Goal: Task Accomplishment & Management: Manage account settings

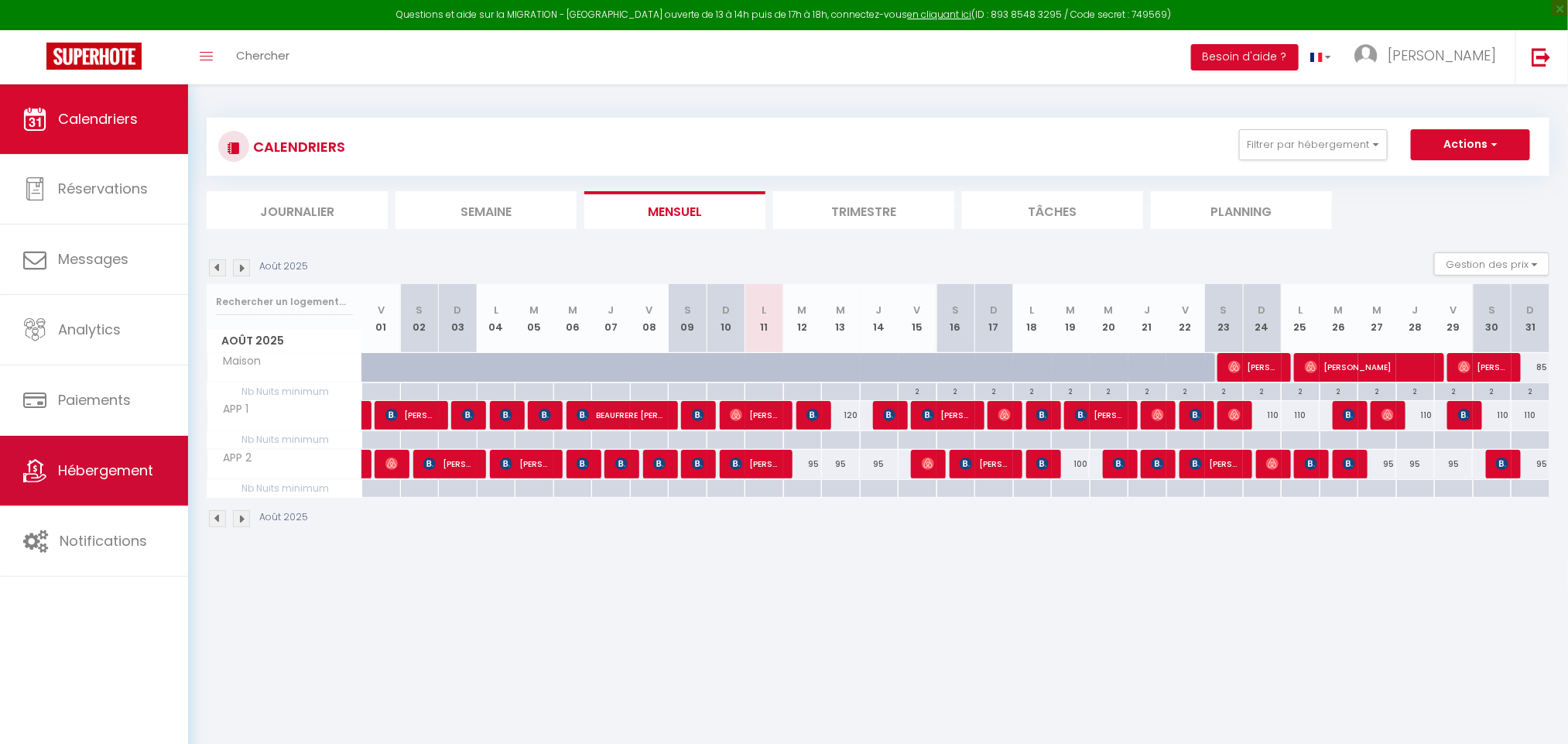
click at [78, 474] on span "Hébergement" at bounding box center [105, 470] width 95 height 19
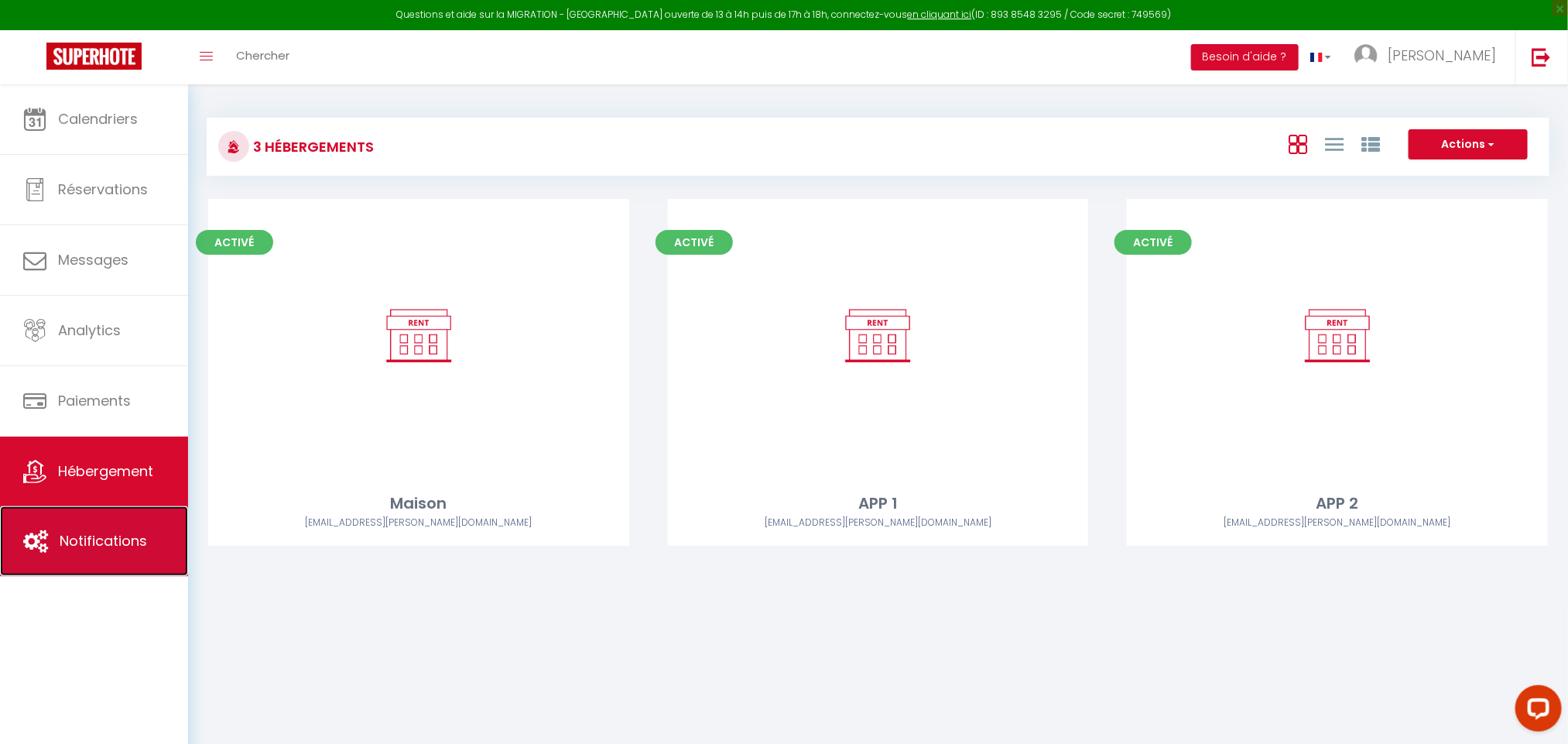
click at [72, 539] on span "Notifications" at bounding box center [103, 540] width 87 height 19
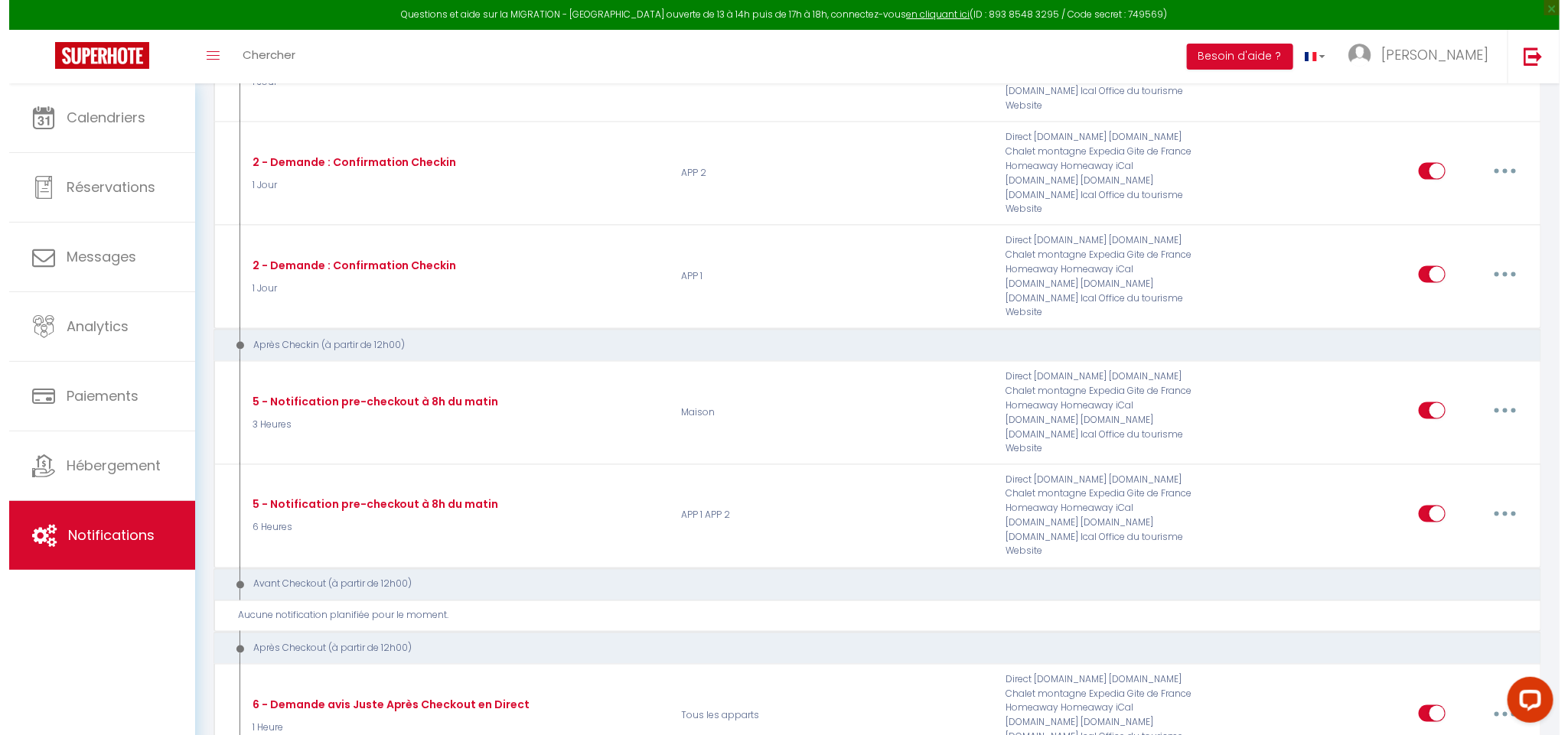
scroll to position [1063, 0]
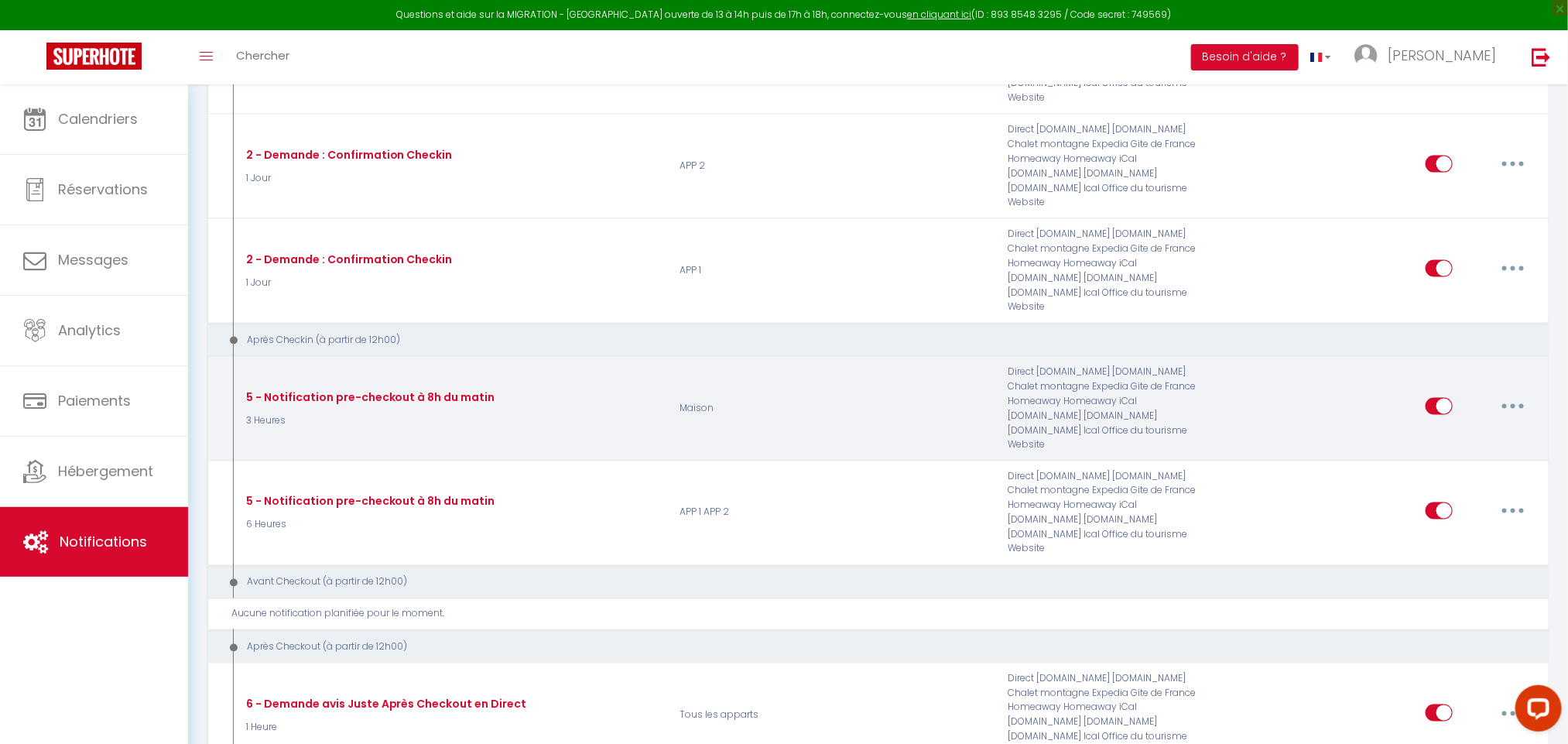
click at [1505, 394] on button "button" at bounding box center [1513, 407] width 44 height 25
click at [1443, 428] on link "Editer" at bounding box center [1472, 442] width 115 height 27
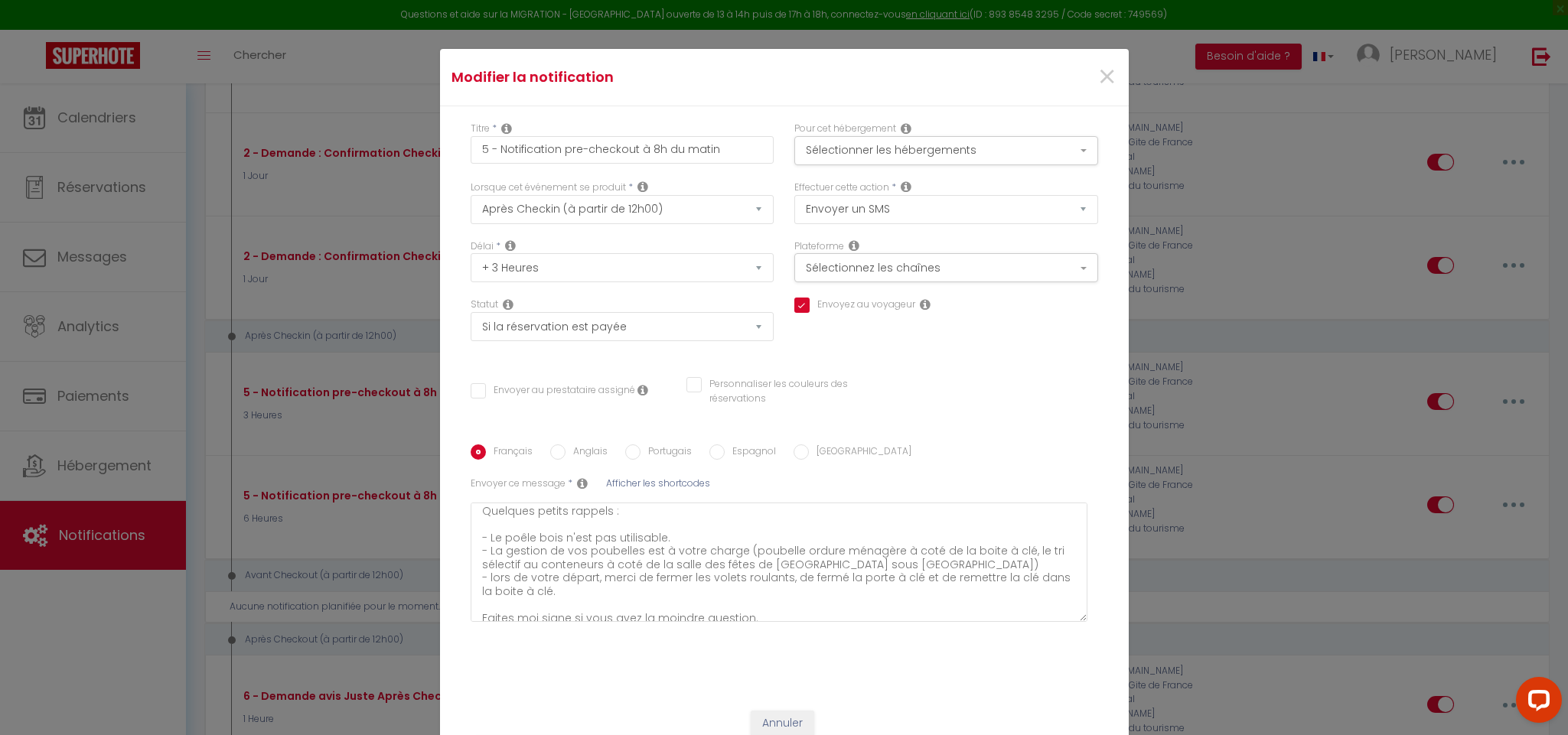
scroll to position [60, 0]
click at [546, 586] on textarea "Bonjour [GUEST:FIRST_NAME], J'espère que vous êtes bien installés. Quelques pet…" at bounding box center [778, 562] width 617 height 119
type textarea "Bonjour [GUEST:FIRST_NAME], J'espère que vous êtes bien installés. Quelques pet…"
checkbox input "true"
checkbox input "false"
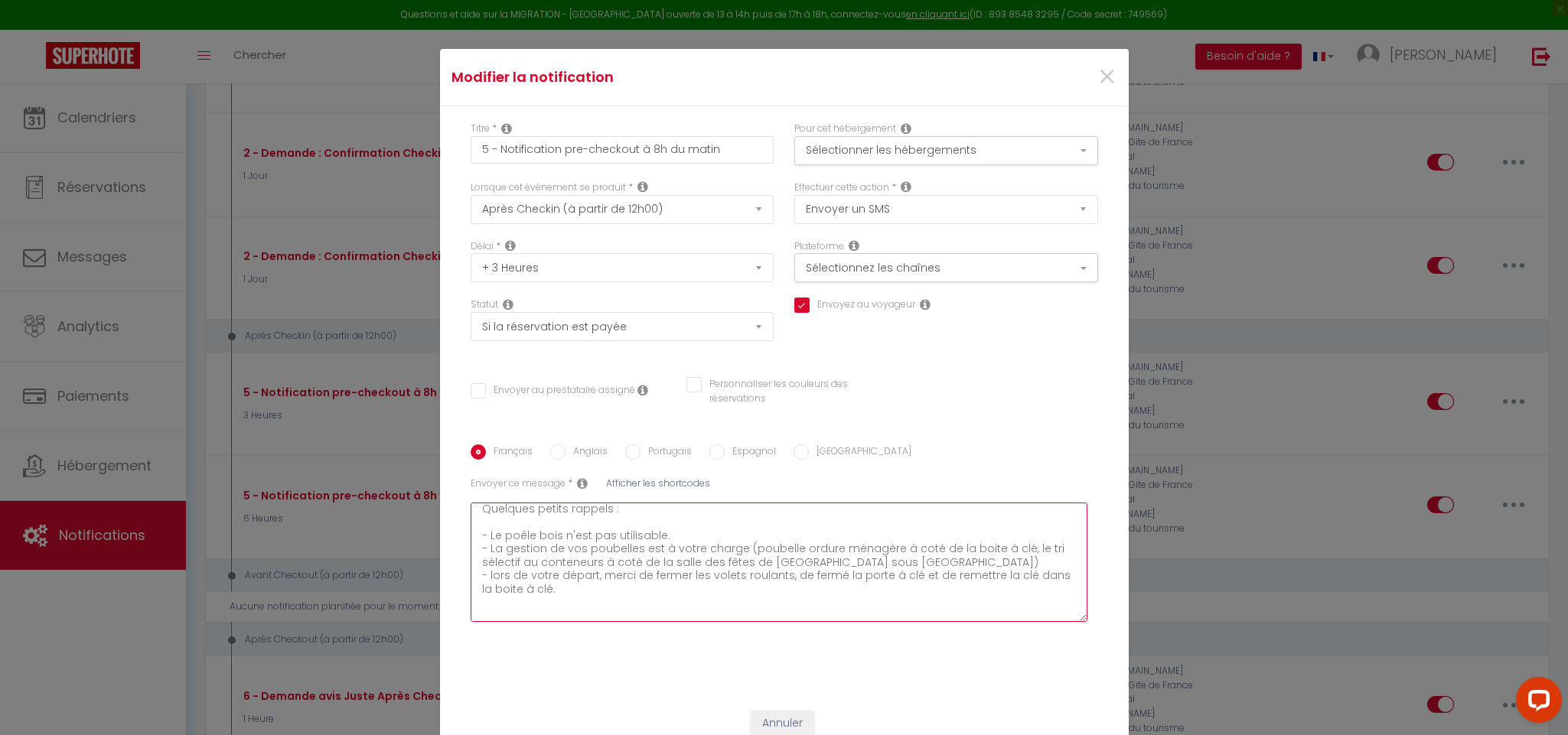
checkbox input "false"
type textarea "Bonjour [GUEST:FIRST_NAME], J'espère que vous êtes bien installés. Quelques pet…"
checkbox input "true"
checkbox input "false"
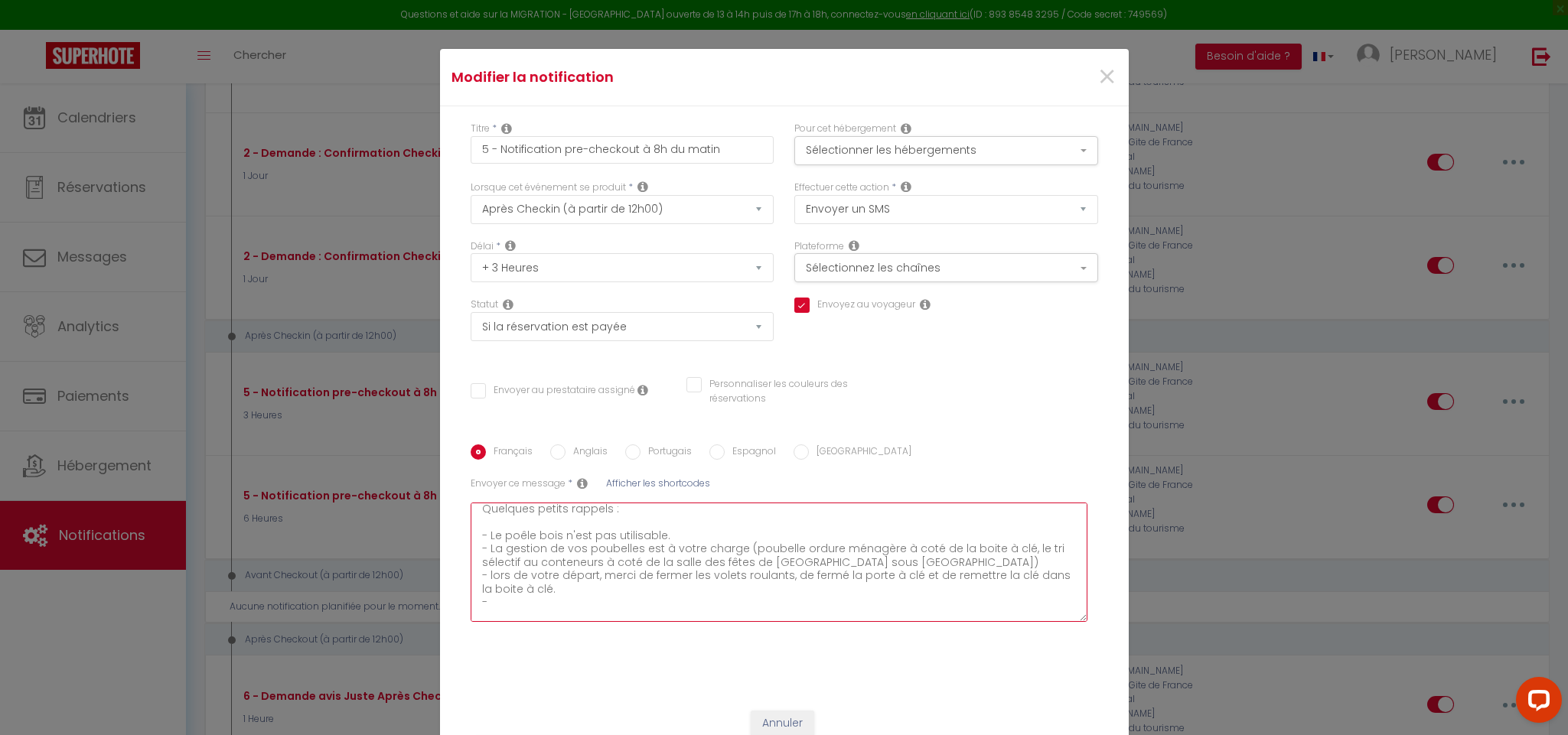
type textarea "Bonjour [GUEST:FIRST_NAME], J'espère que vous êtes bien installés. Quelques pet…"
checkbox input "true"
checkbox input "false"
type textarea "Bonjour [GUEST:FIRST_NAME], J'espère que vous êtes bien installés. Quelques pet…"
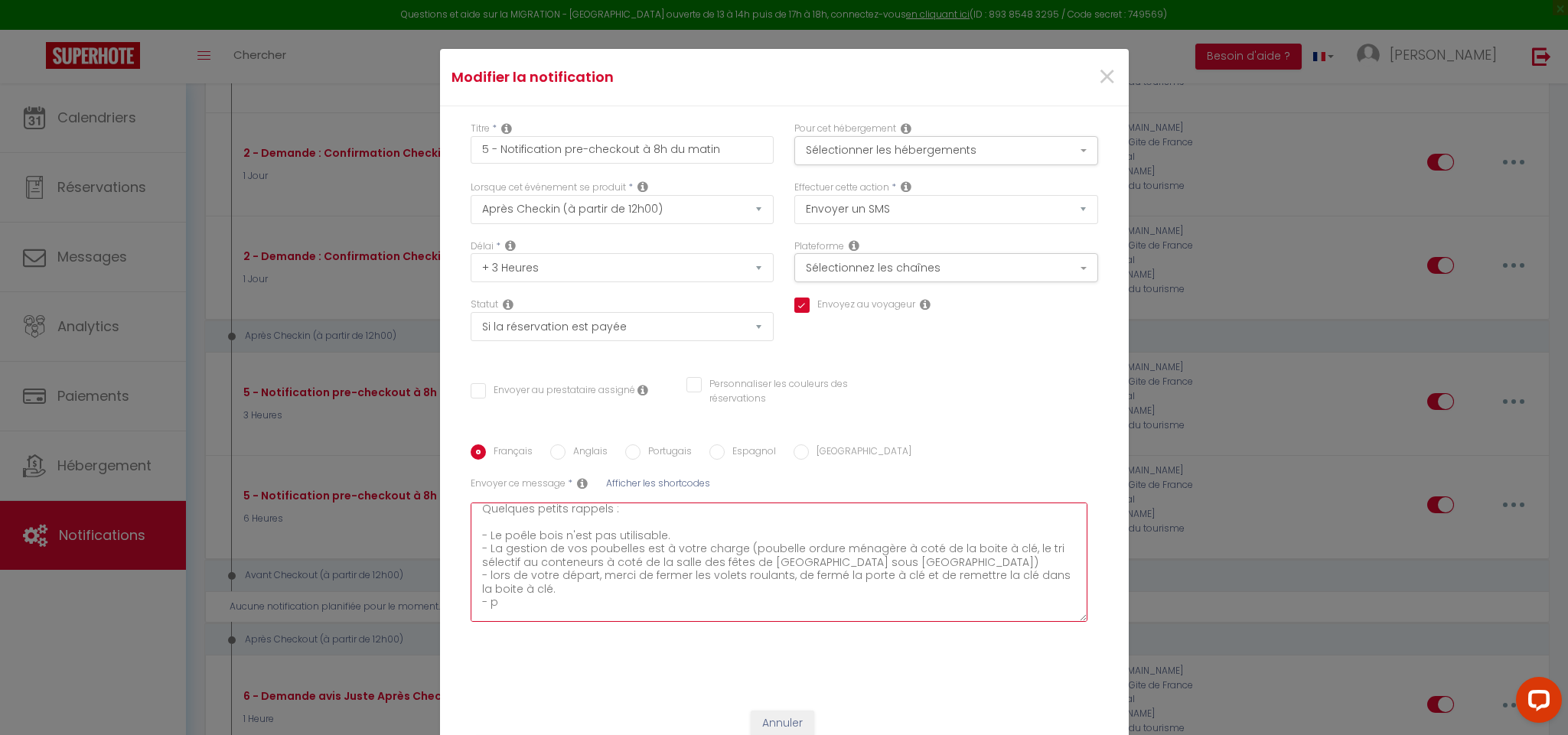
checkbox input "true"
checkbox input "false"
type textarea "Bonjour [GUEST:FIRST_NAME], J'espère que vous êtes bien installés. Quelques pet…"
checkbox input "true"
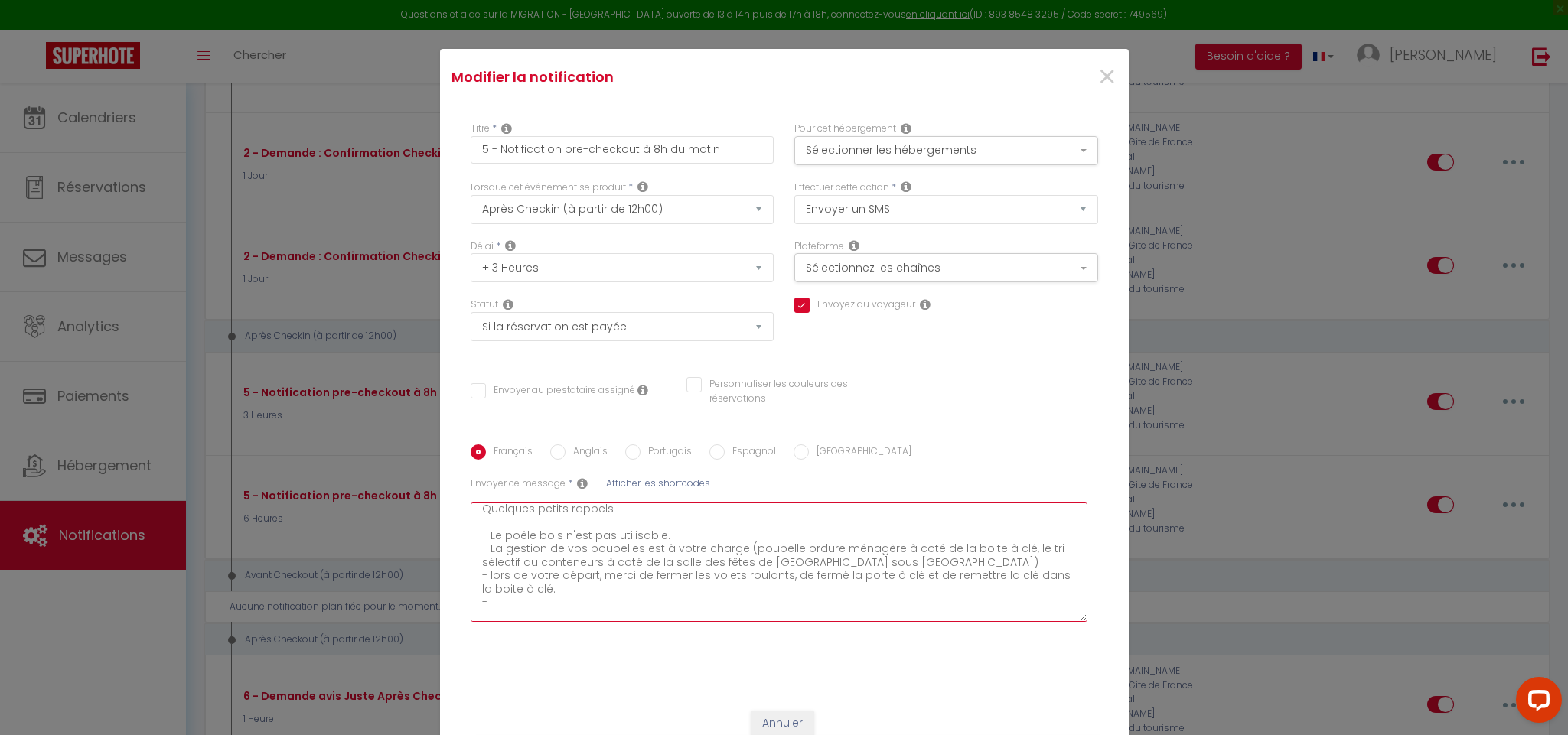
checkbox input "false"
type textarea "Bonjour [GUEST:FIRST_NAME], J'espère que vous êtes bien installés. Quelques pet…"
checkbox input "true"
checkbox input "false"
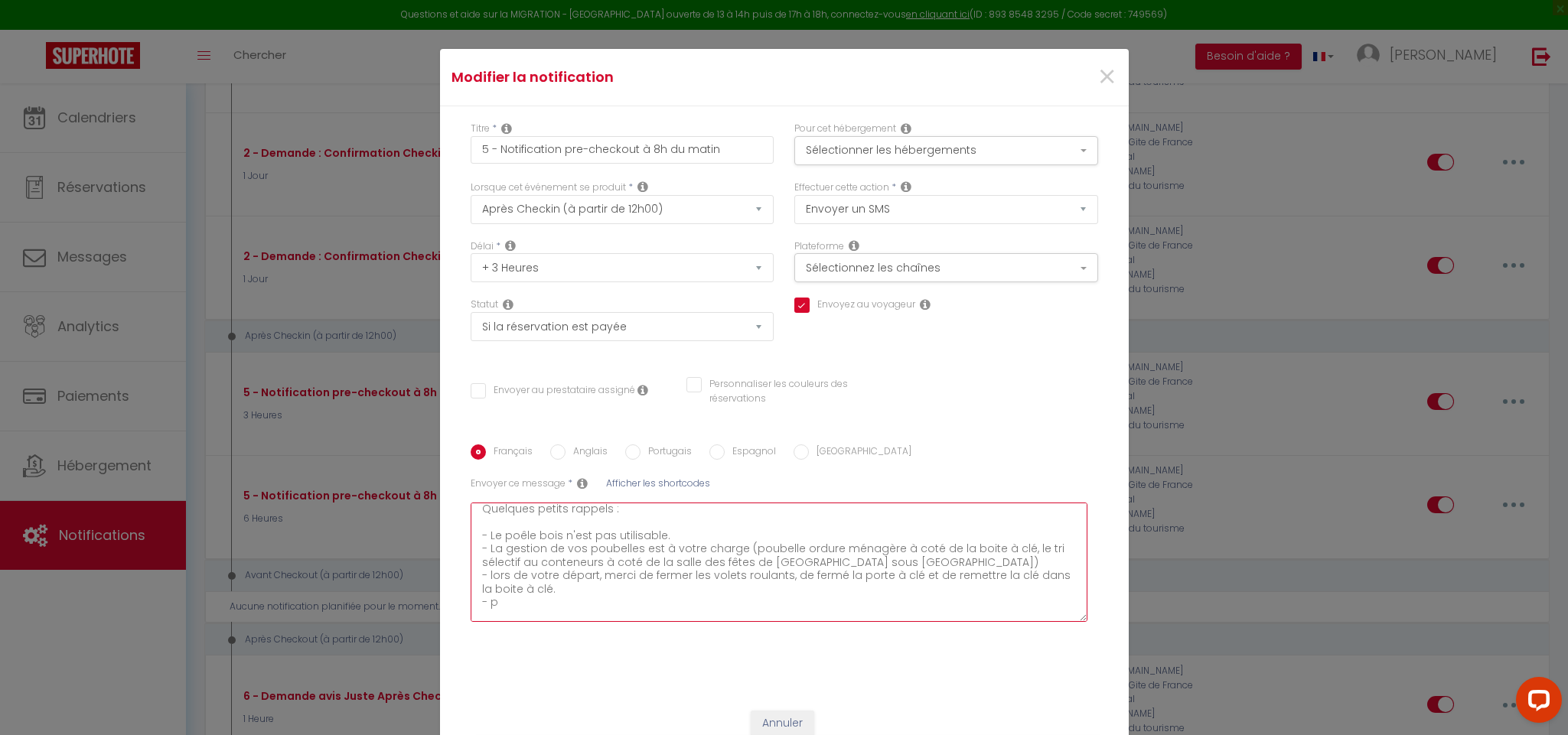
checkbox input "false"
type textarea "Bonjour [GUEST:FIRST_NAME], J'espère que vous êtes bien installés. Quelques pet…"
checkbox input "true"
checkbox input "false"
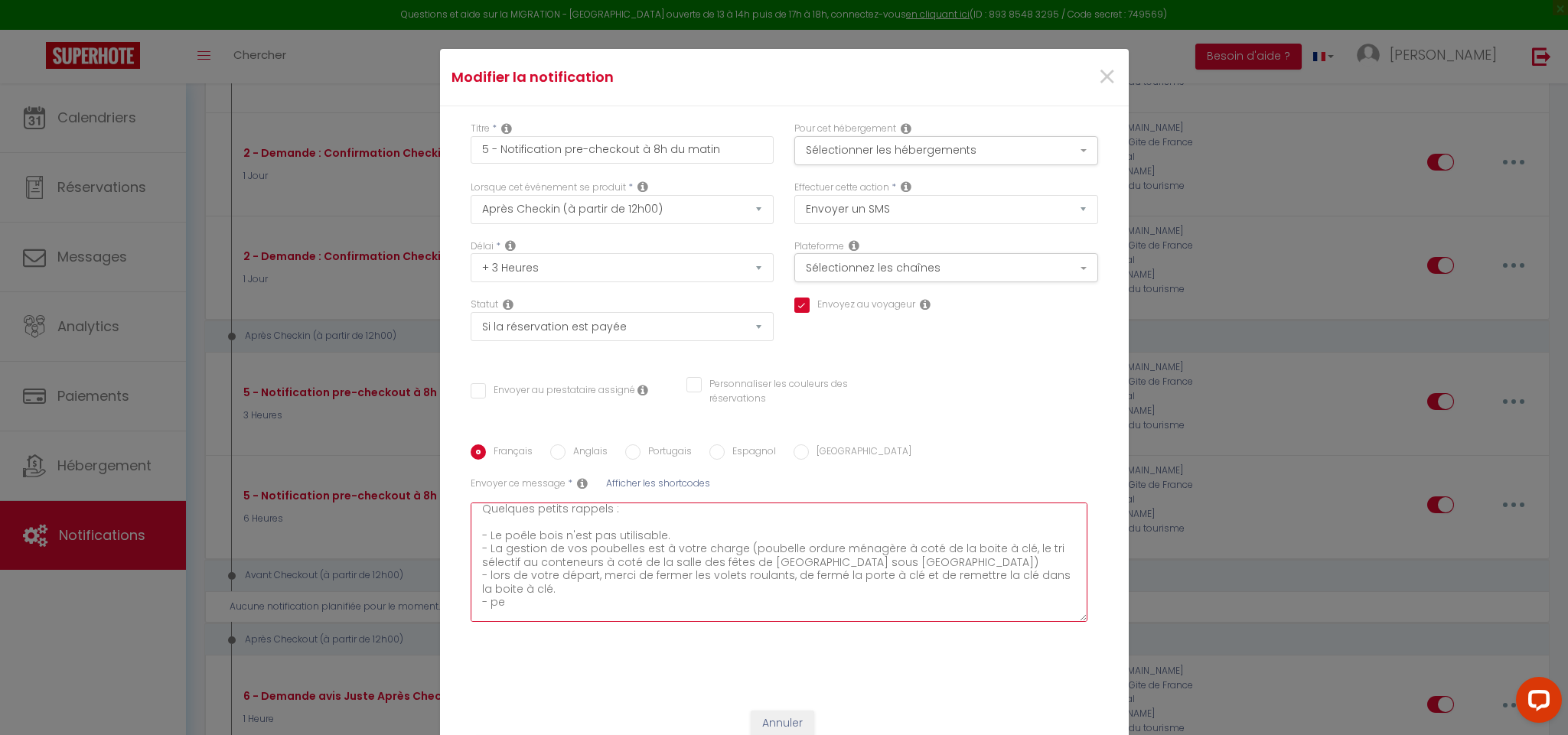
type textarea "Bonjour [GUEST:FIRST_NAME], J'espère que vous êtes bien installés. Quelques pet…"
checkbox input "true"
checkbox input "false"
type textarea "Bonjour [GUEST:FIRST_NAME], J'espère que vous êtes bien installés. Quelques pet…"
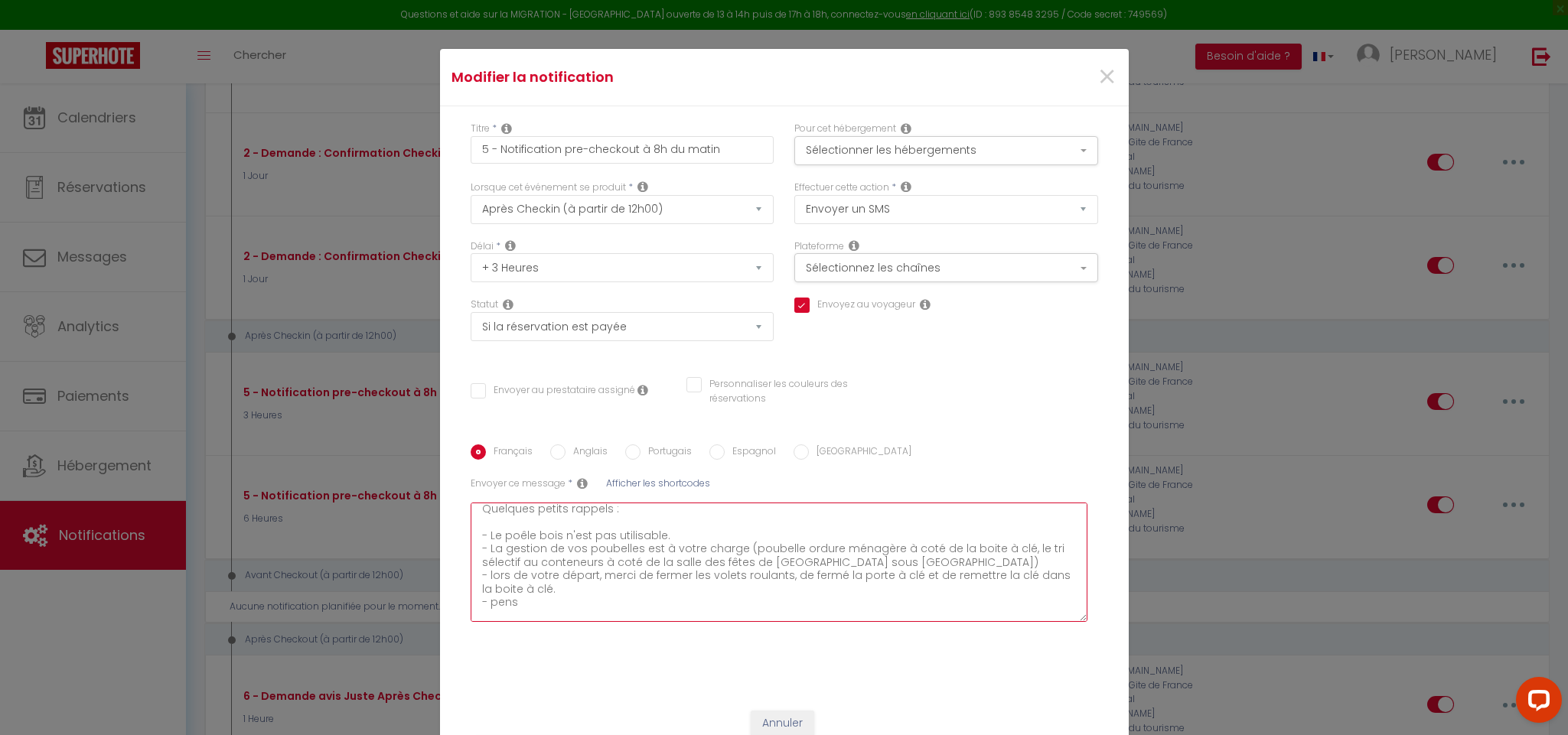
checkbox input "true"
checkbox input "false"
type textarea "Bonjour [GUEST:FIRST_NAME], J'espère que vous êtes bien installés. Quelques pet…"
checkbox input "true"
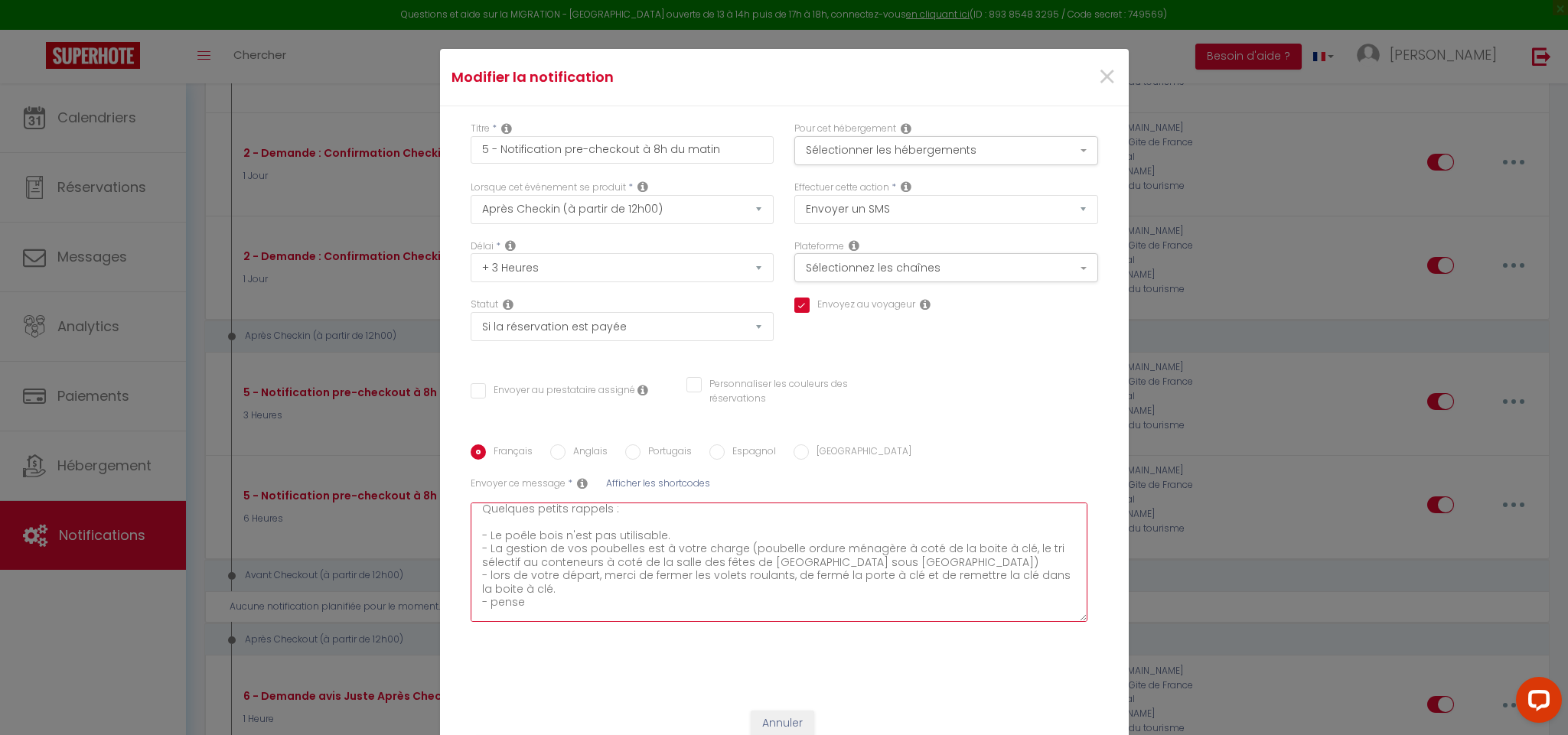
checkbox input "false"
type textarea "Bonjour [GUEST:FIRST_NAME], J'espère que vous êtes bien installés. Quelques pet…"
checkbox input "true"
checkbox input "false"
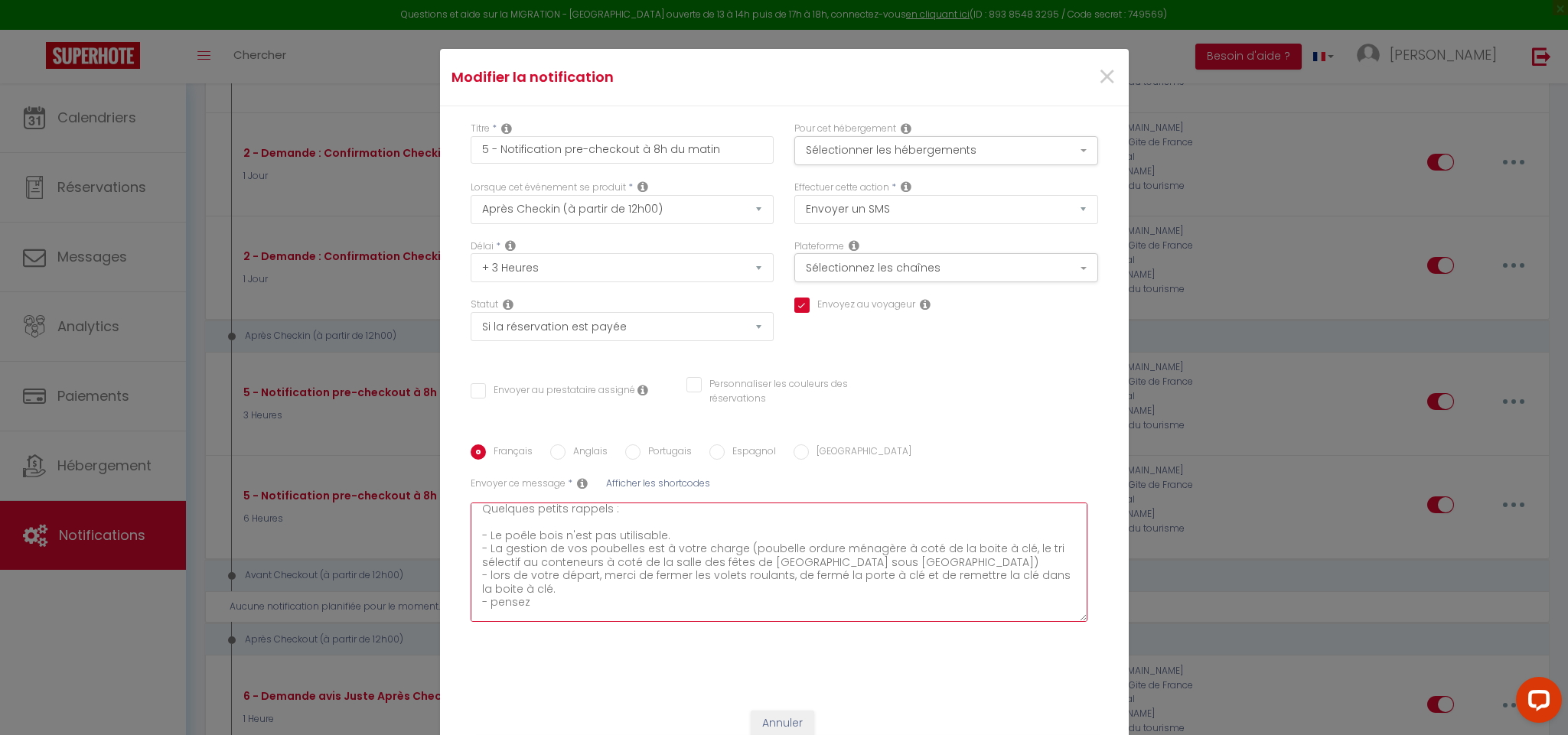
checkbox input "false"
type textarea "Bonjour [GUEST:FIRST_NAME], J'espère que vous êtes bien installés. Quelques pet…"
checkbox input "true"
checkbox input "false"
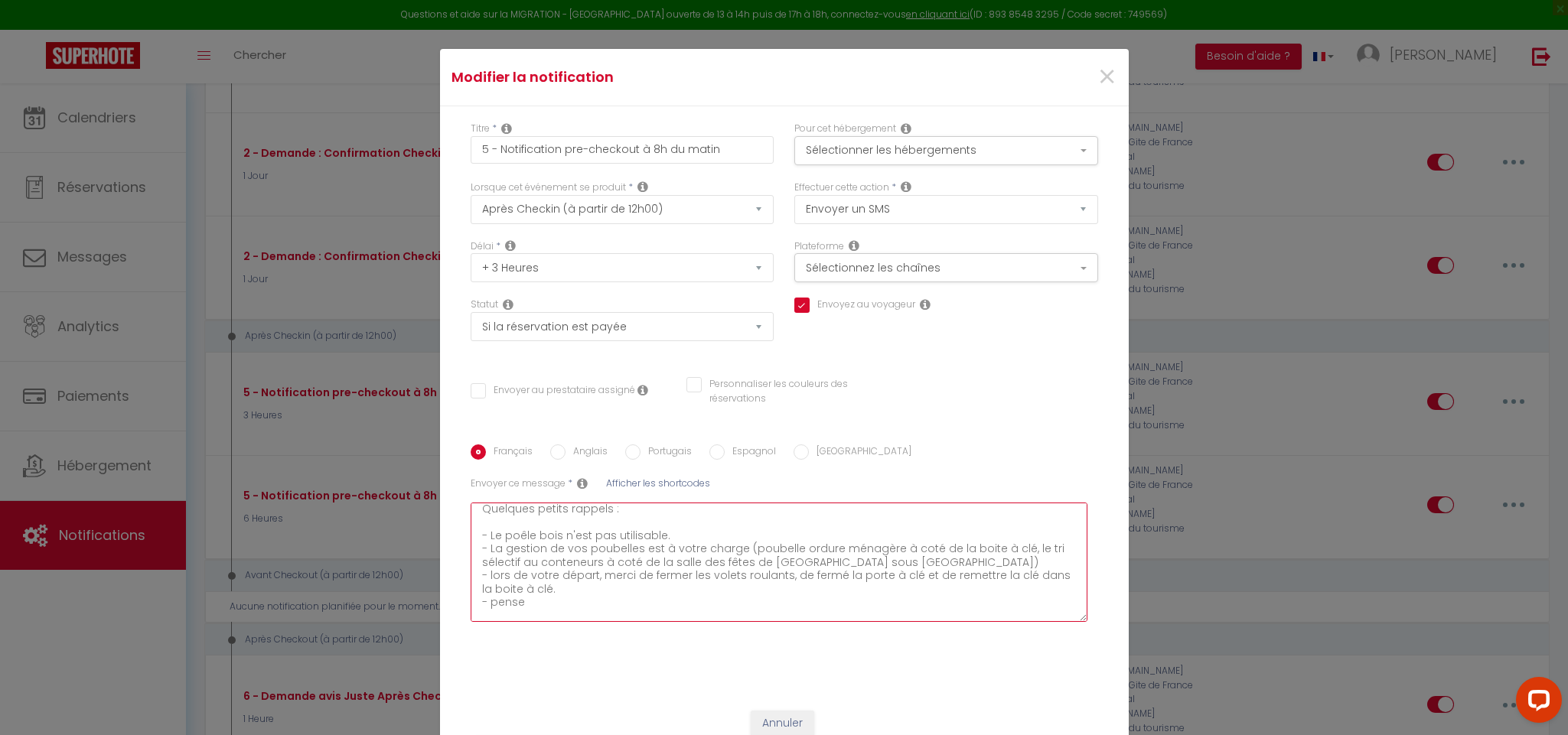
type textarea "Bonjour [GUEST:FIRST_NAME], J'espère que vous êtes bien installés. Quelques pet…"
checkbox input "true"
checkbox input "false"
type textarea "Bonjour [GUEST:FIRST_NAME], J'espère que vous êtes bien installés. Quelques pet…"
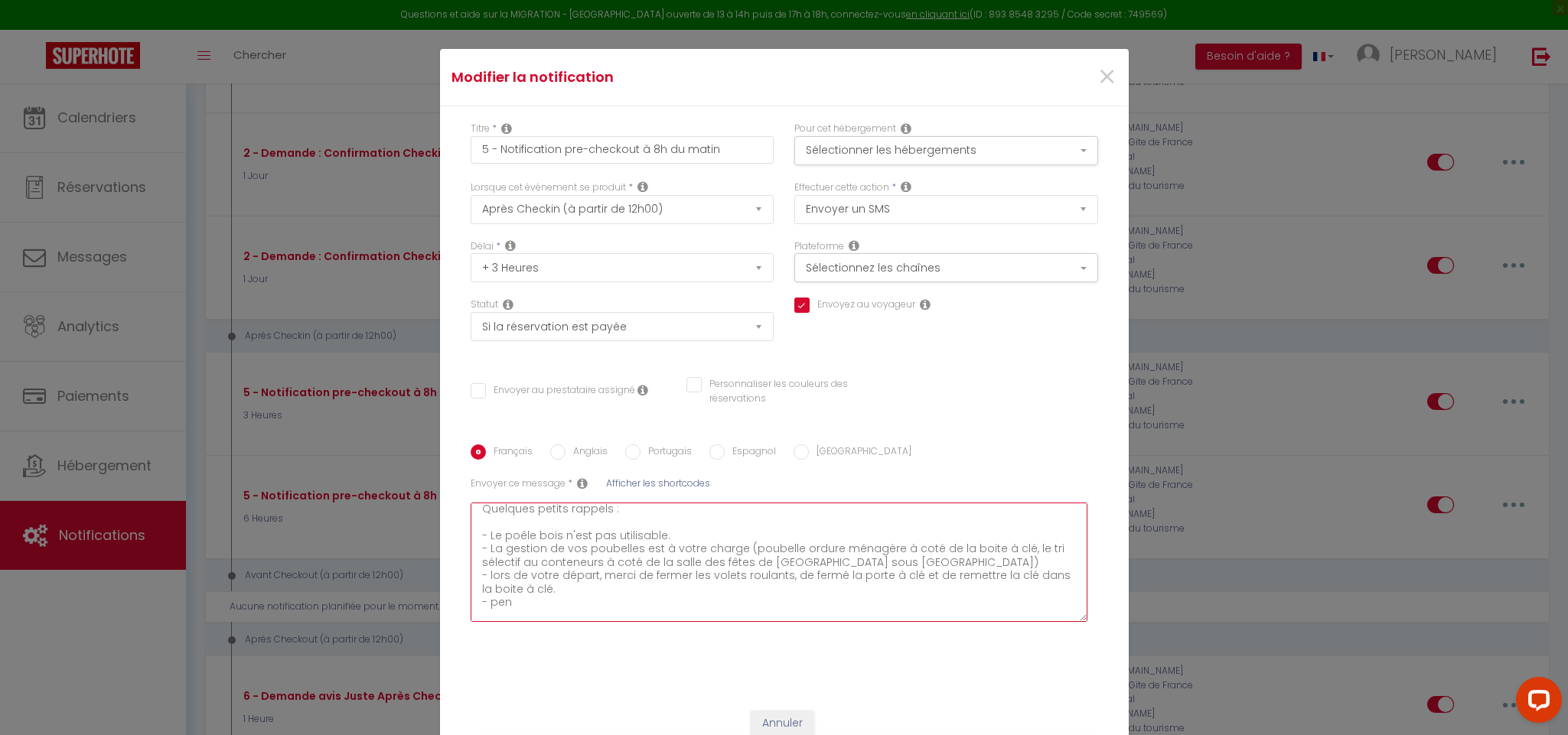
checkbox input "true"
checkbox input "false"
type textarea "Bonjour [GUEST:FIRST_NAME], J'espère que vous êtes bien installés. Quelques pet…"
checkbox input "true"
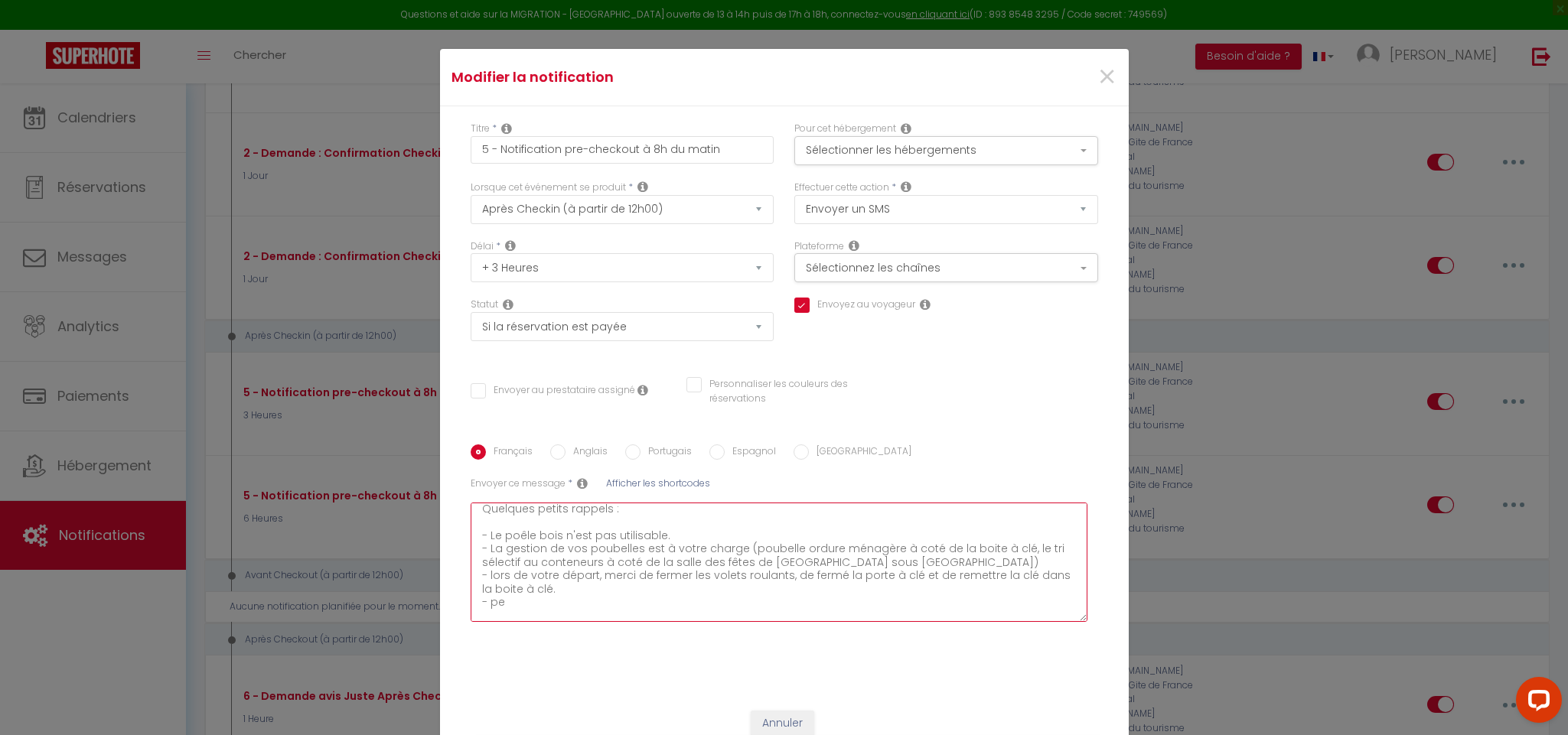
checkbox input "false"
type textarea "Bonjour [GUEST:FIRST_NAME], J'espère que vous êtes bien installés. Quelques pet…"
checkbox input "true"
checkbox input "false"
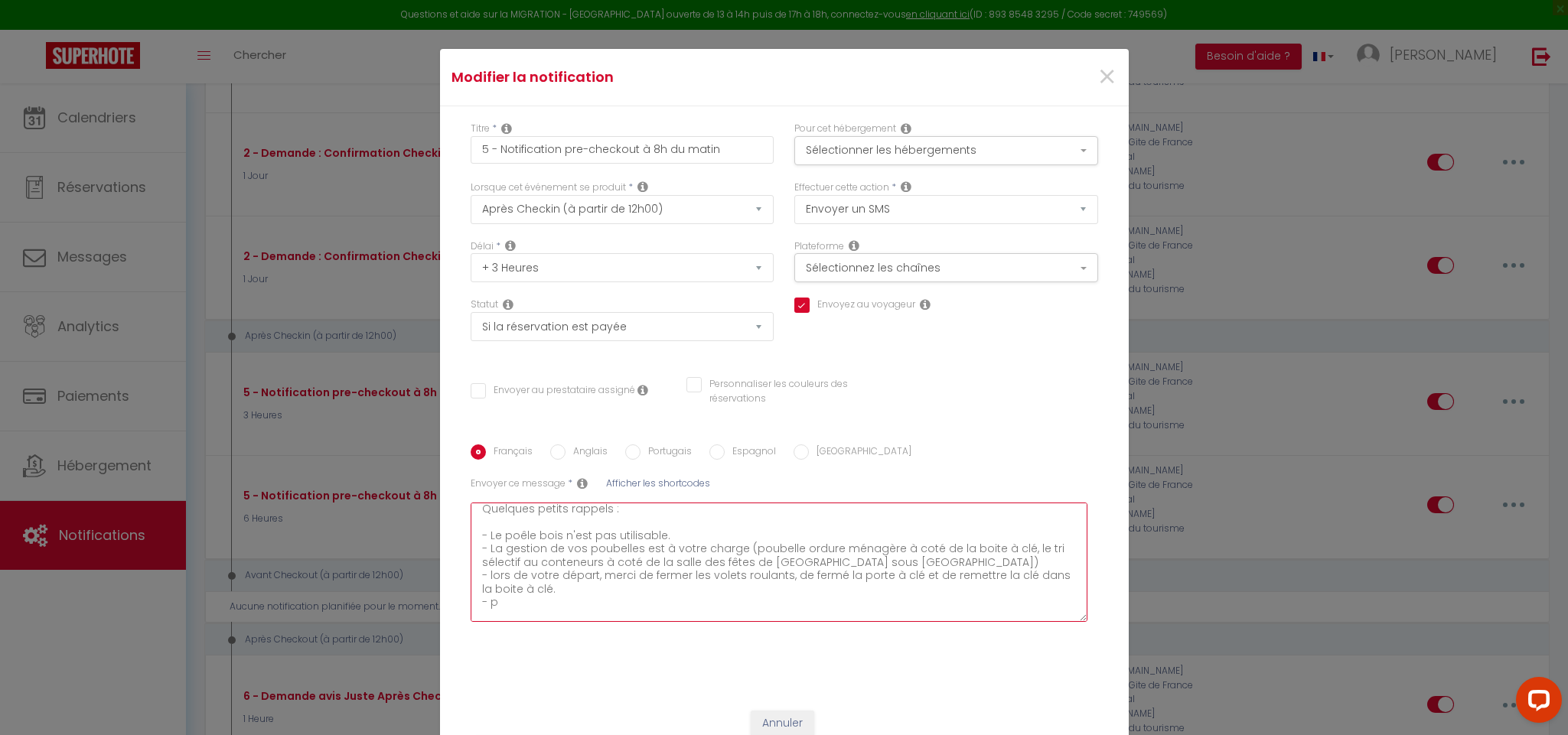
checkbox input "false"
type textarea "Bonjour [GUEST:FIRST_NAME], J'espère que vous êtes bien installés. Quelques pet…"
checkbox input "true"
checkbox input "false"
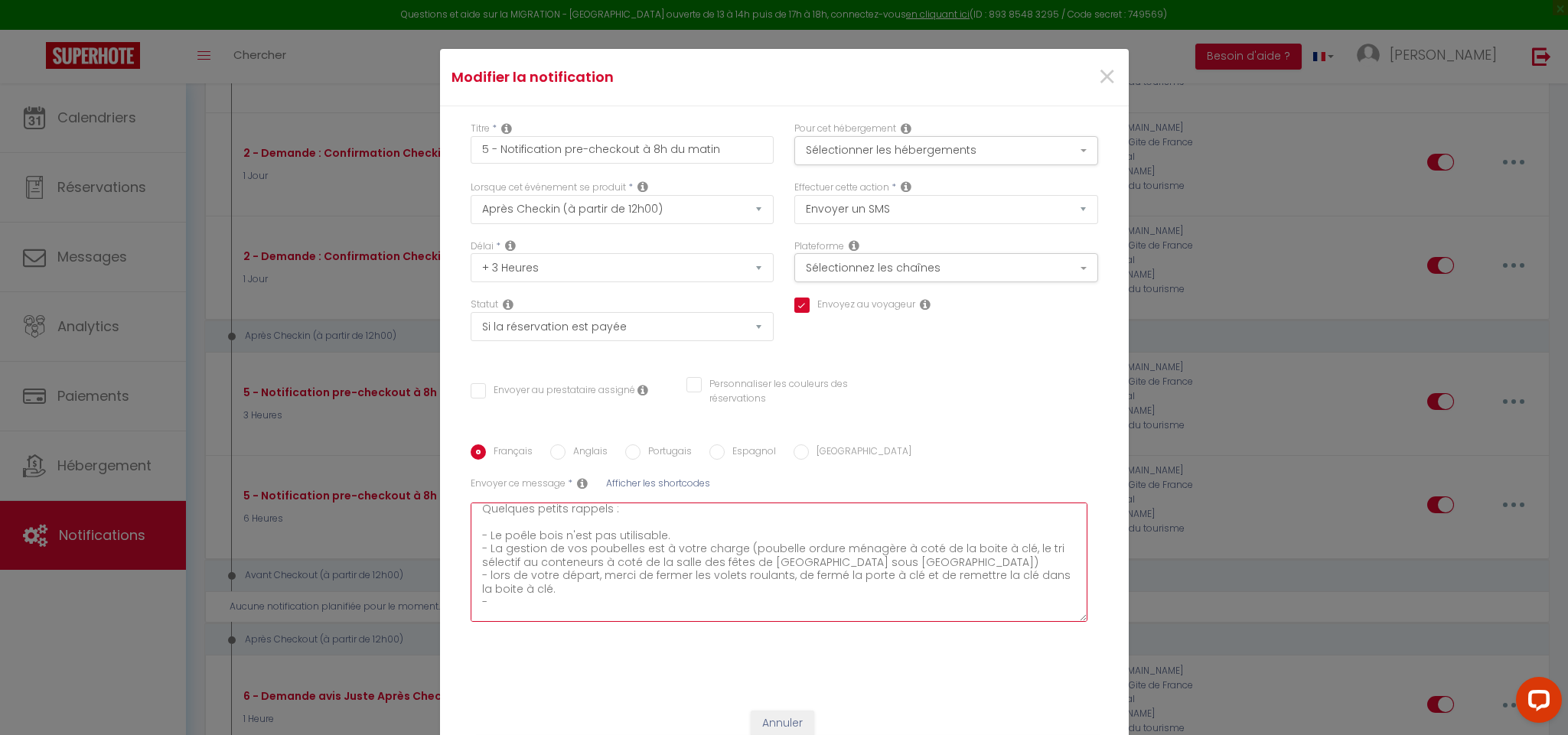
type textarea "Bonjour [GUEST:FIRST_NAME], J'espère que vous êtes bien installés. Quelques pet…"
checkbox input "true"
checkbox input "false"
type textarea "Bonjour [GUEST:FIRST_NAME], J'espère que vous êtes bien installés. Quelques pet…"
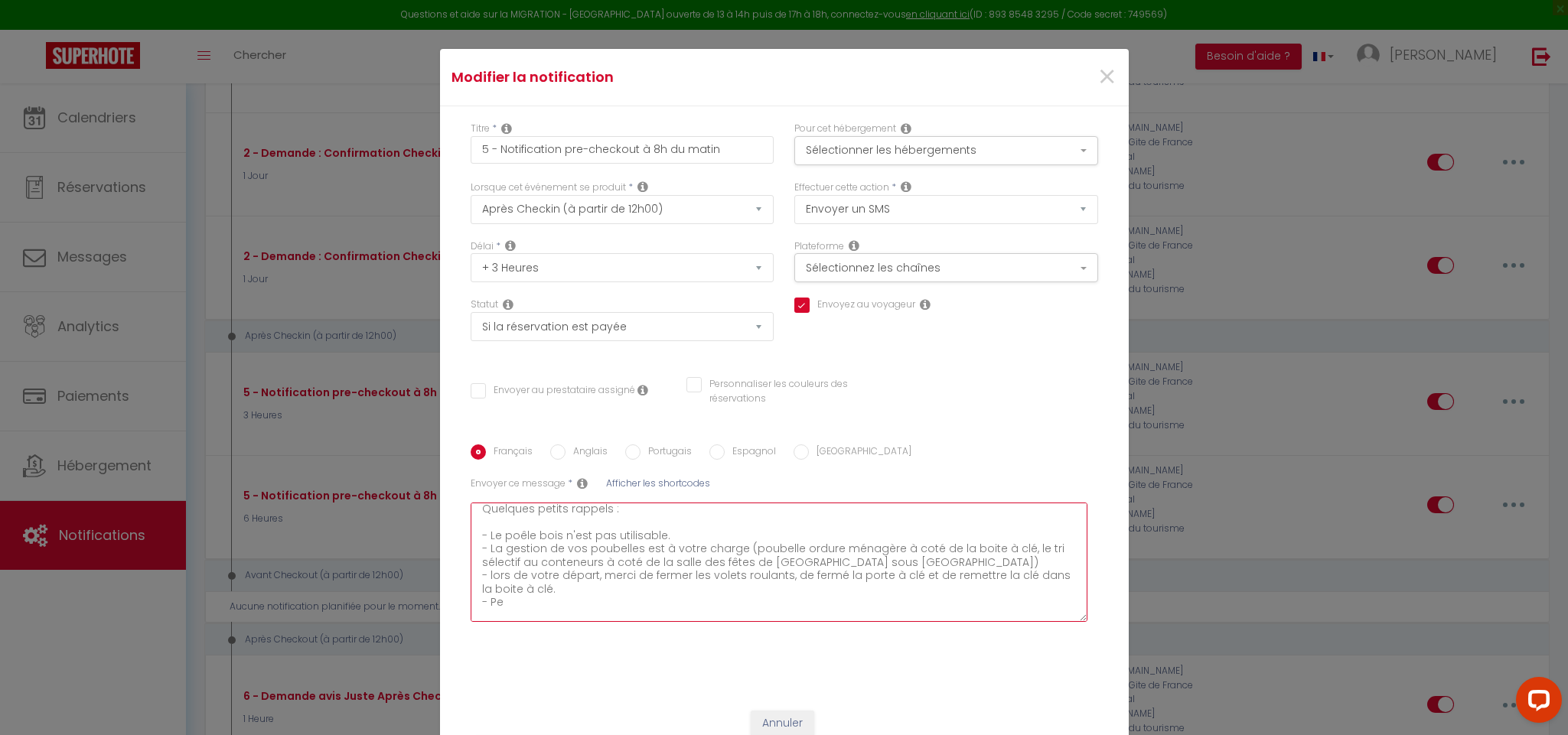
checkbox input "true"
checkbox input "false"
type textarea "Bonjour [GUEST:FIRST_NAME], J'espère que vous êtes bien installés. Quelques pet…"
checkbox input "true"
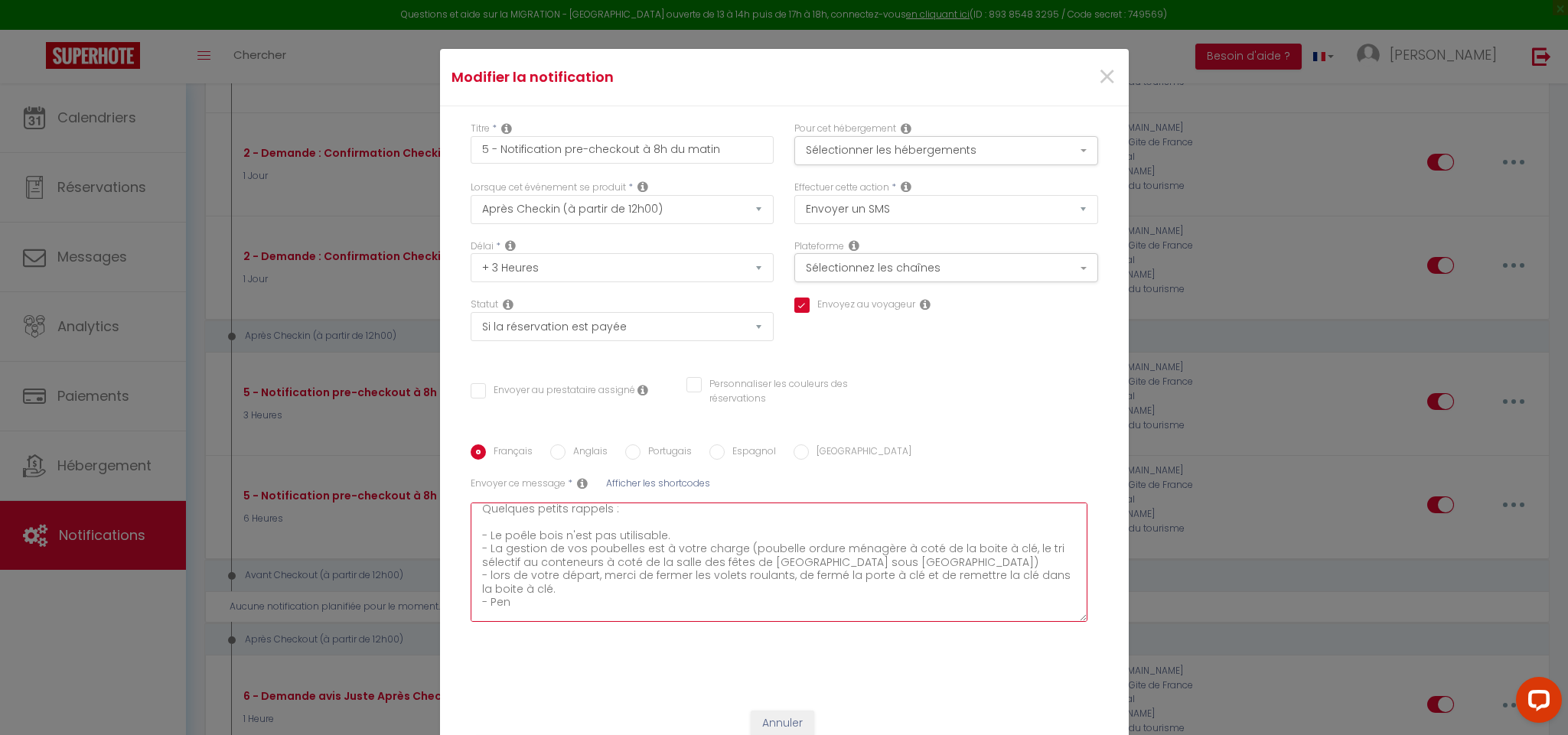
checkbox input "false"
type textarea "Bonjour [GUEST:FIRST_NAME], J'espère que vous êtes bien installés. Quelques pet…"
checkbox input "true"
checkbox input "false"
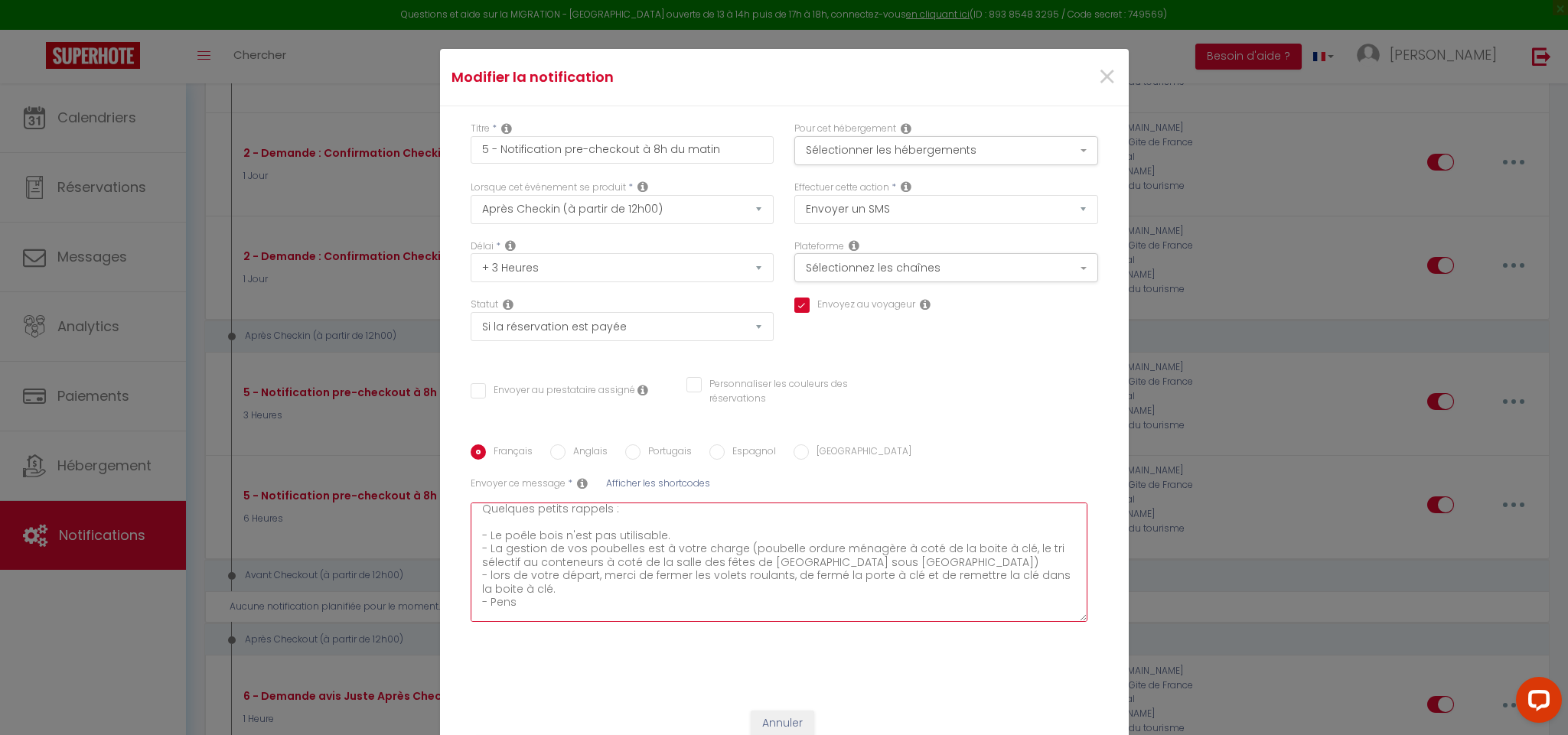
checkbox input "false"
type textarea "Bonjour [GUEST:FIRST_NAME], J'espère que vous êtes bien installés. Quelques pet…"
checkbox input "true"
checkbox input "false"
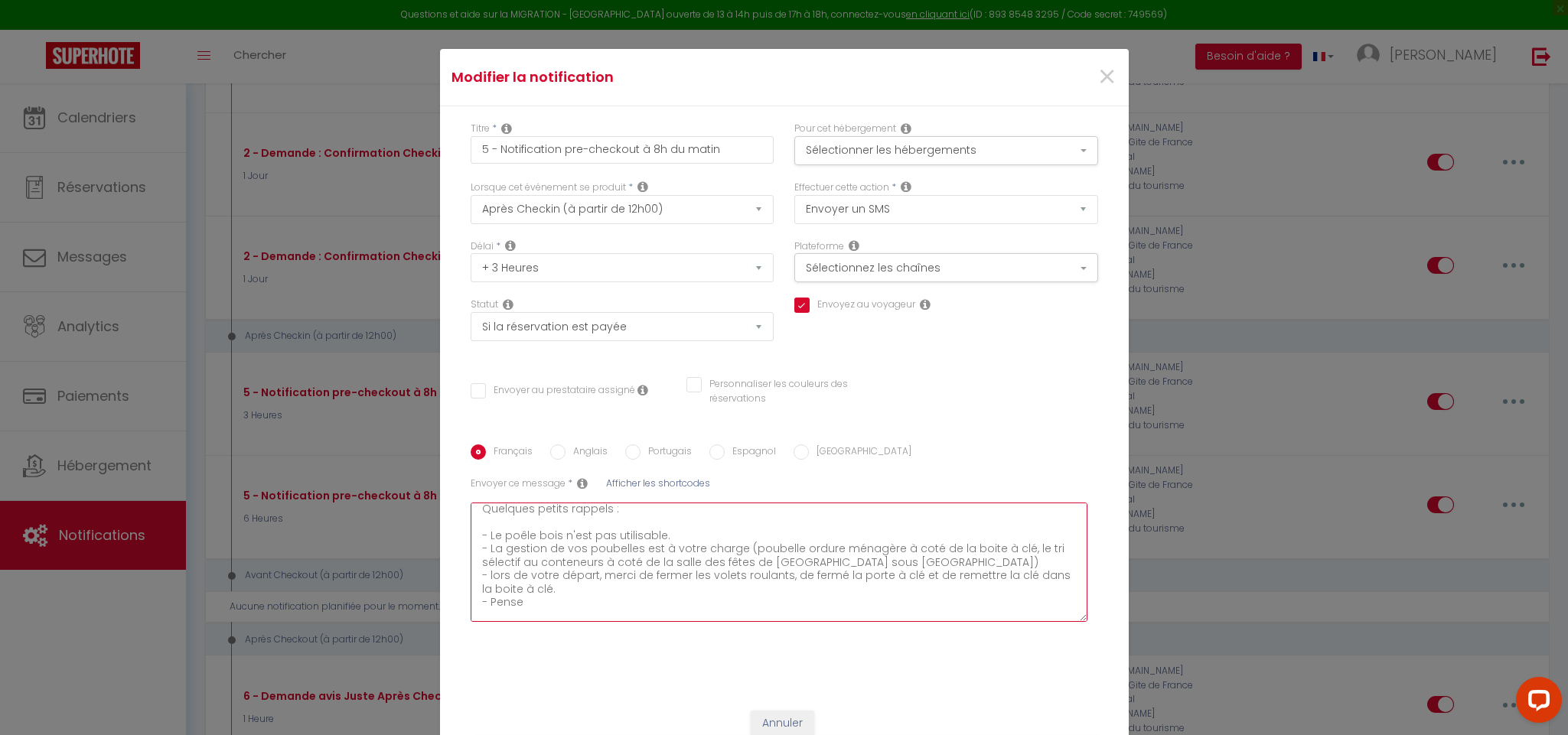
type textarea "Bonjour [GUEST:FIRST_NAME], J'espère que vous êtes bien installés. Quelques pet…"
checkbox input "true"
checkbox input "false"
type textarea "Bonjour [GUEST:FIRST_NAME], J'espère que vous êtes bien installés. Quelques pet…"
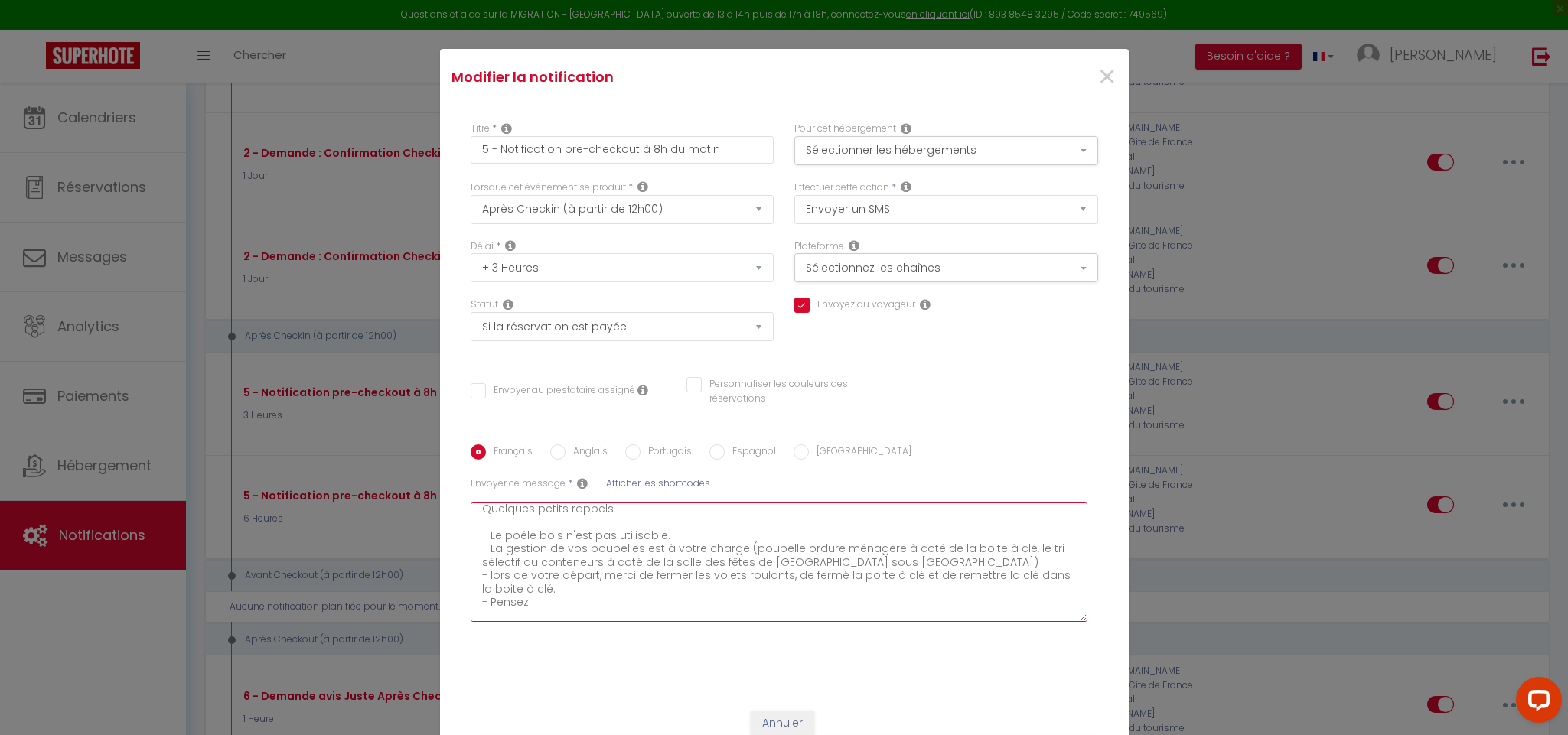
checkbox input "true"
checkbox input "false"
type textarea "Bonjour [GUEST:FIRST_NAME], J'espère que vous êtes bien installés. Quelques pet…"
checkbox input "true"
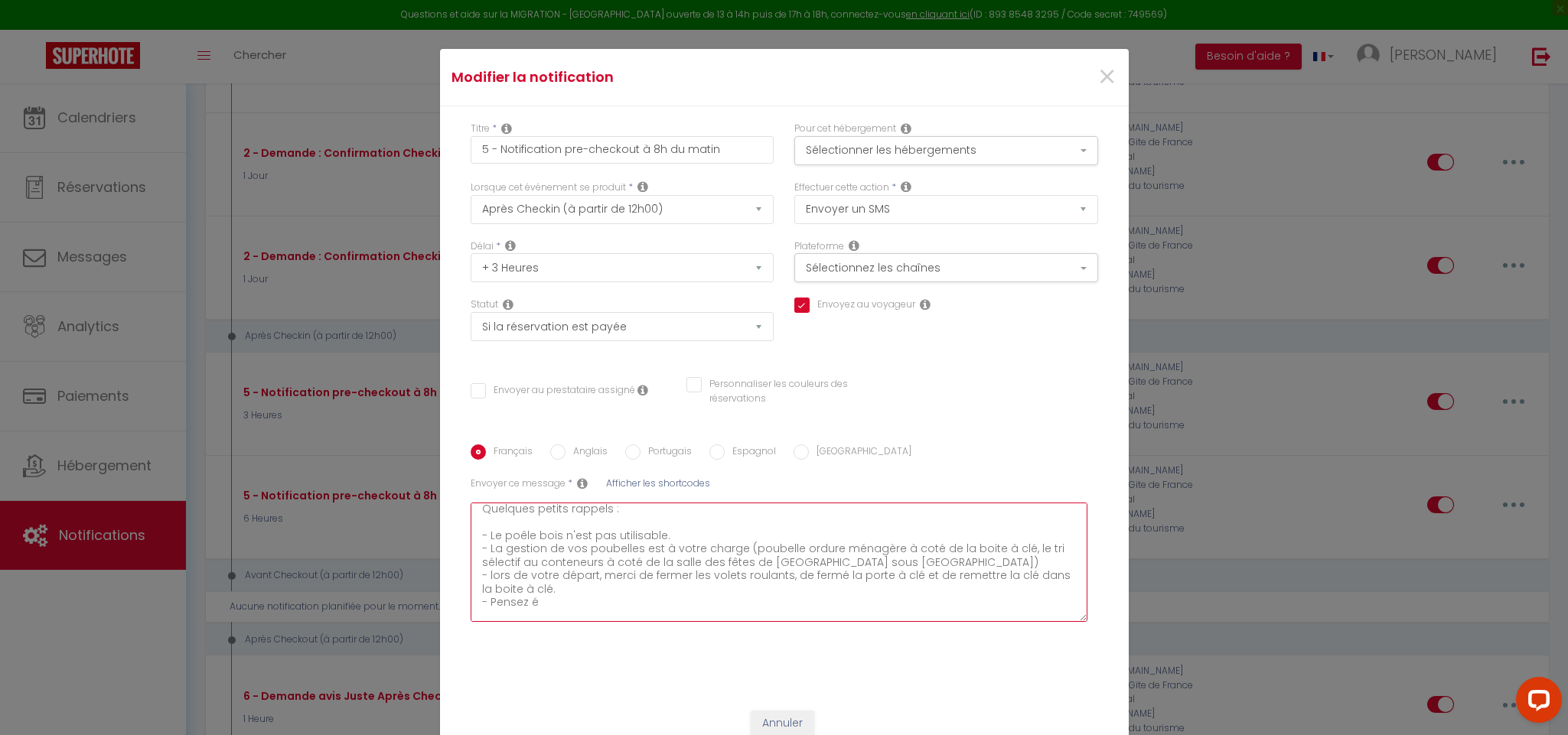
checkbox input "false"
type textarea "Bonjour [GUEST:FIRST_NAME], J'espère que vous êtes bien installés. Quelques pet…"
checkbox input "true"
checkbox input "false"
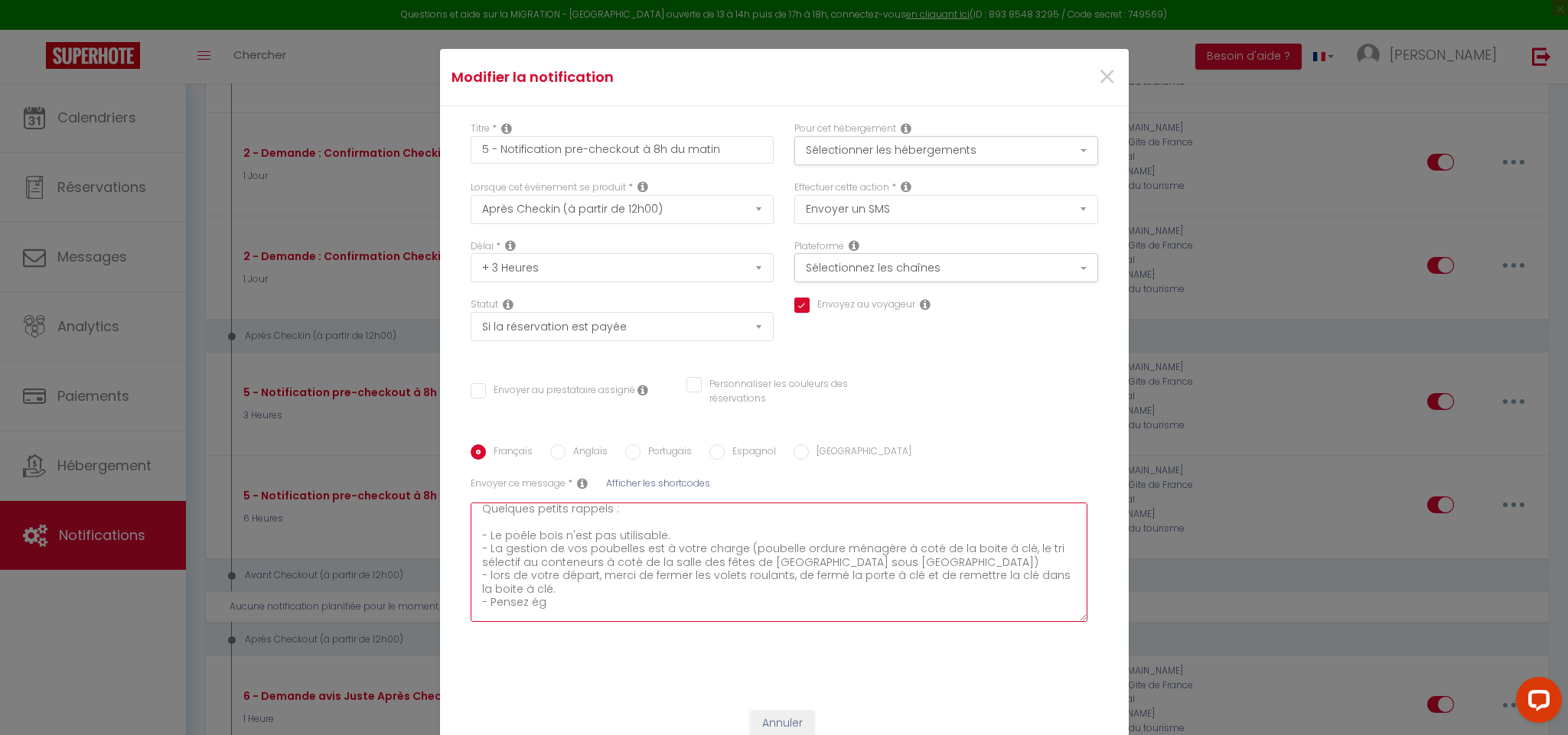
checkbox input "false"
type textarea "Bonjour [GUEST:FIRST_NAME], J'espère que vous êtes bien installés. Quelques pet…"
checkbox input "true"
checkbox input "false"
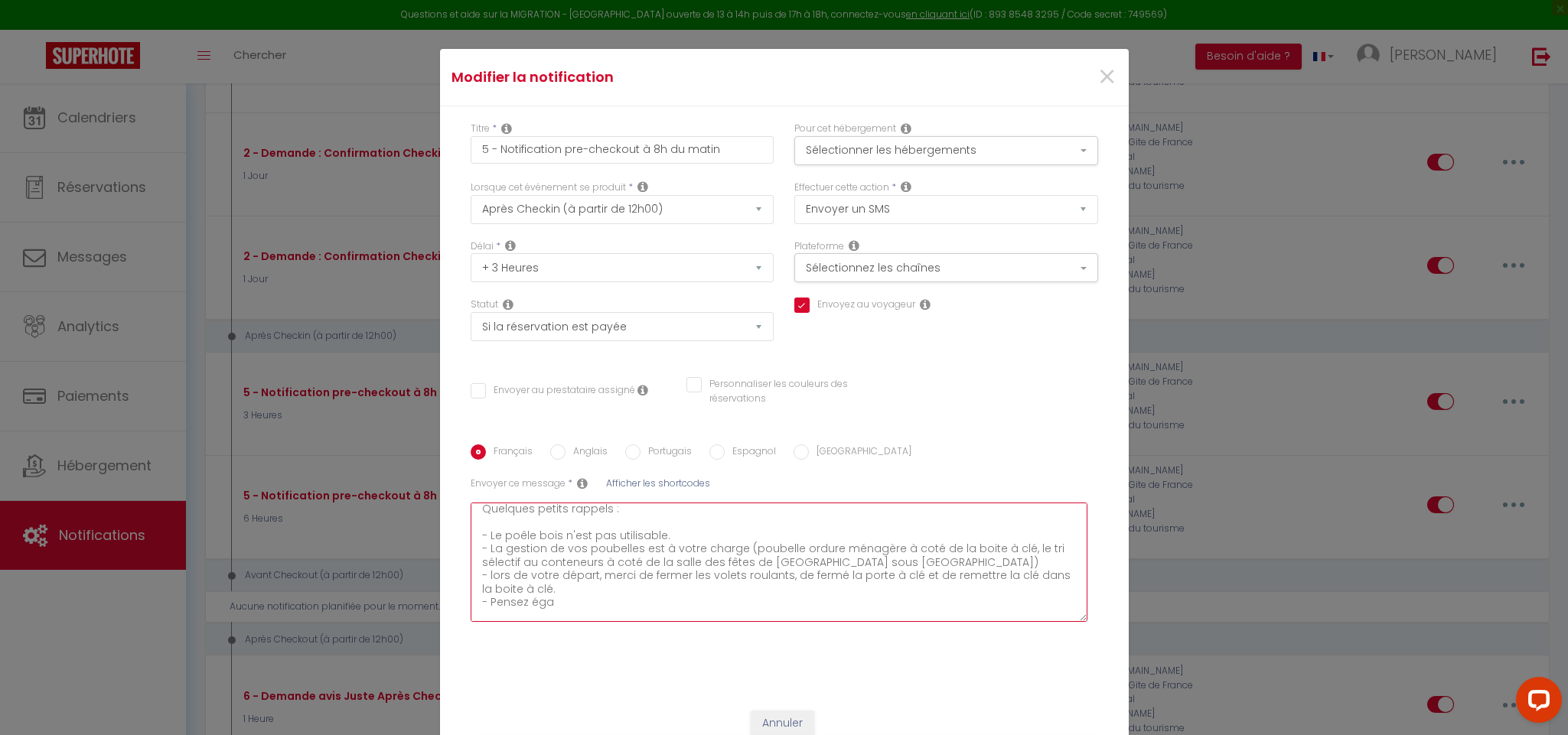
type textarea "Bonjour [GUEST:FIRST_NAME], J'espère que vous êtes bien installés. Quelques pet…"
checkbox input "true"
checkbox input "false"
type textarea "Bonjour [GUEST:FIRST_NAME], J'espère que vous êtes bien installés. Quelques pet…"
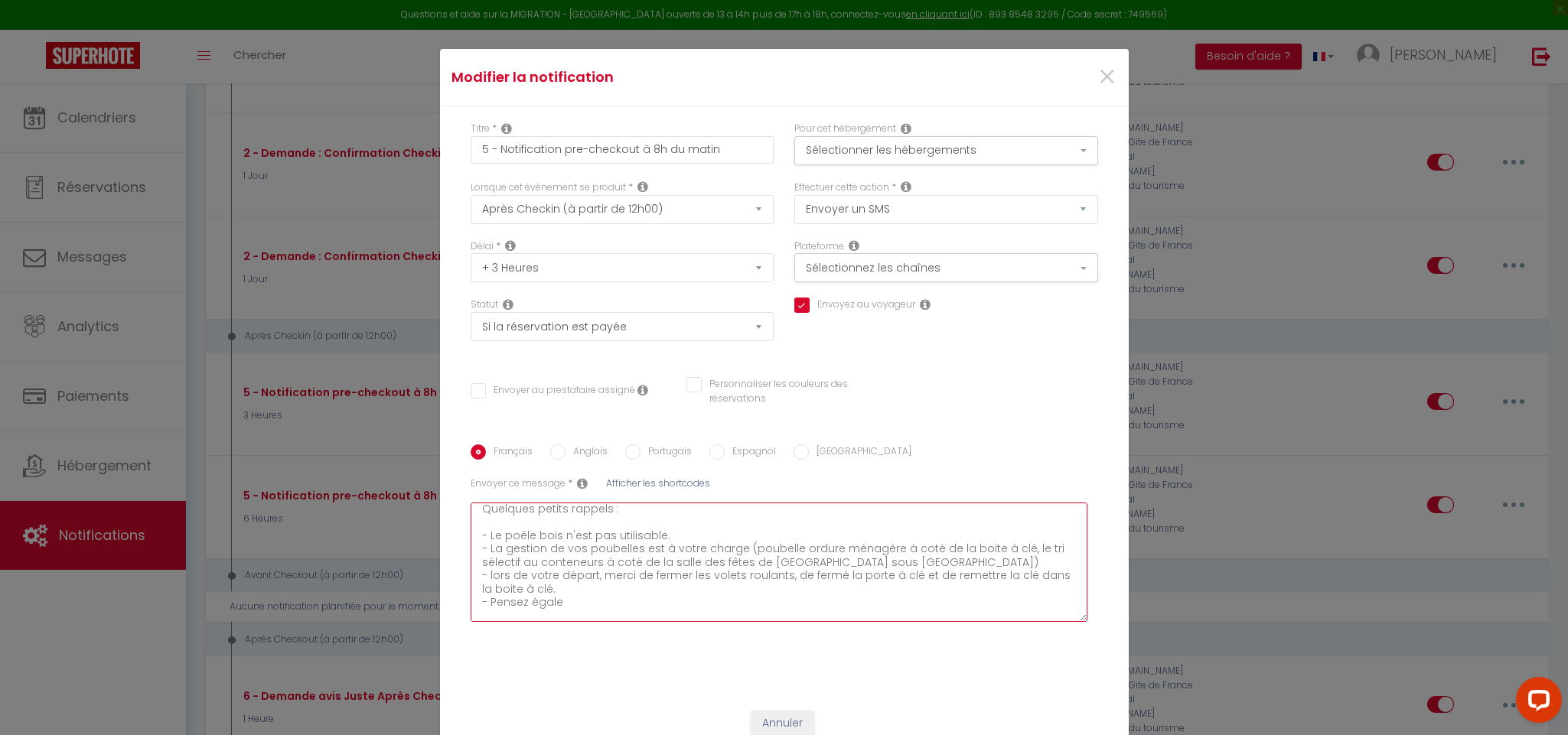
checkbox input "true"
checkbox input "false"
type textarea "Bonjour [GUEST:FIRST_NAME], J'espère que vous êtes bien installés. Quelques pet…"
checkbox input "true"
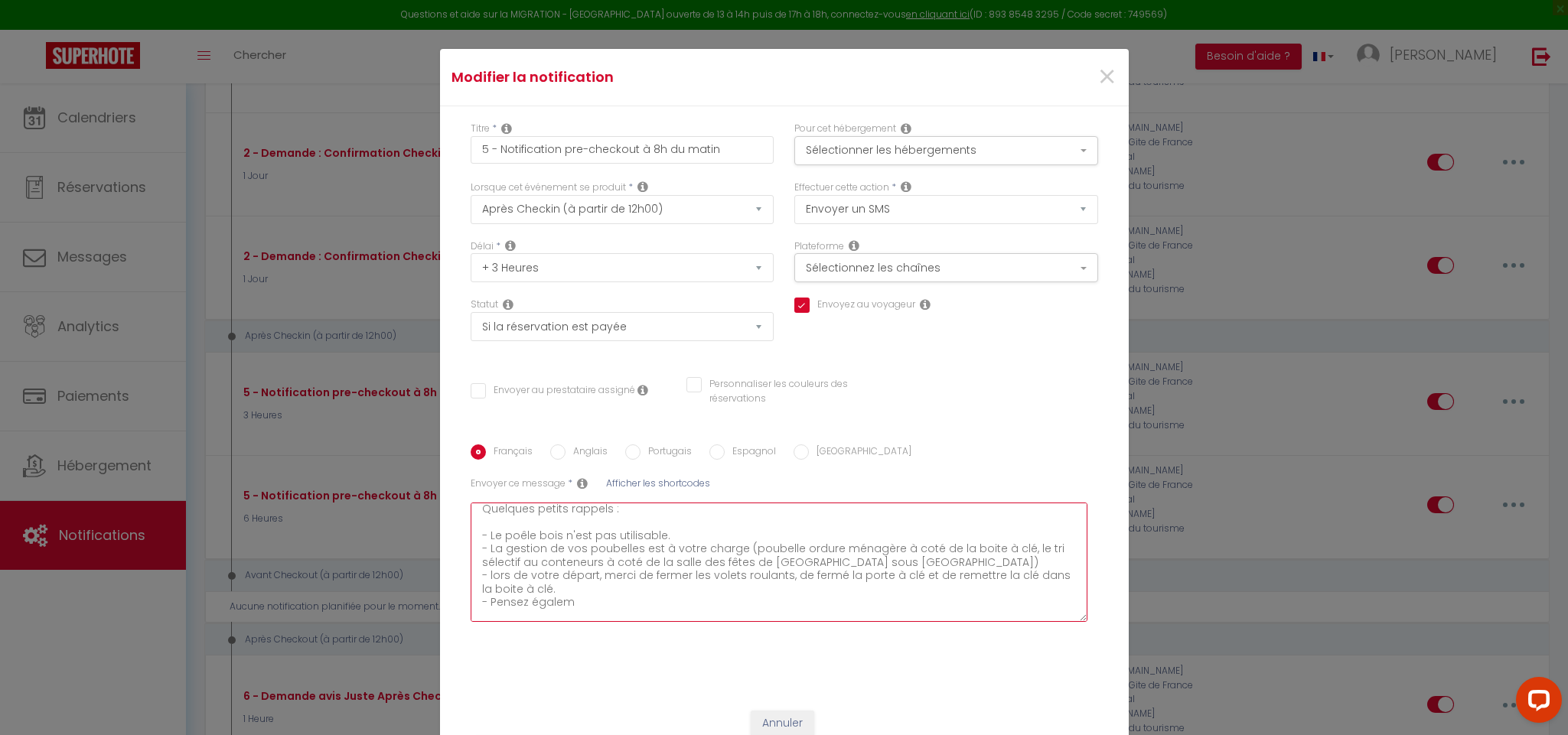
checkbox input "false"
type textarea "Bonjour [GUEST:FIRST_NAME], J'espère que vous êtes bien installés. Quelques pet…"
checkbox input "true"
checkbox input "false"
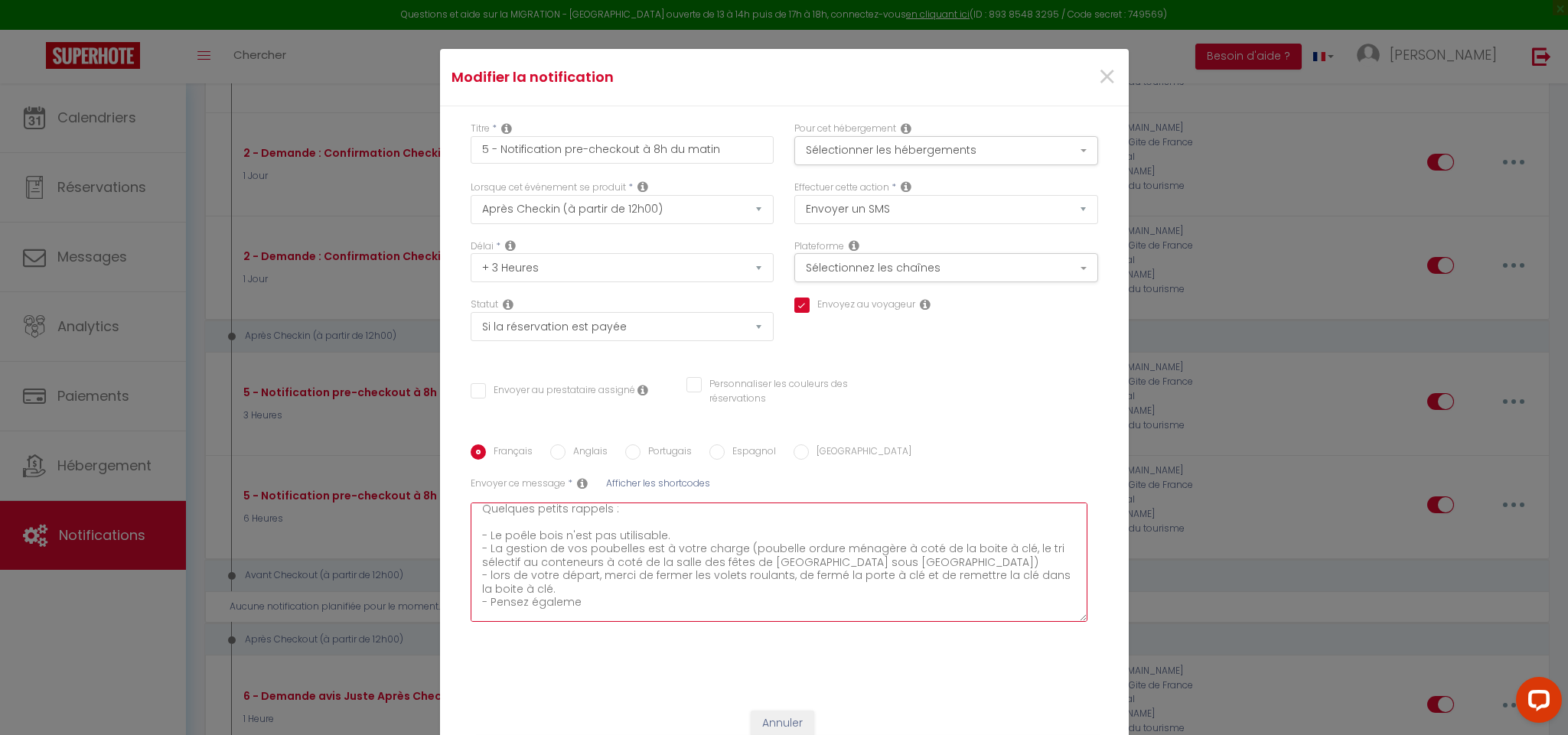
checkbox input "false"
type textarea "Bonjour [GUEST:FIRST_NAME], J'espère que vous êtes bien installés. Quelques pet…"
checkbox input "true"
checkbox input "false"
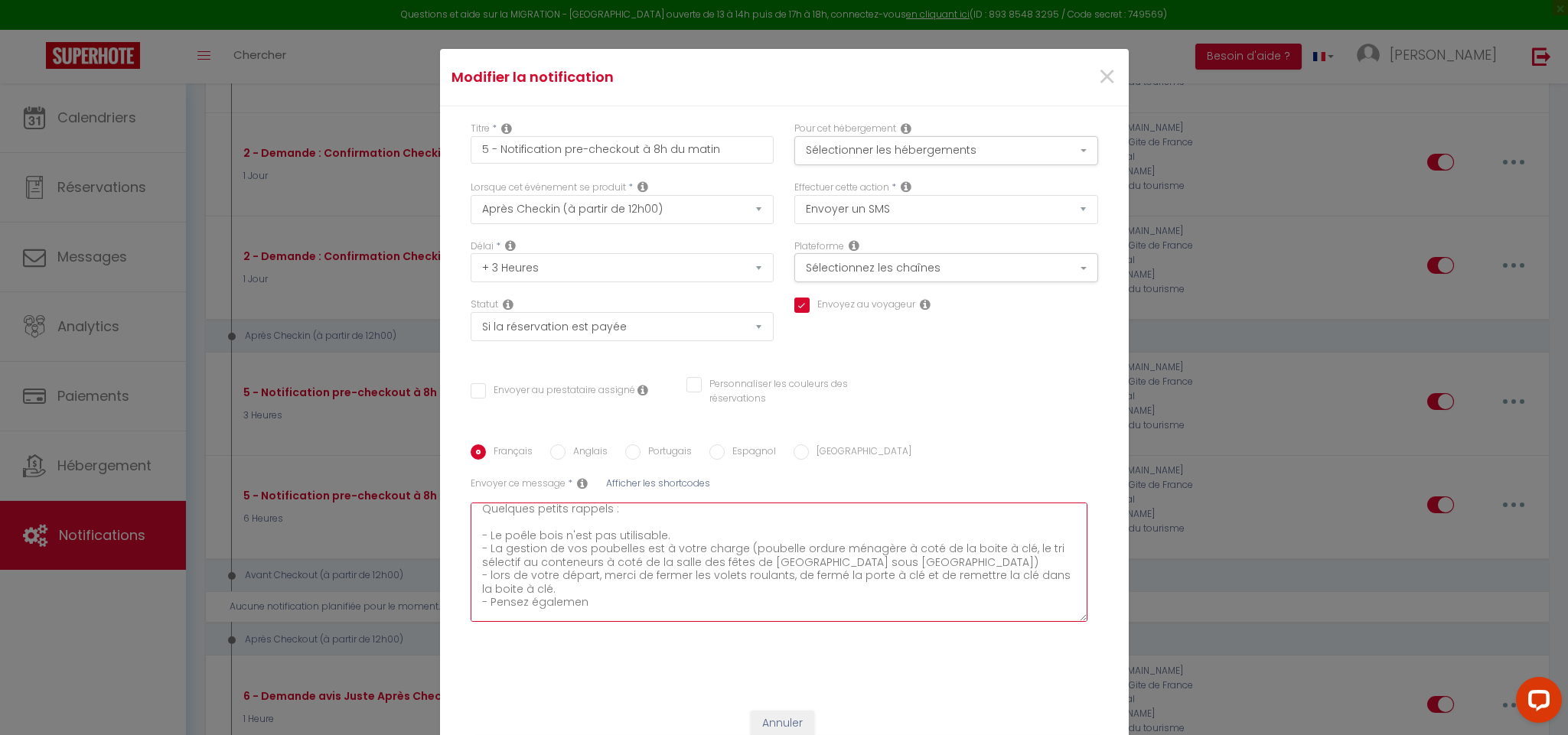
type textarea "Bonjour [GUEST:FIRST_NAME], J'espère que vous êtes bien installés. Quelques pet…"
checkbox input "true"
checkbox input "false"
type textarea "Bonjour [GUEST:FIRST_NAME], J'espère que vous êtes bien installés. Quelques pet…"
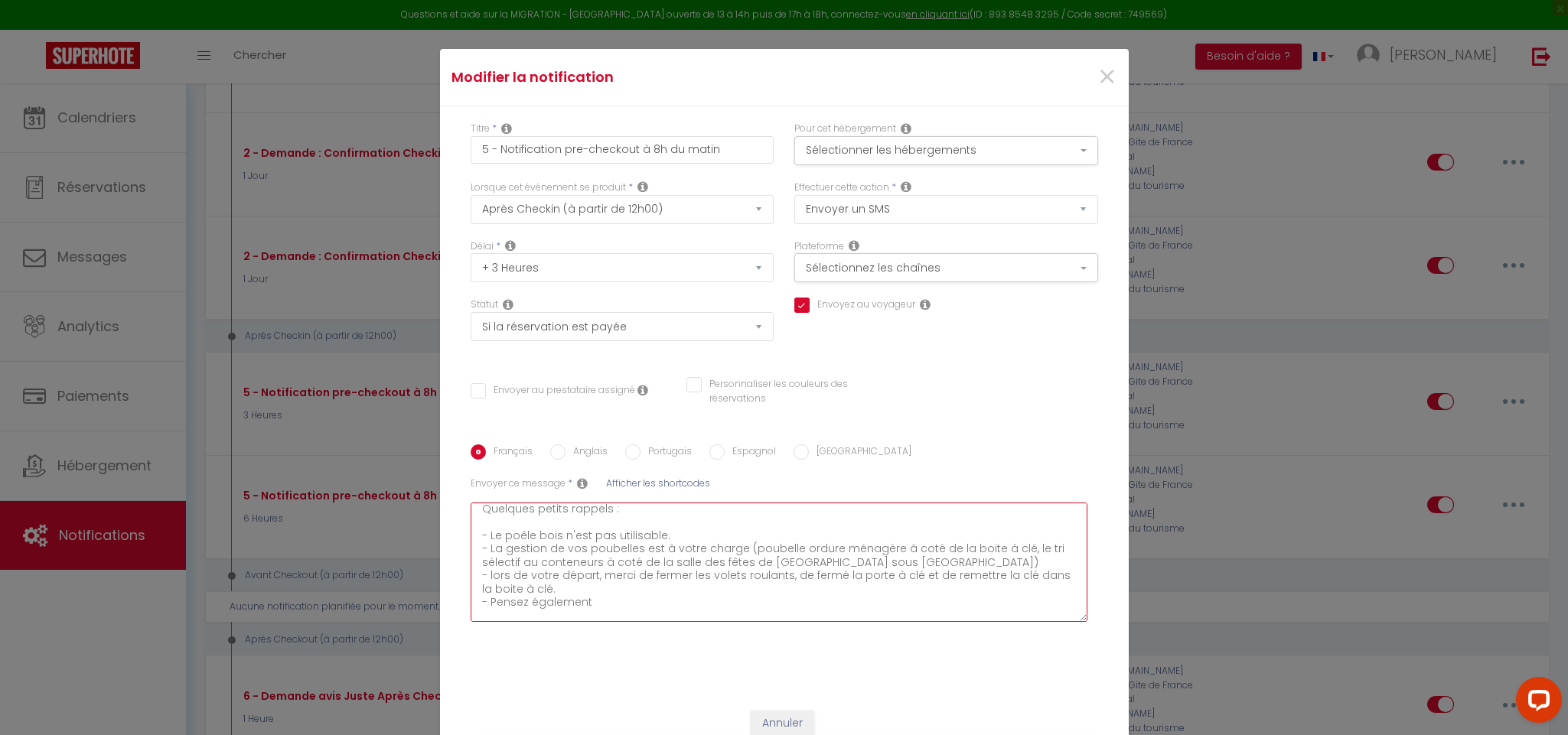
checkbox input "true"
checkbox input "false"
type textarea "Bonjour [GUEST:FIRST_NAME], J'espère que vous êtes bien installés. Quelques pet…"
checkbox input "true"
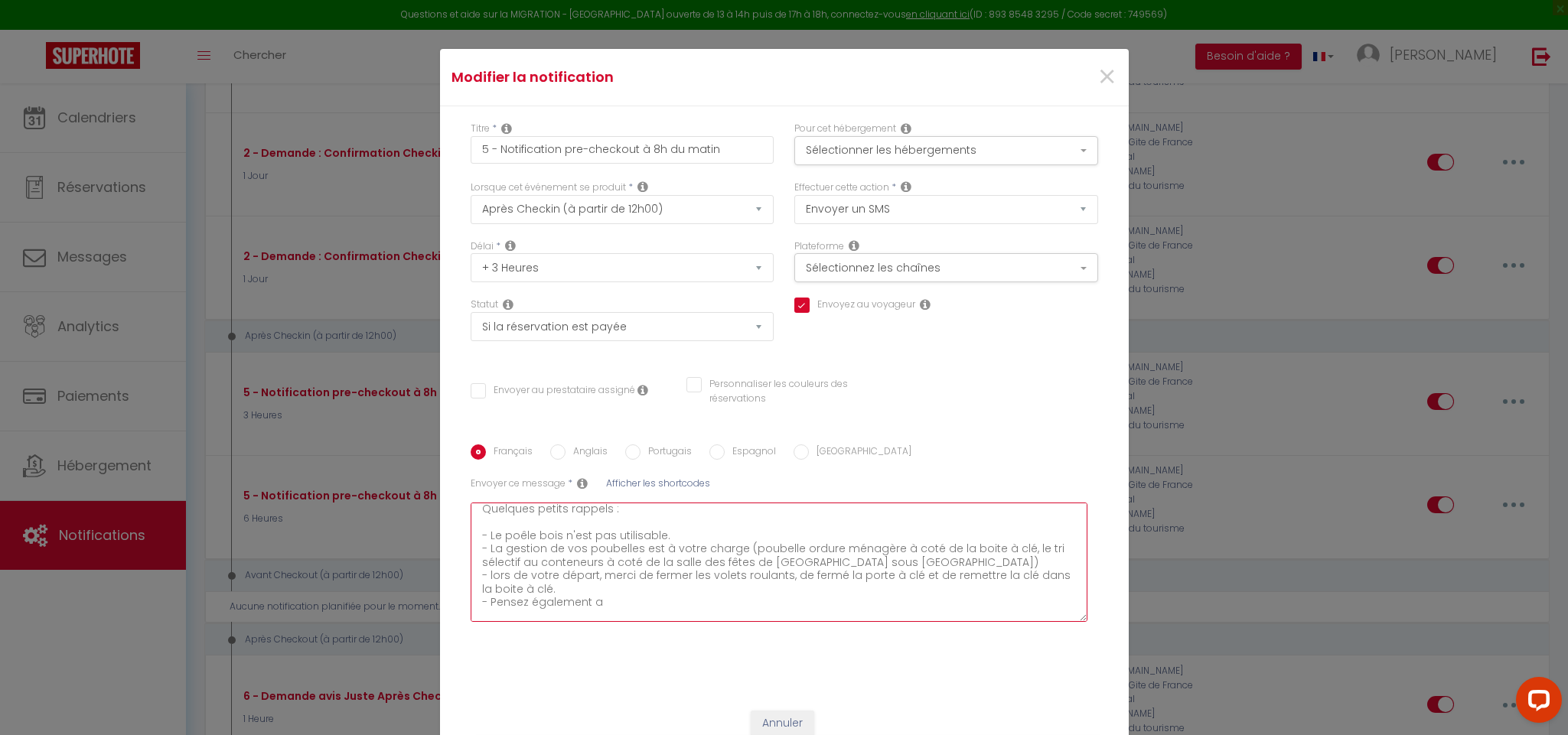
checkbox input "false"
type textarea "Bonjour [GUEST:FIRST_NAME], J'espère que vous êtes bien installés. Quelques pet…"
checkbox input "true"
checkbox input "false"
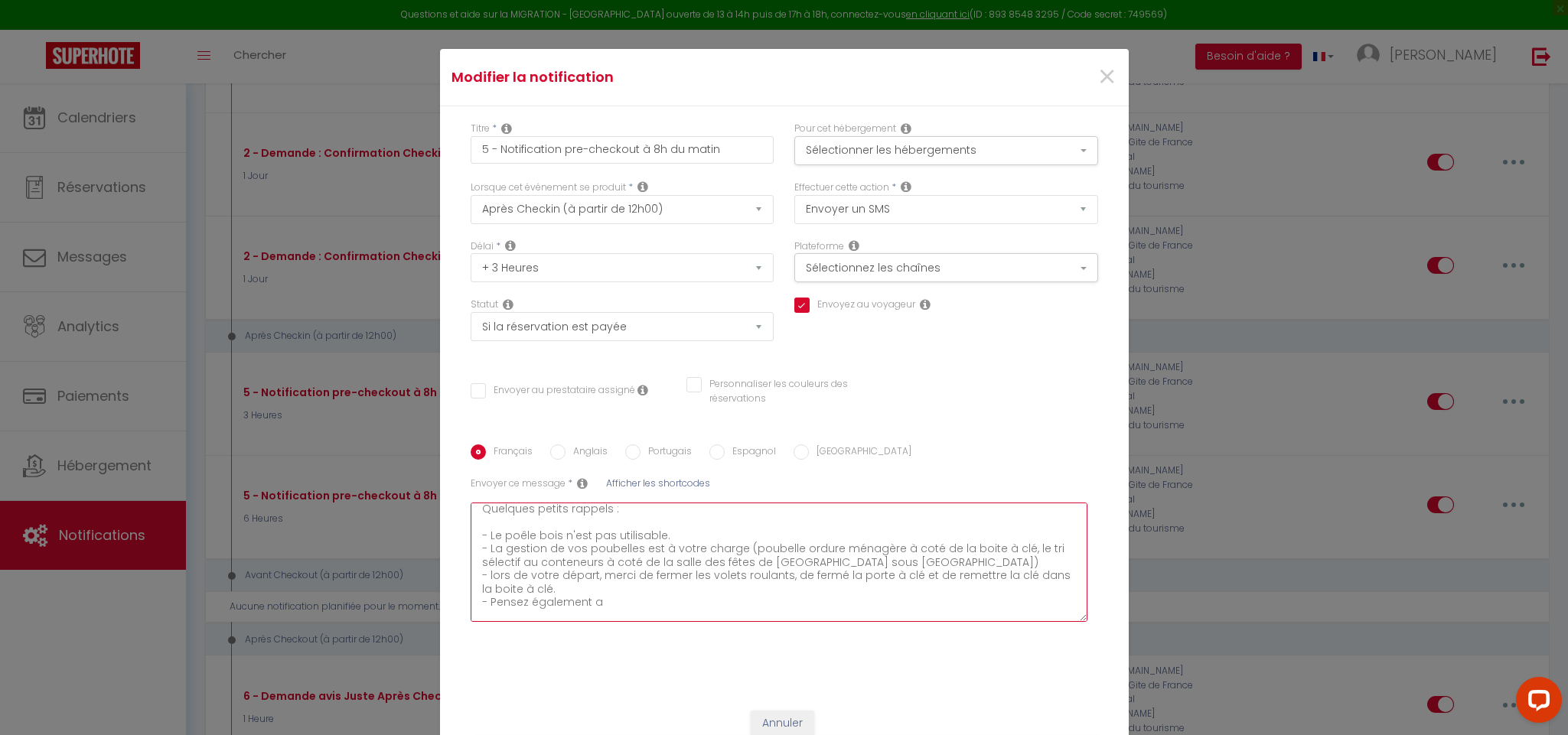
checkbox input "false"
type textarea "Bonjour [GUEST:FIRST_NAME], J'espère que vous êtes bien installés. Quelques pet…"
checkbox input "true"
checkbox input "false"
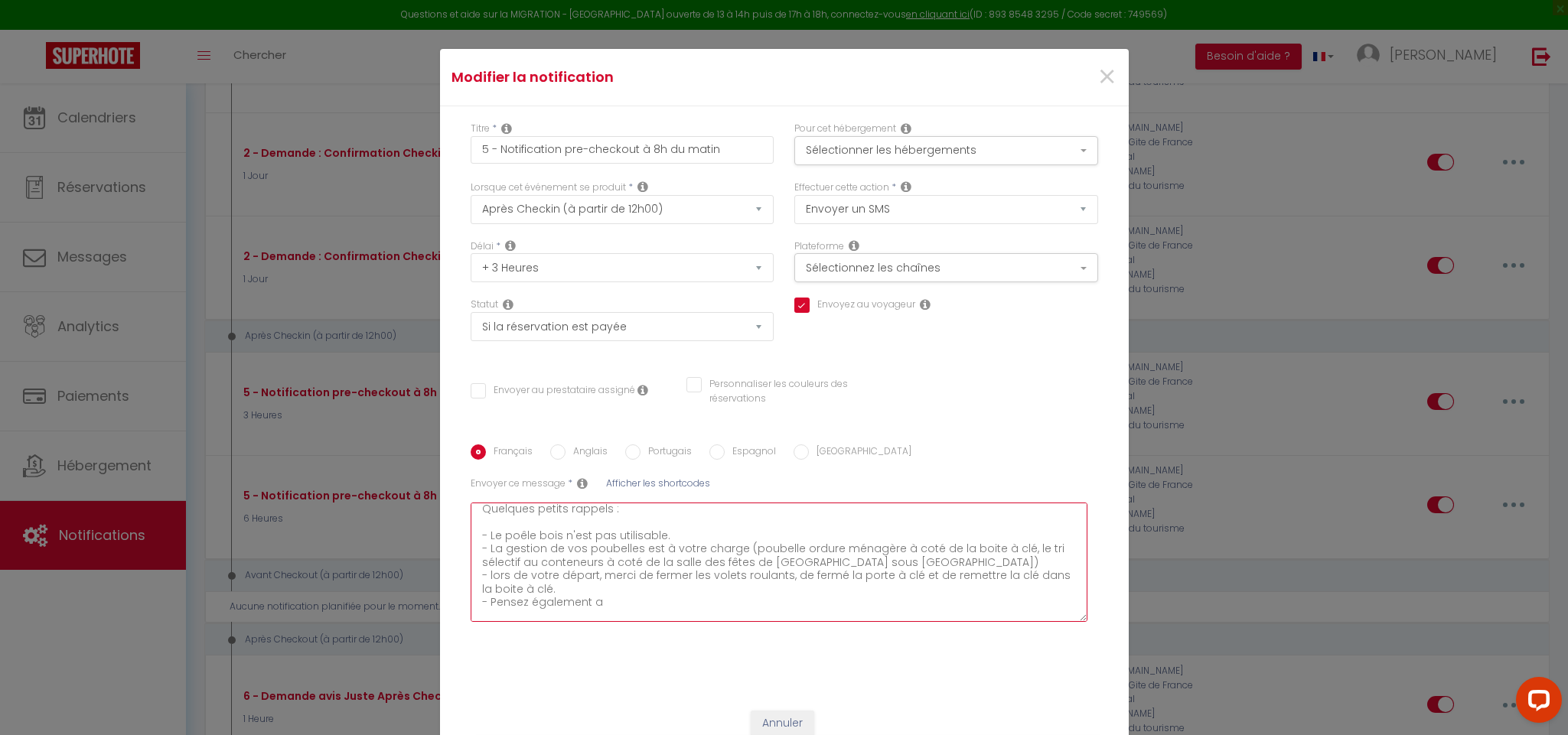
type textarea "Bonjour [GUEST:FIRST_NAME], J'espère que vous êtes bien installés. Quelques pet…"
checkbox input "true"
checkbox input "false"
type textarea "Bonjour [GUEST:FIRST_NAME], J'espère que vous êtes bien installés. Quelques pet…"
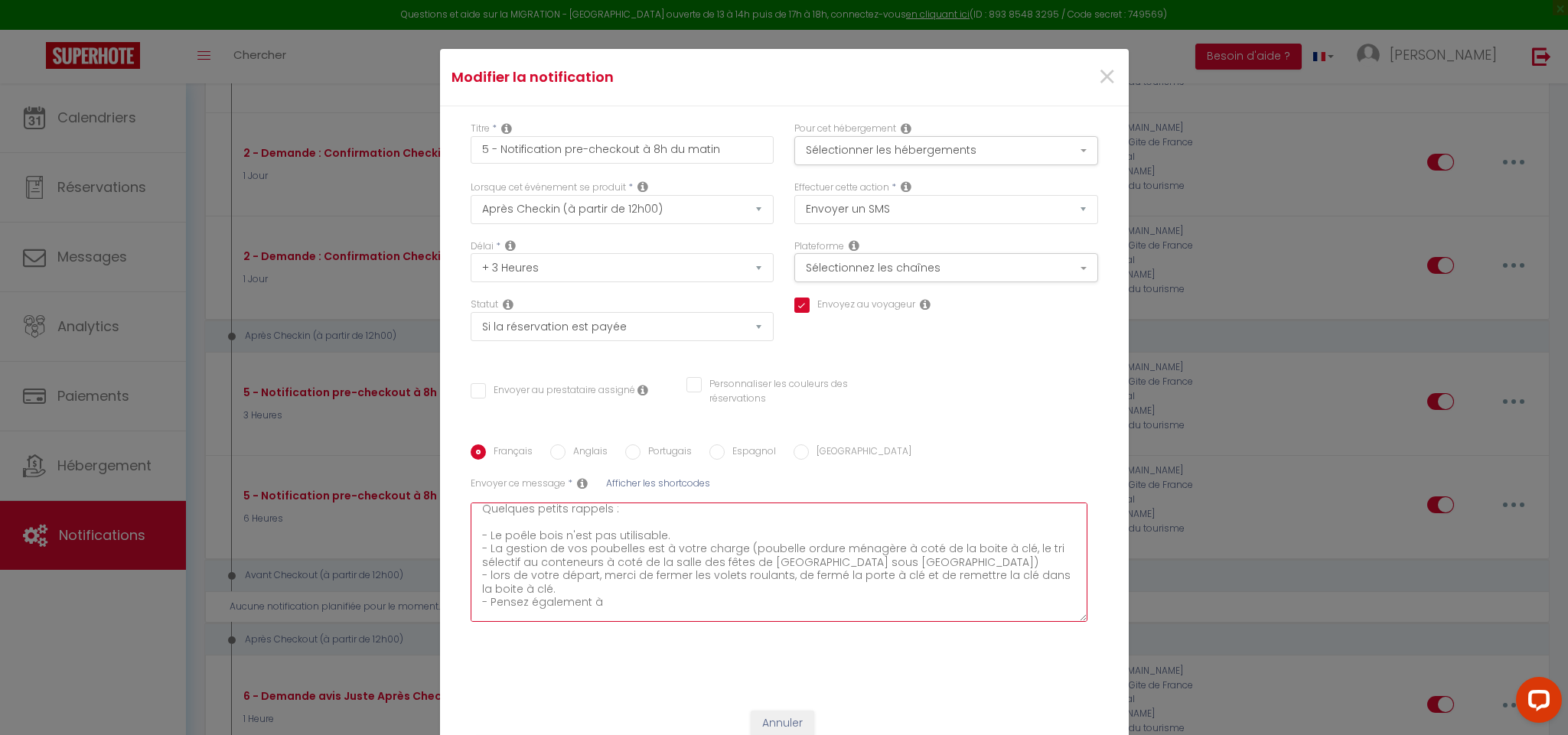
checkbox input "true"
checkbox input "false"
type textarea "Bonjour [GUEST:FIRST_NAME], J'espère que vous êtes bien installés. Quelques pet…"
checkbox input "true"
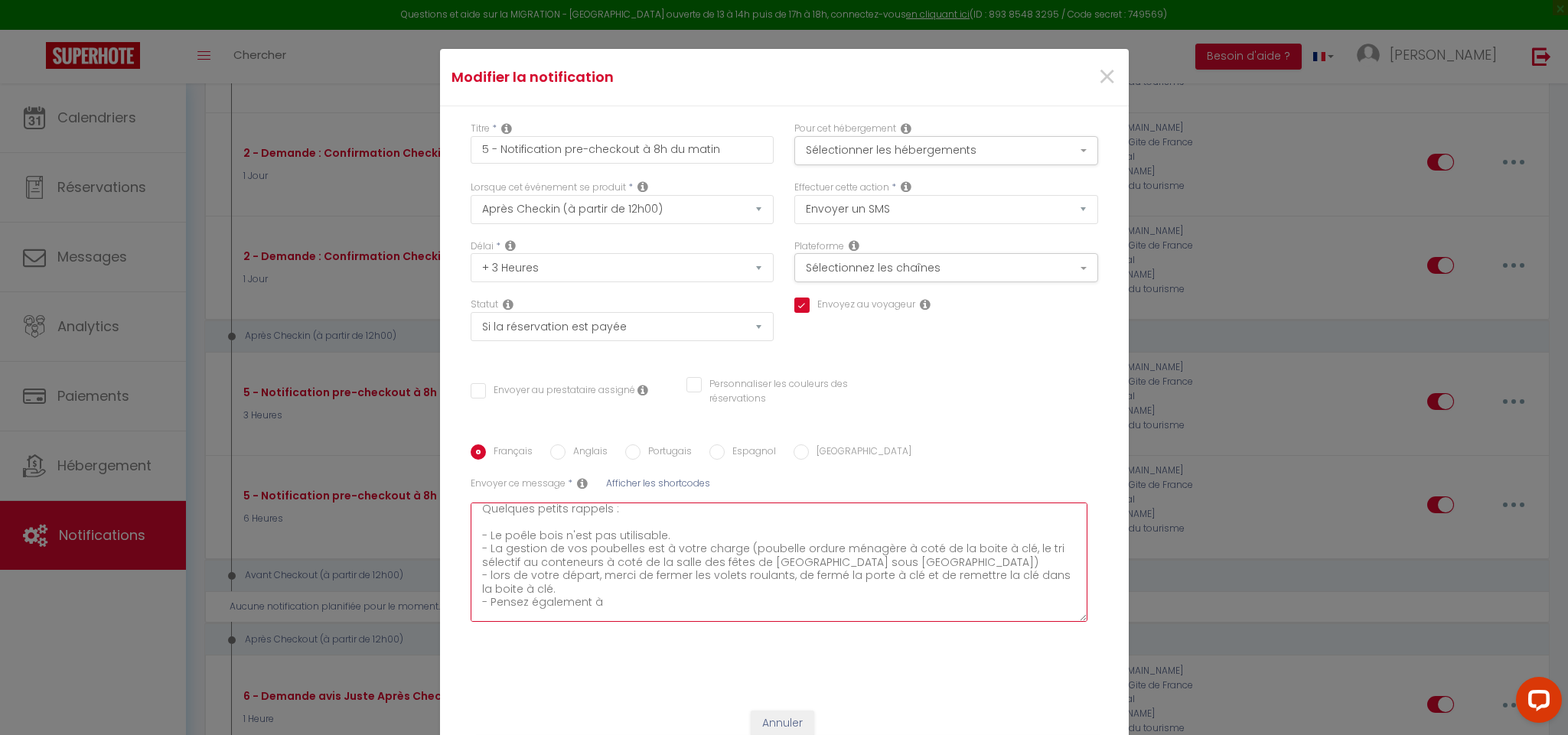
checkbox input "false"
type textarea "Bonjour [GUEST:FIRST_NAME], J'espère que vous êtes bien installés. Quelques pet…"
checkbox input "true"
checkbox input "false"
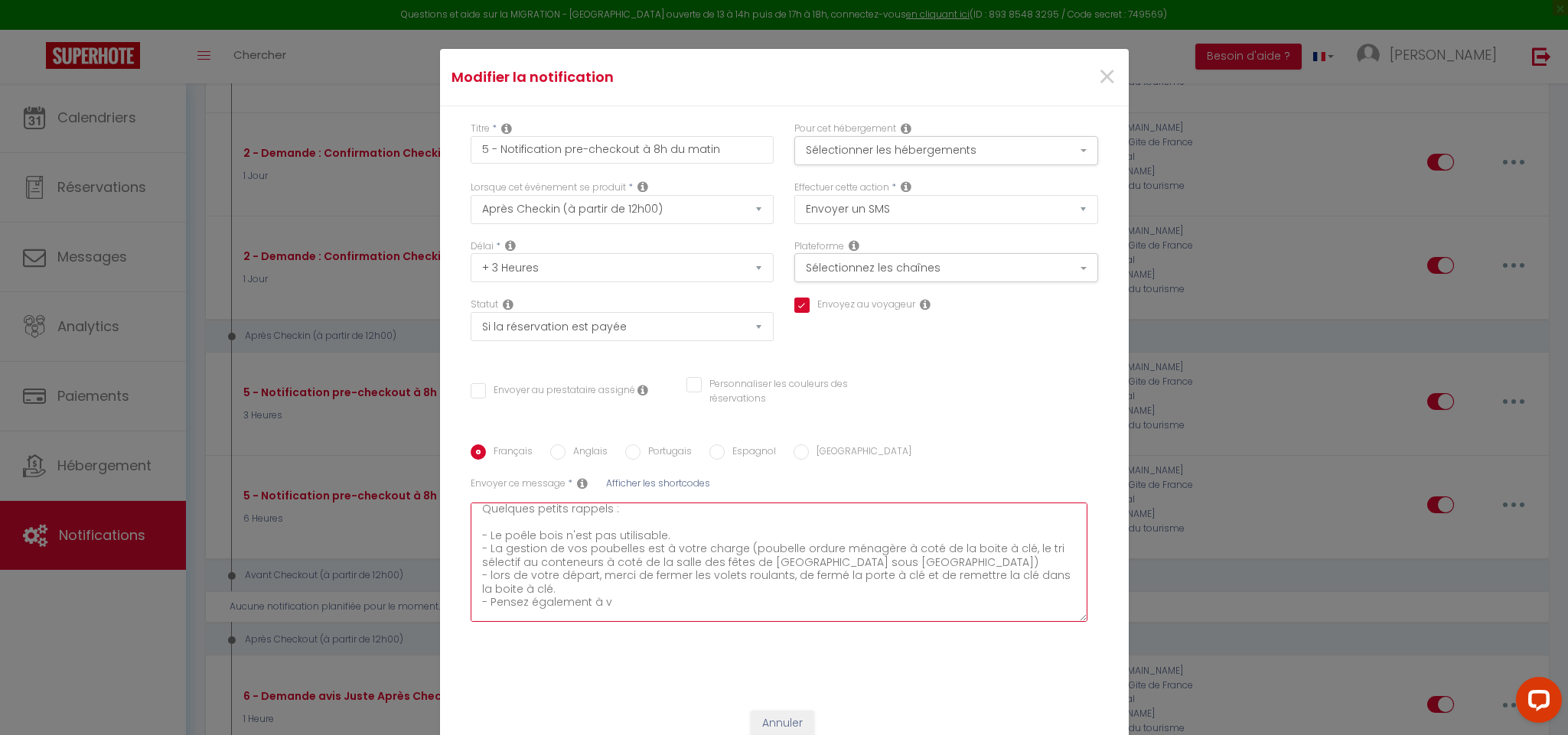
checkbox input "false"
type textarea "Bonjour [GUEST:FIRST_NAME], J'espère que vous êtes bien installés. Quelques pet…"
checkbox input "true"
checkbox input "false"
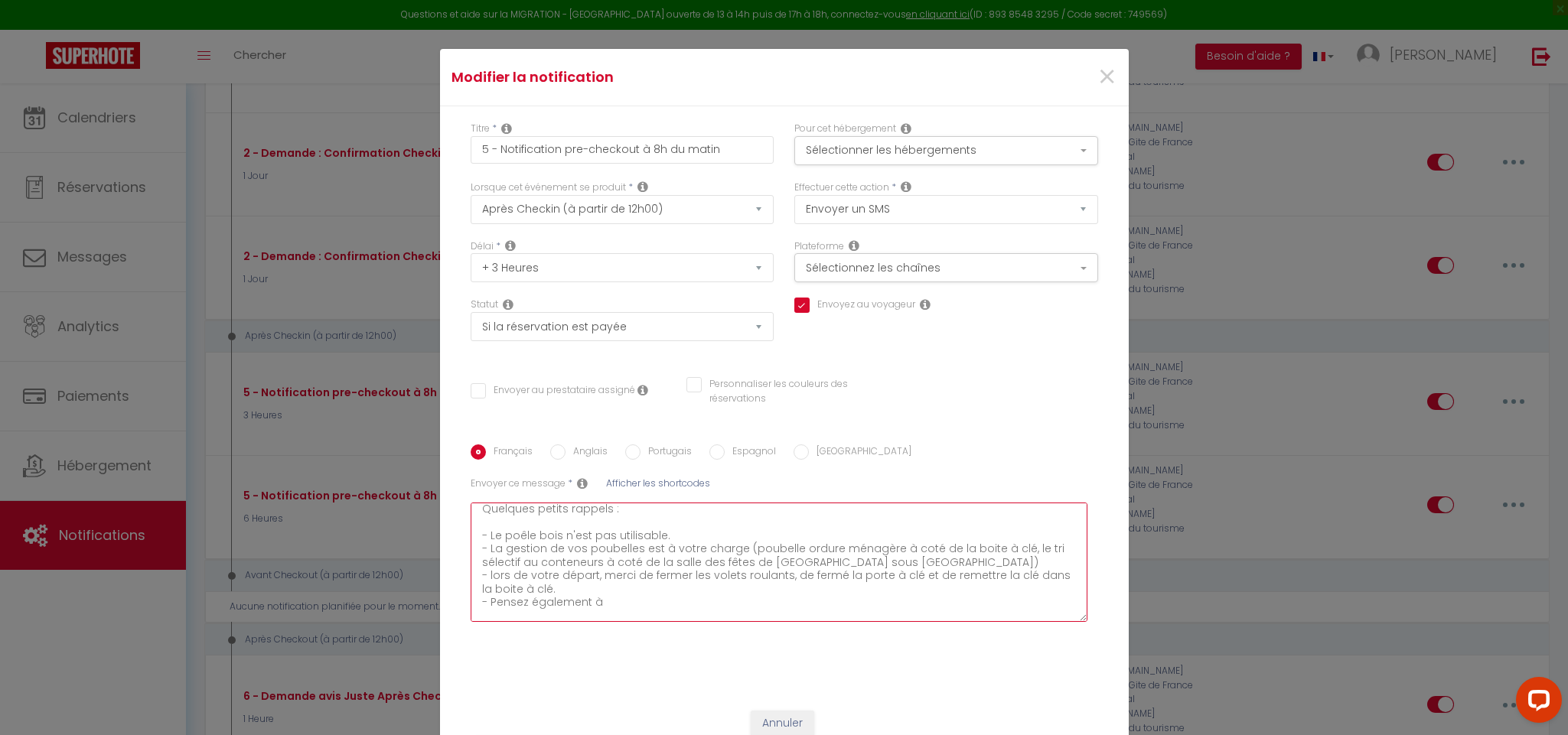
type textarea "Bonjour [GUEST:FIRST_NAME], J'espère que vous êtes bien installés. Quelques pet…"
checkbox input "true"
checkbox input "false"
type textarea "Bonjour [GUEST:FIRST_NAME], J'espère que vous êtes bien installés. Quelques pet…"
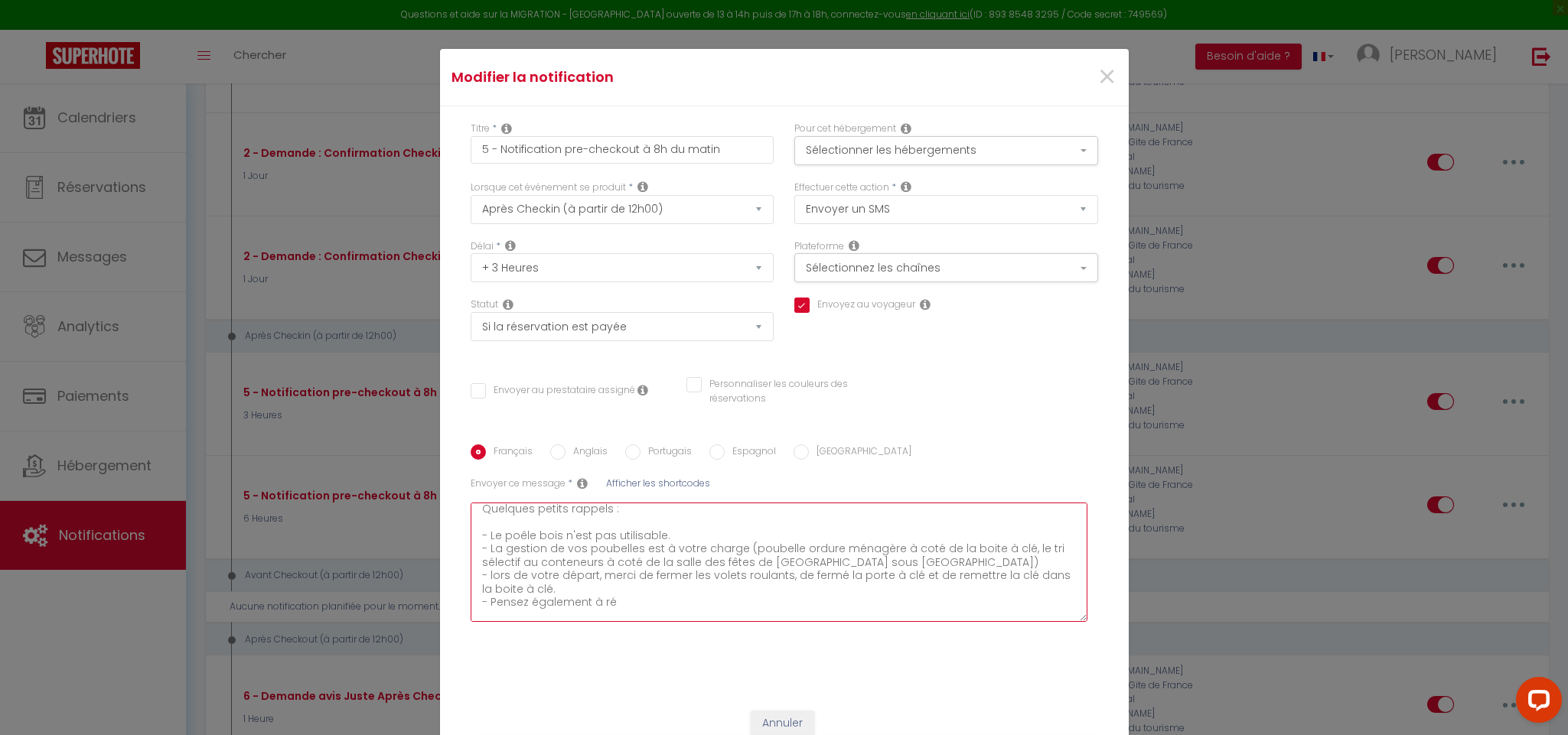
checkbox input "true"
checkbox input "false"
type textarea "Bonjour [GUEST:FIRST_NAME], J'espère que vous êtes bien installés. Quelques pet…"
checkbox input "true"
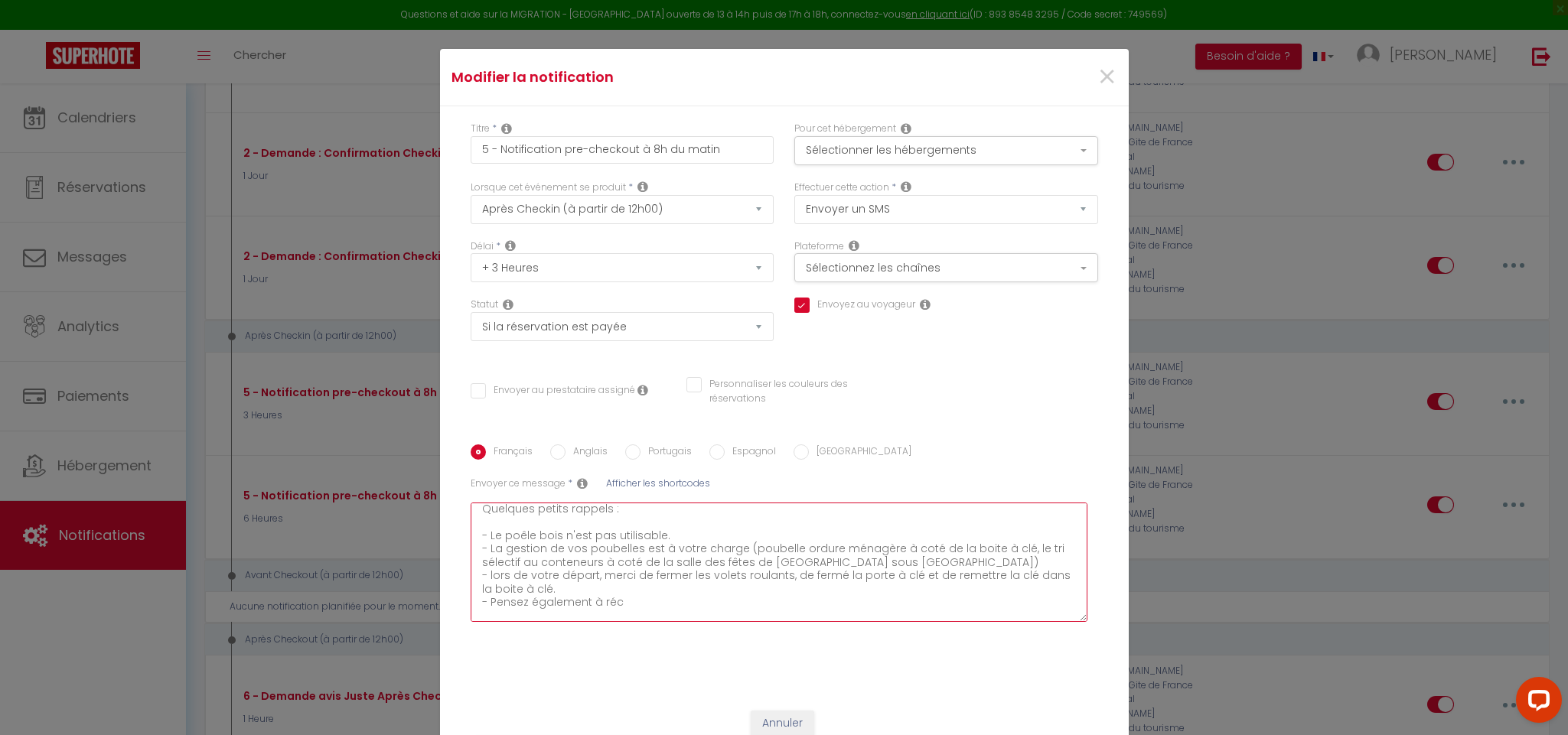
checkbox input "false"
type textarea "Bonjour [GUEST:FIRST_NAME], J'espère que vous êtes bien installés. Quelques pet…"
checkbox input "true"
checkbox input "false"
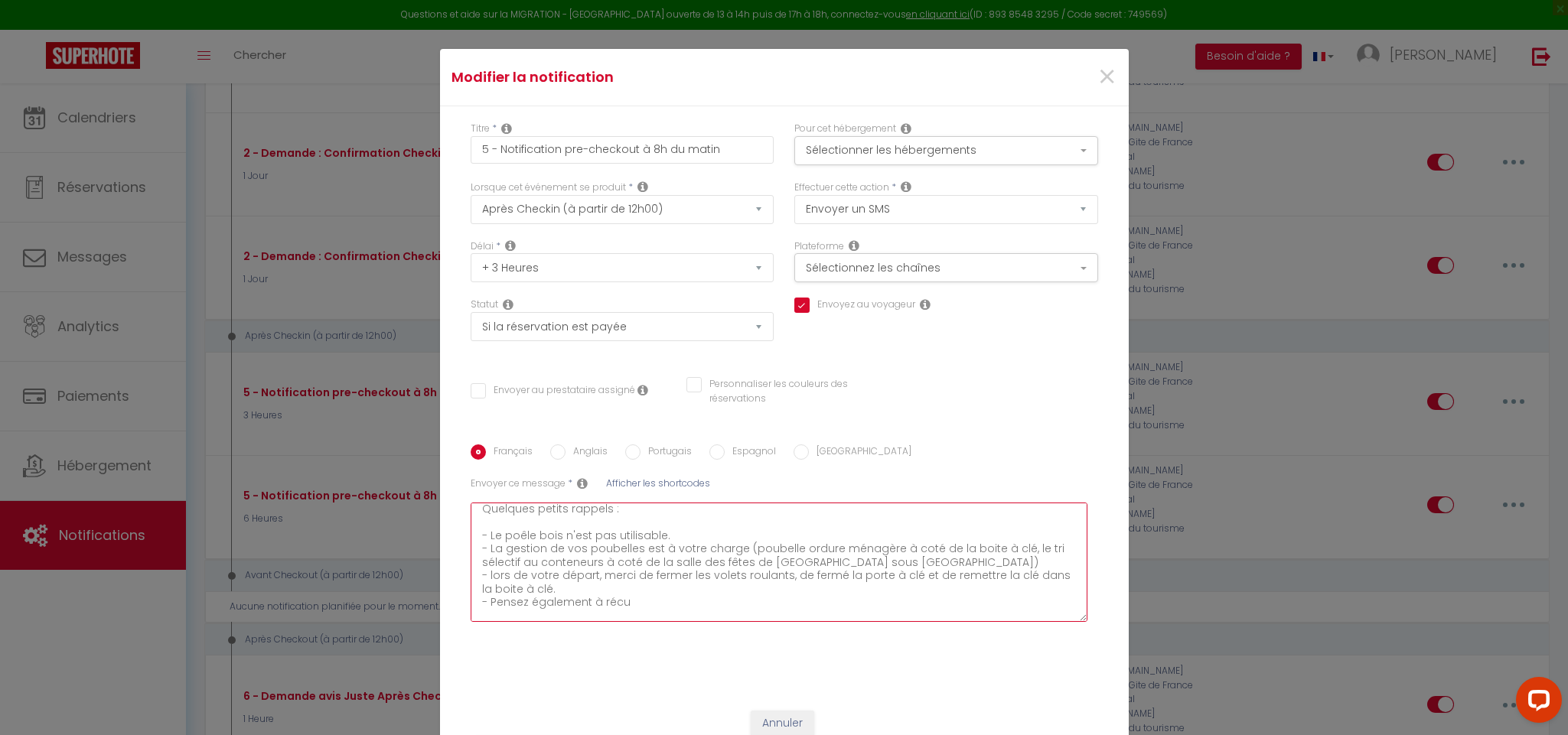
checkbox input "false"
type textarea "Bonjour [GUEST:FIRST_NAME], J'espère que vous êtes bien installés. Quelques pet…"
checkbox input "true"
checkbox input "false"
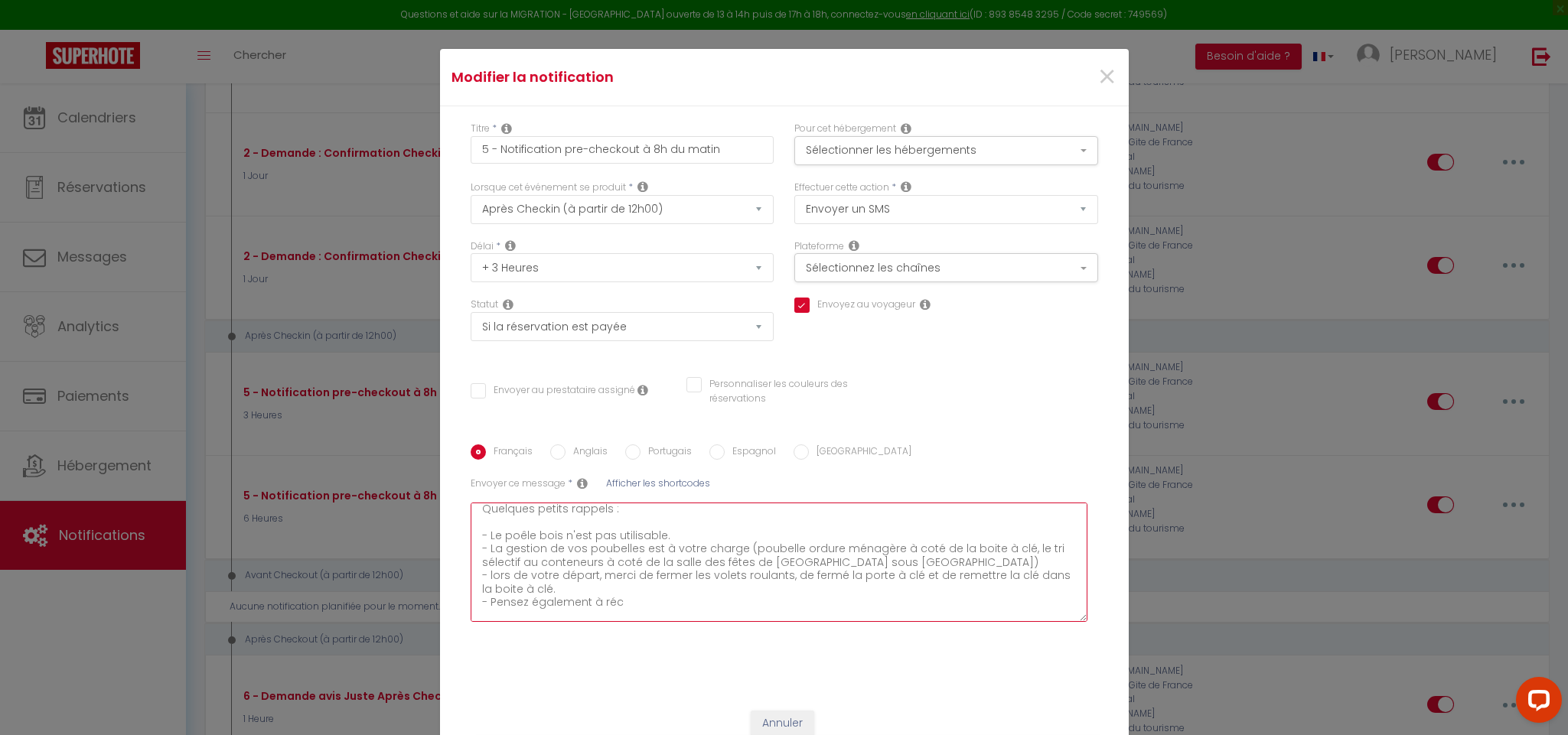
type textarea "Bonjour [GUEST:FIRST_NAME], J'espère que vous êtes bien installés. Quelques pet…"
checkbox input "true"
checkbox input "false"
type textarea "Bonjour [GUEST:FIRST_NAME], J'espère que vous êtes bien installés. Quelques pet…"
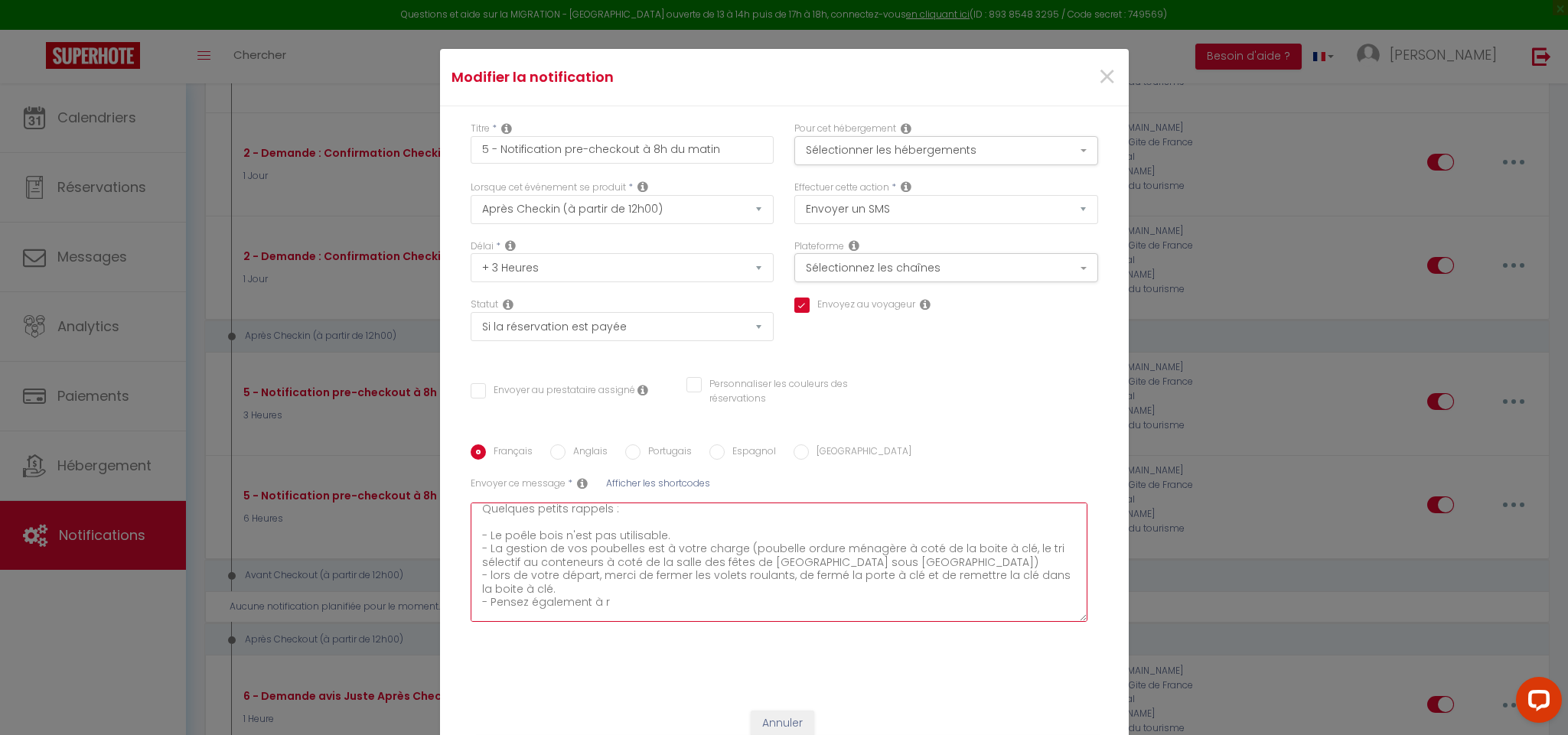
checkbox input "true"
checkbox input "false"
type textarea "Bonjour [GUEST:FIRST_NAME], J'espère que vous êtes bien installés. Quelques pet…"
checkbox input "true"
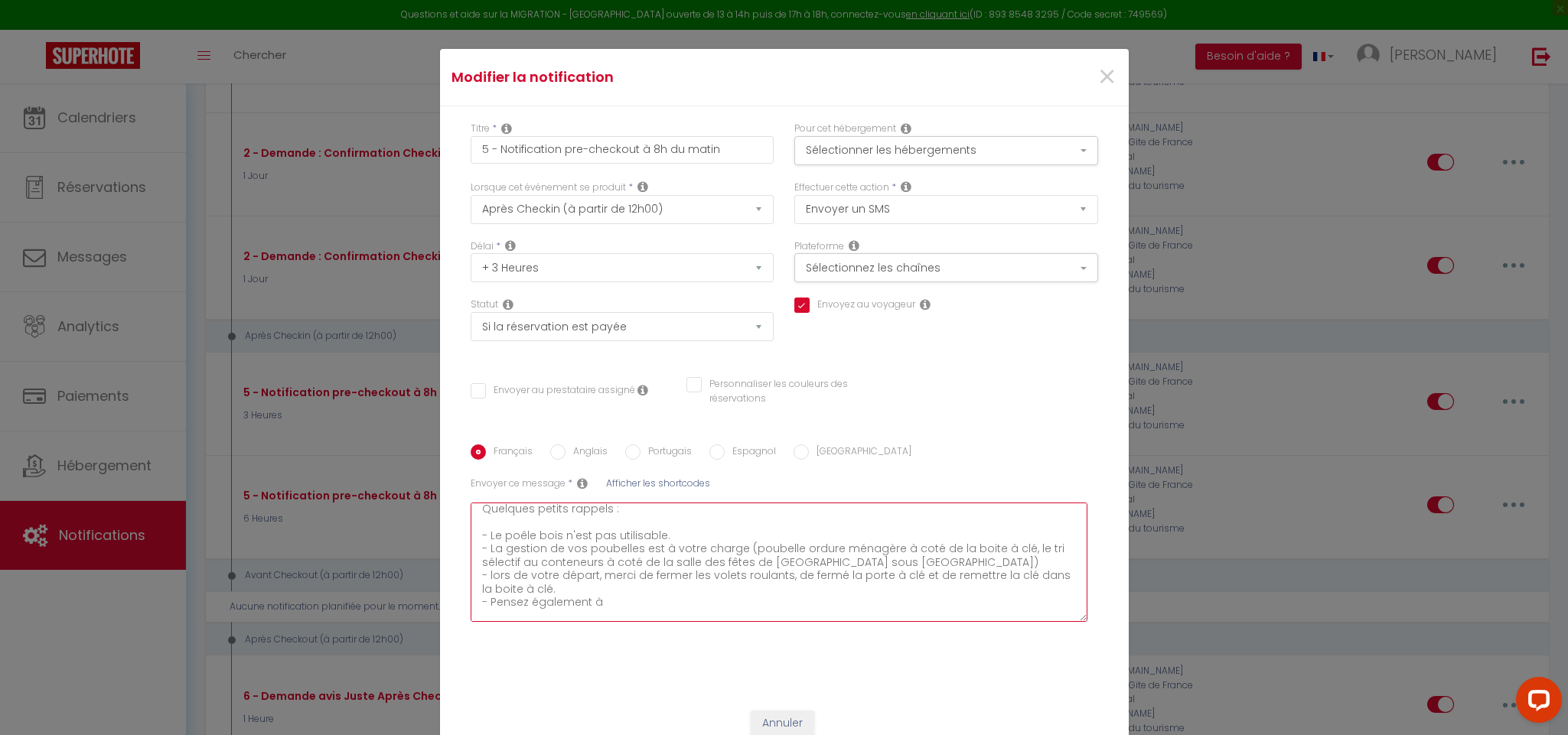
checkbox input "false"
click at [694, 599] on textarea "Bonjour [GUEST:FIRST_NAME], J'espère que vous êtes bien installés. Quelques pet…" at bounding box center [778, 562] width 617 height 119
click at [904, 599] on textarea "Bonjour [GUEST:FIRST_NAME], J'espère que vous êtes bien installés. Quelques pet…" at bounding box center [778, 562] width 617 height 119
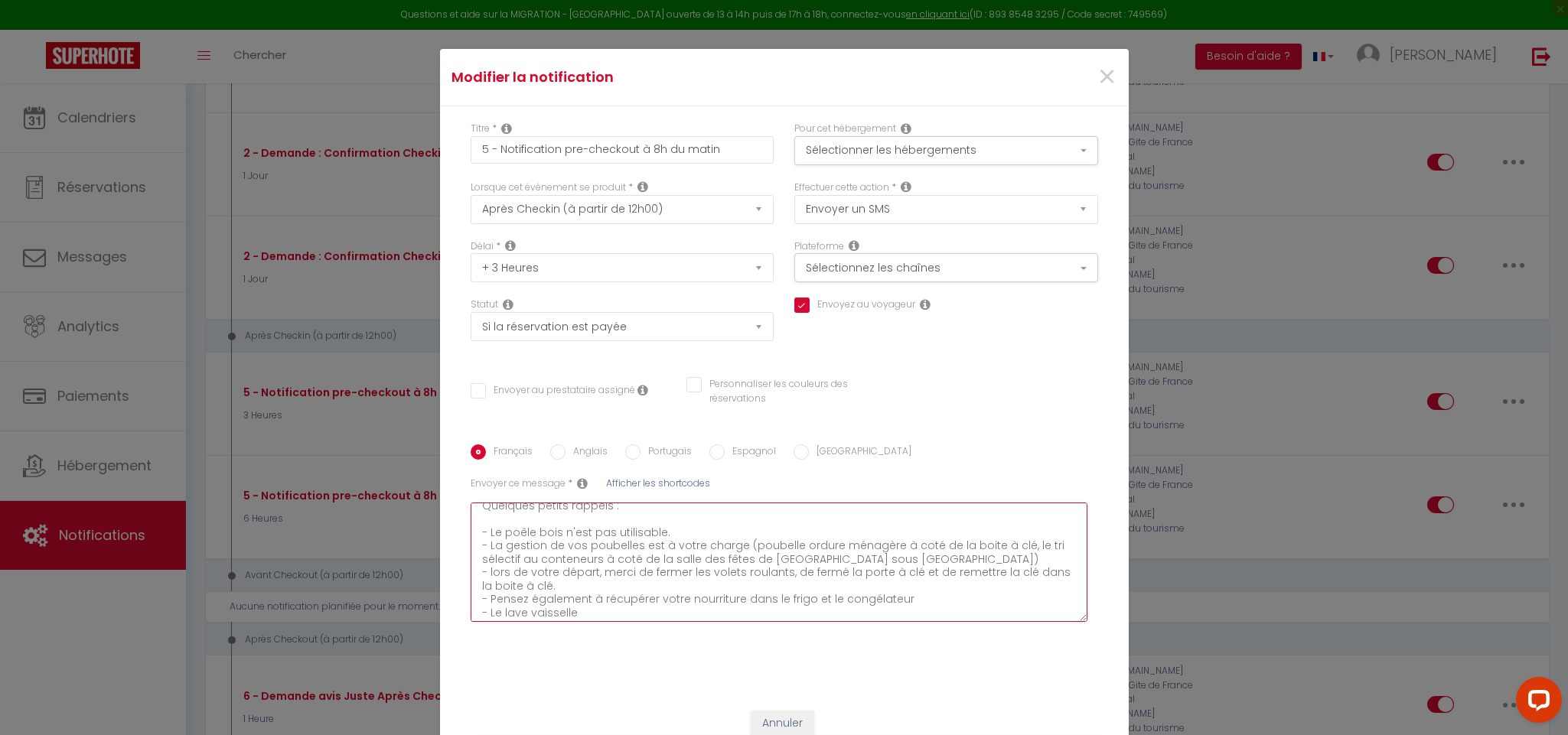
click at [579, 596] on textarea "Bonjour [GUEST:FIRST_NAME], J'espère que vous êtes bien installés. Quelques pet…" at bounding box center [778, 562] width 617 height 119
click at [579, 616] on textarea "Bonjour [GUEST:FIRST_NAME], J'espère que vous êtes bien installés. Quelques pet…" at bounding box center [778, 562] width 617 height 119
click at [822, 599] on textarea "Bonjour [GUEST:FIRST_NAME], J'espère que vous êtes bien installés. Quelques pet…" at bounding box center [778, 562] width 617 height 119
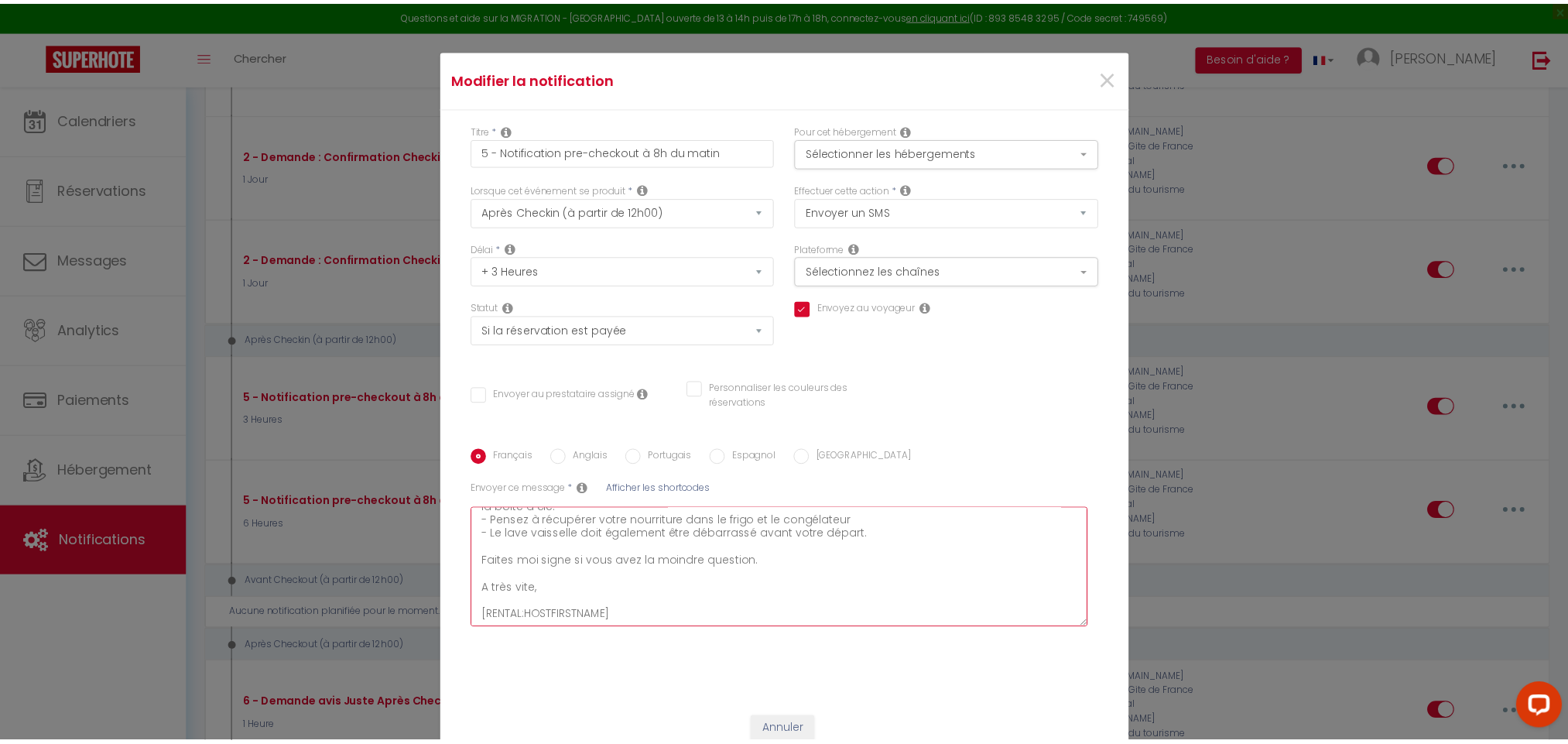
scroll to position [94, 0]
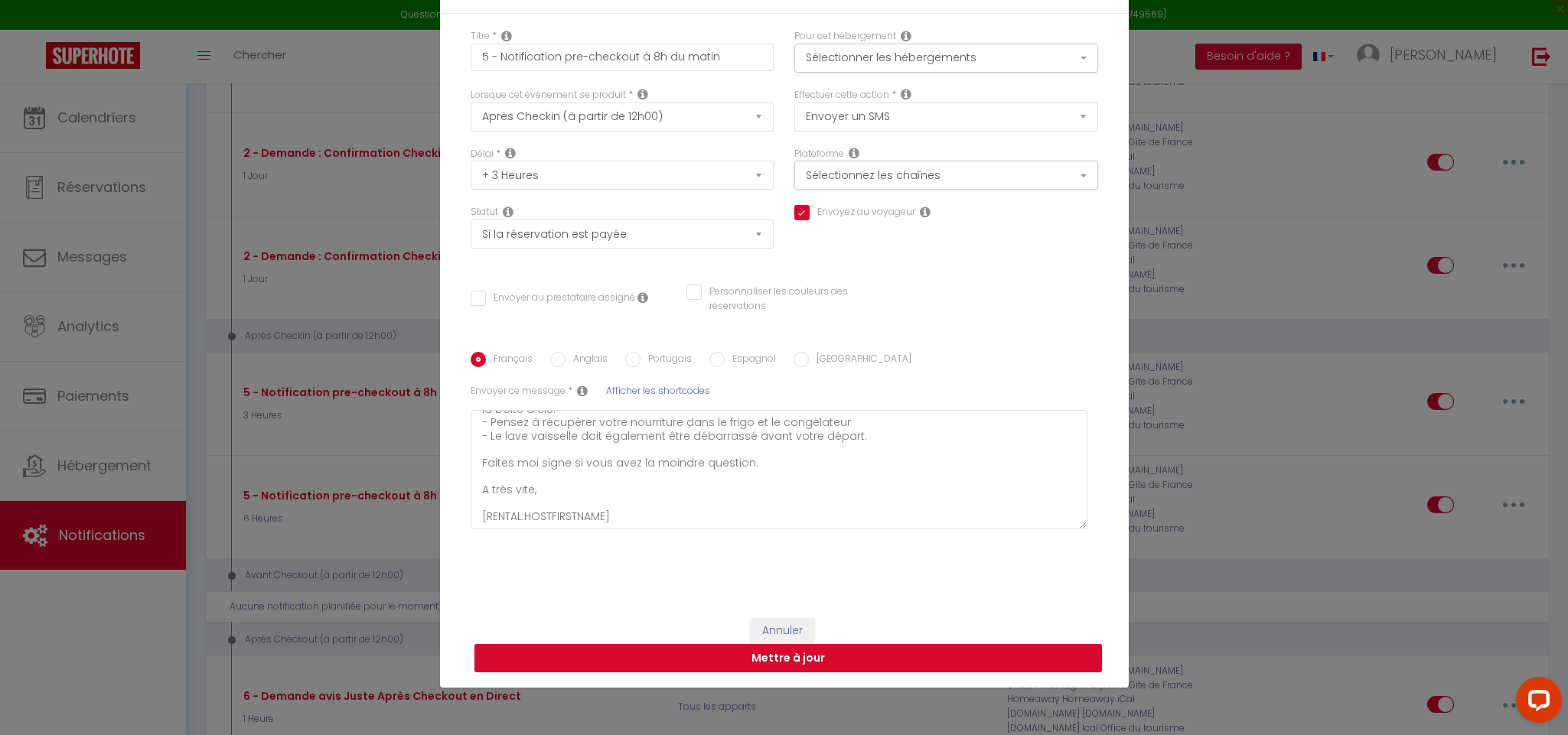
click at [889, 654] on button "Mettre à jour" at bounding box center [788, 658] width 628 height 29
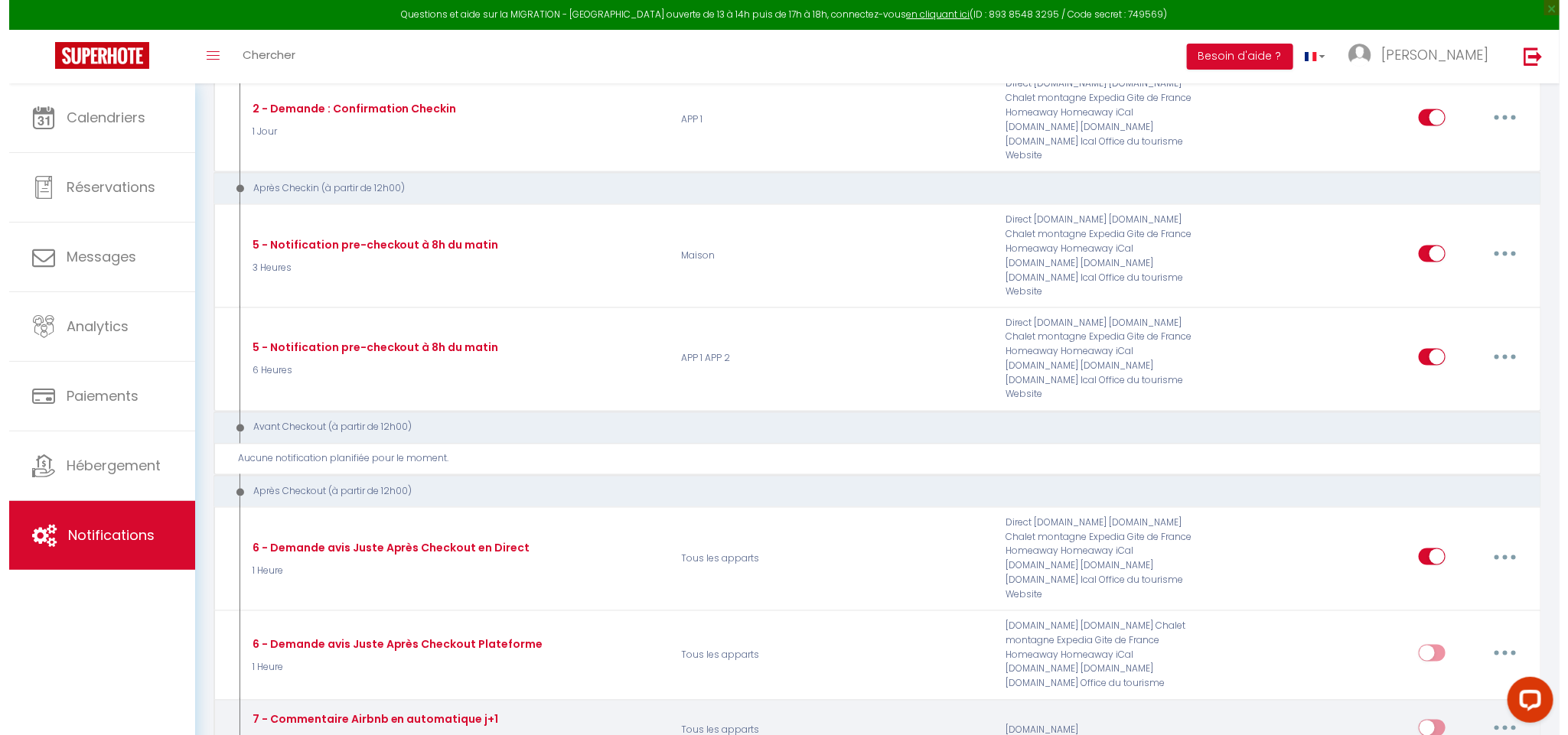
scroll to position [1129, 0]
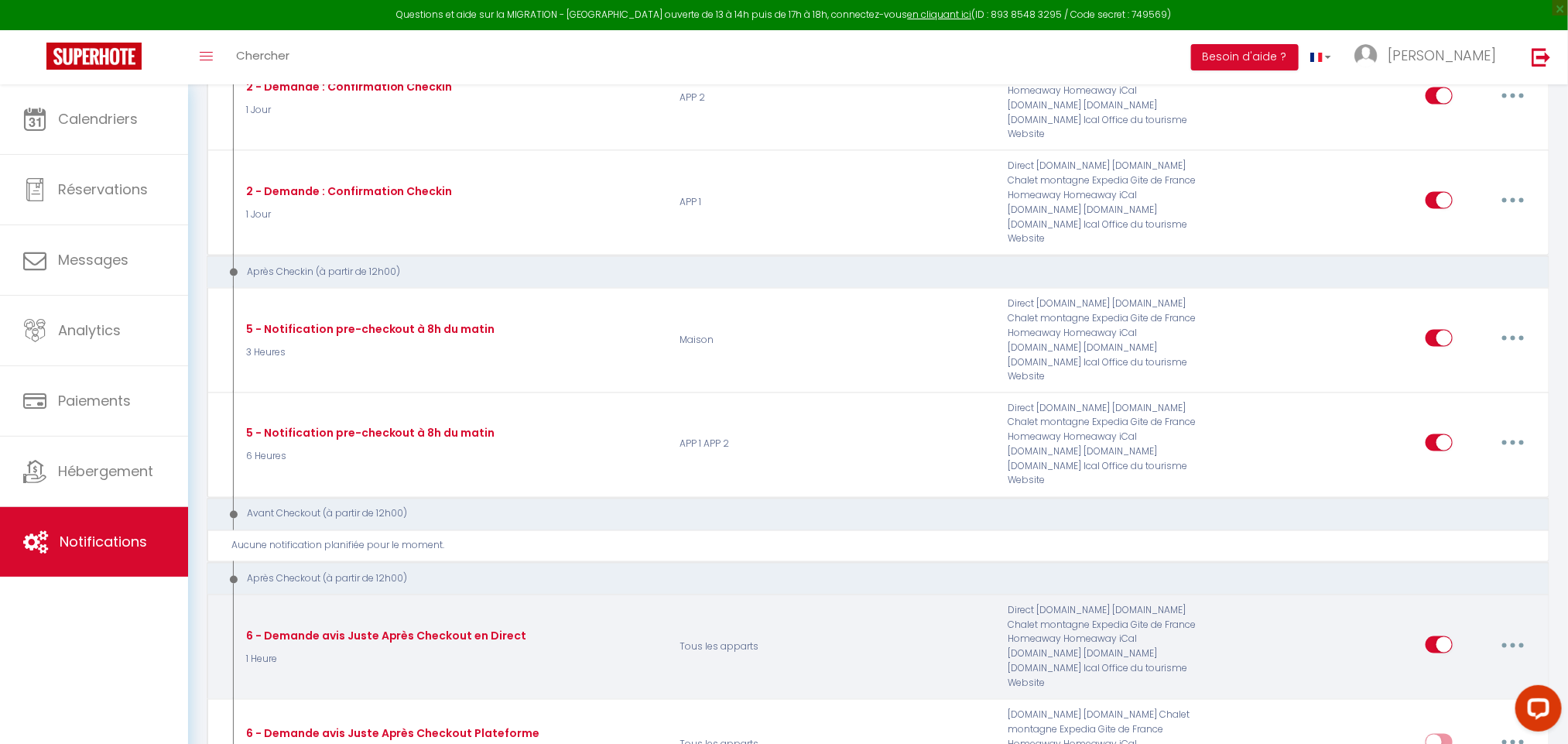
click at [1514, 644] on icon "button" at bounding box center [1512, 645] width 5 height 5
click at [1437, 667] on link "Editer" at bounding box center [1472, 680] width 115 height 27
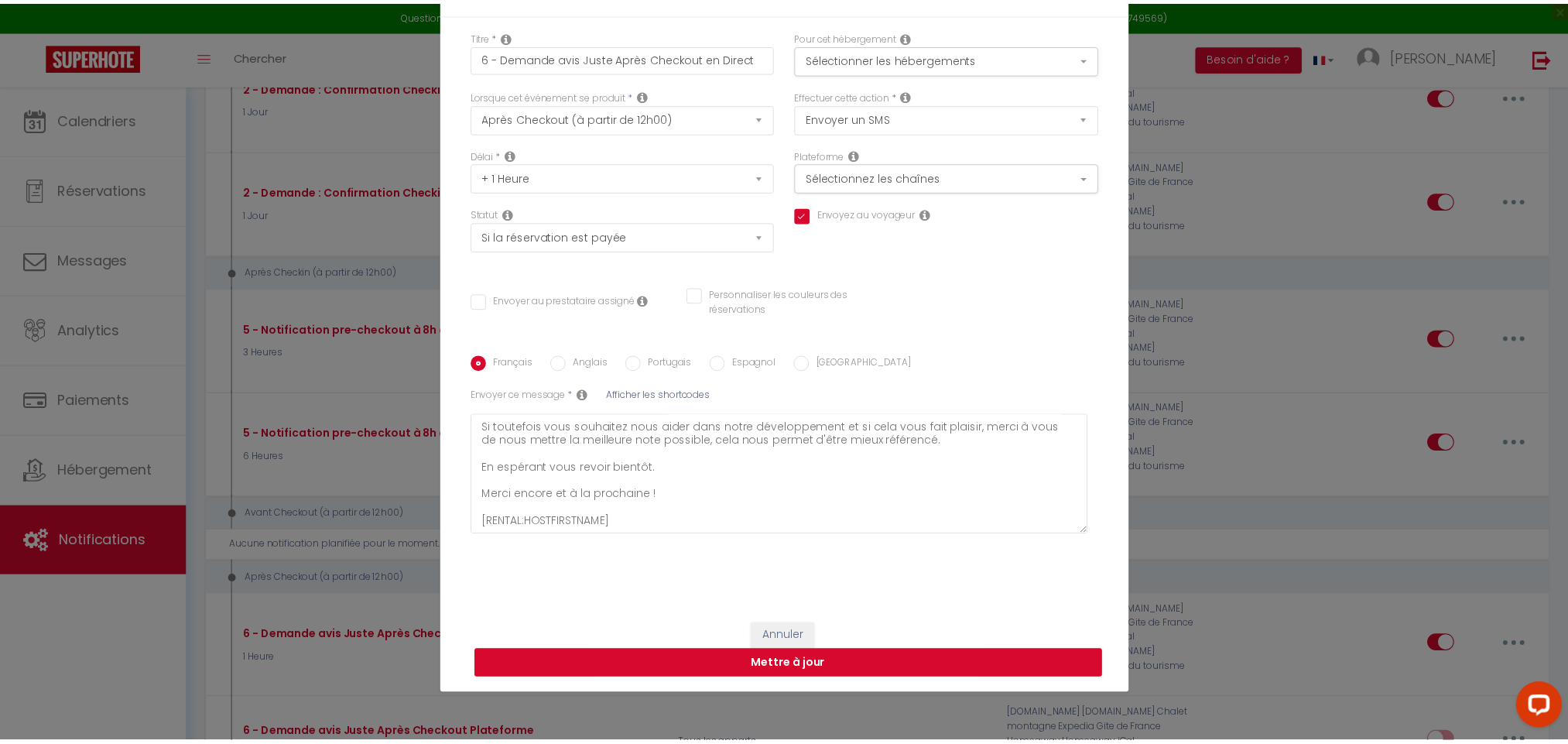
scroll to position [0, 0]
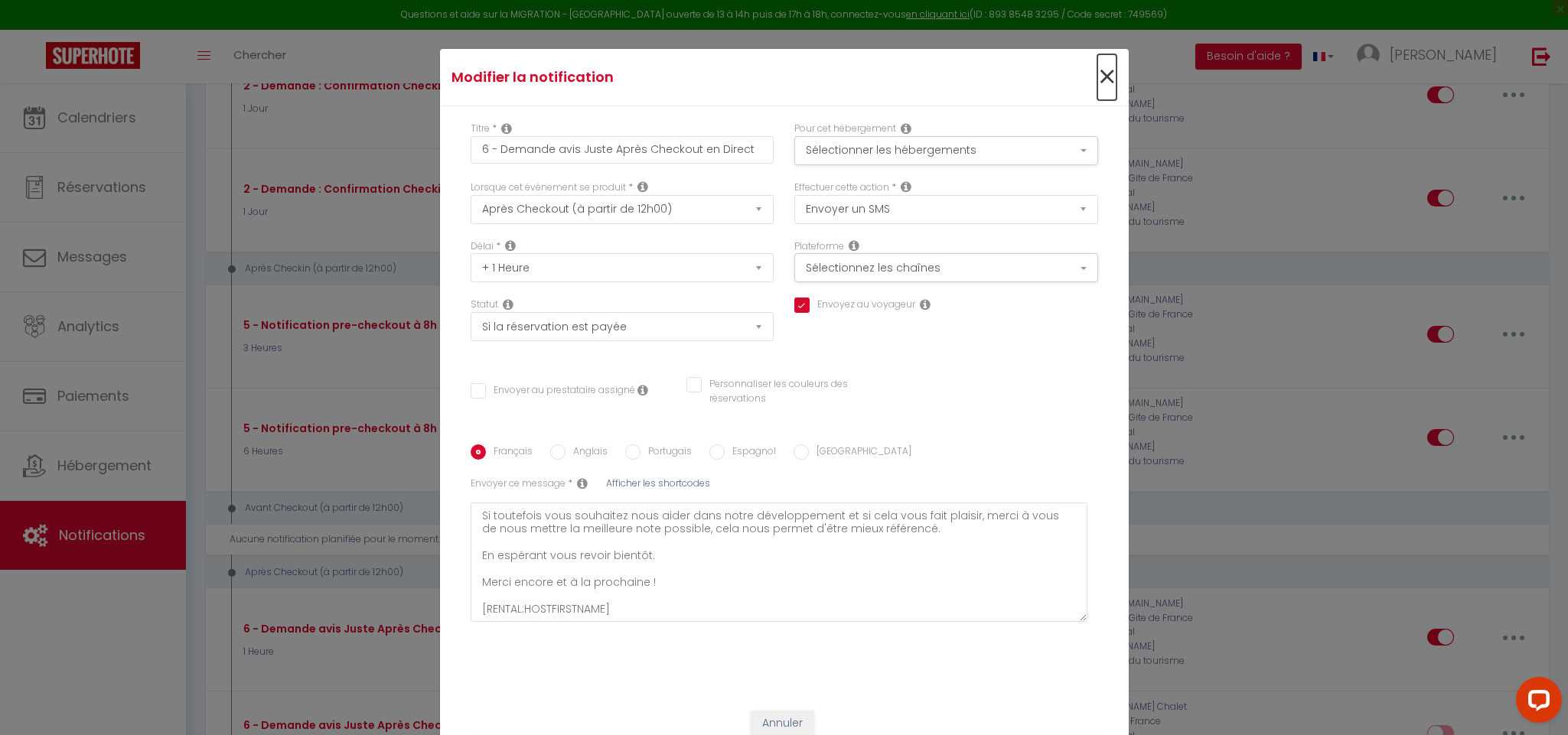
click at [1101, 69] on span "×" at bounding box center [1106, 77] width 19 height 46
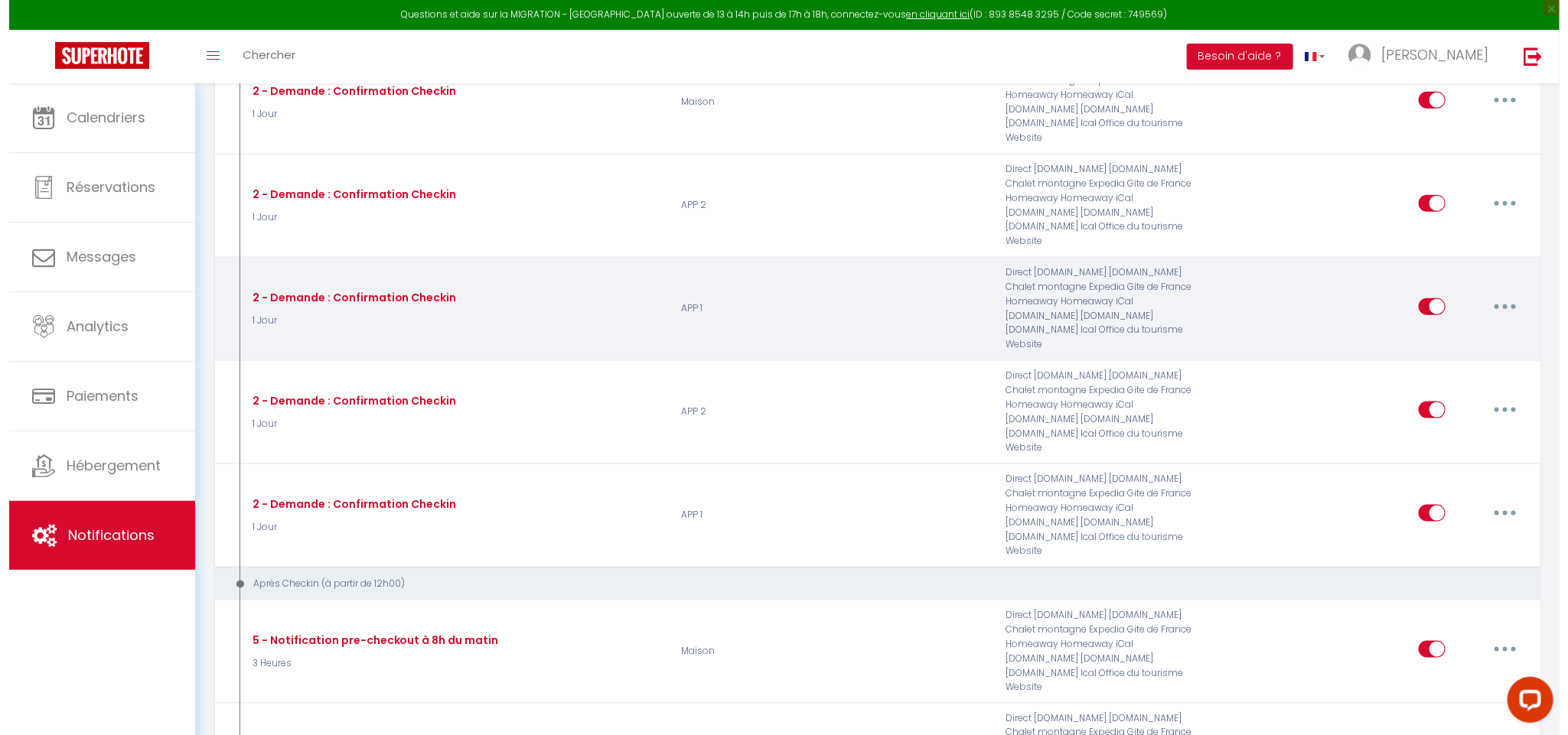
scroll to position [892, 0]
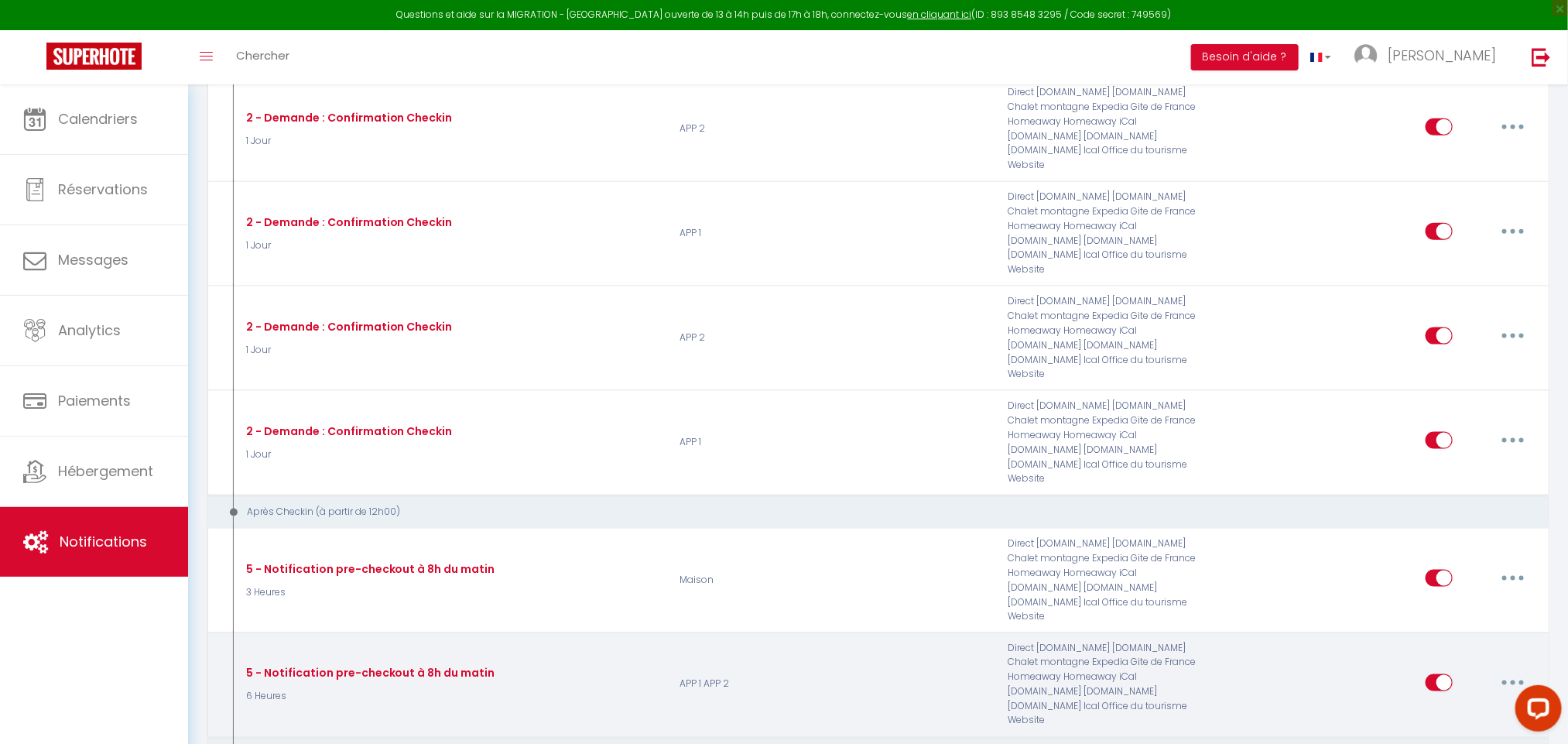
click at [1512, 680] on icon "button" at bounding box center [1512, 682] width 5 height 5
click at [1447, 704] on link "Editer" at bounding box center [1472, 717] width 115 height 27
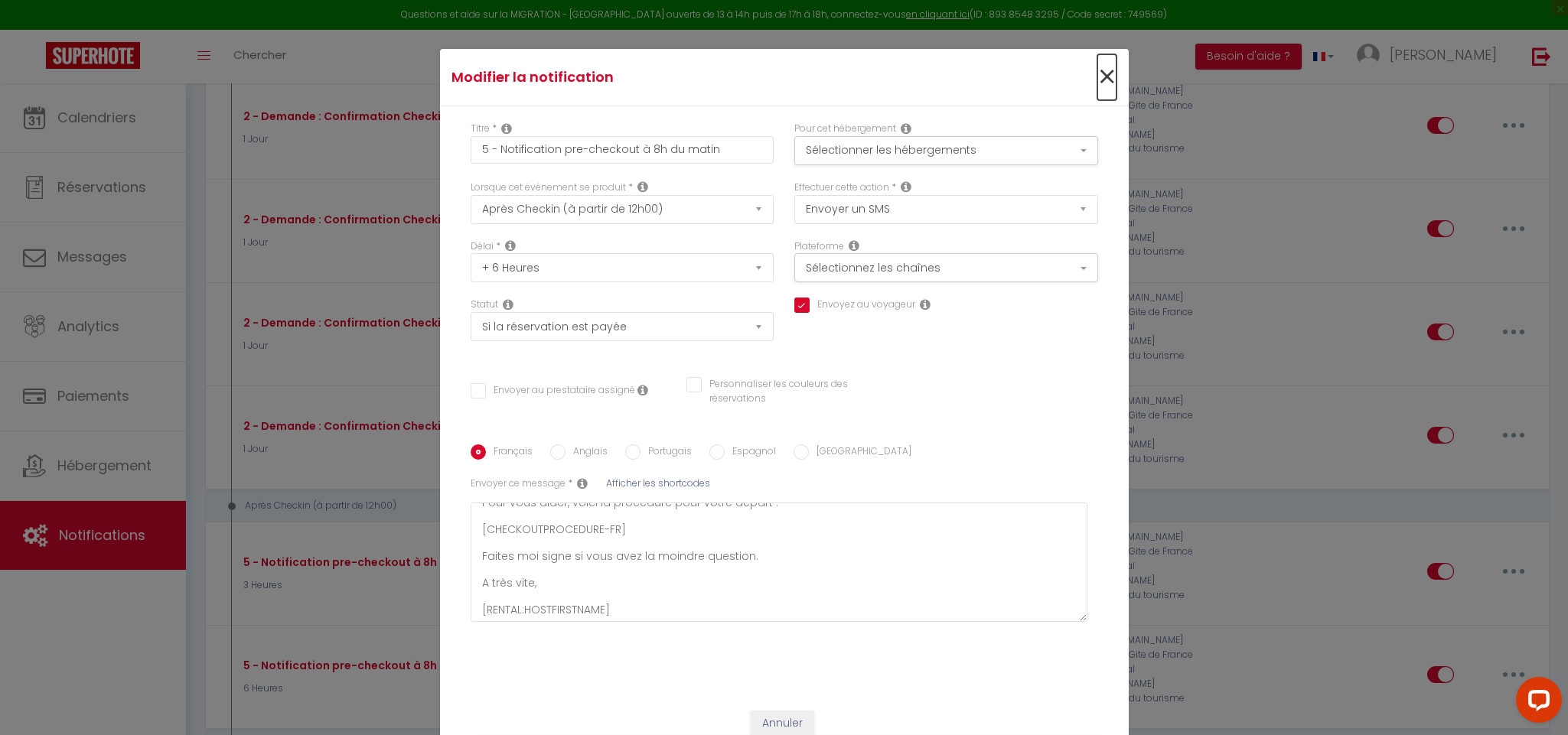
click at [1100, 63] on span "×" at bounding box center [1106, 77] width 19 height 46
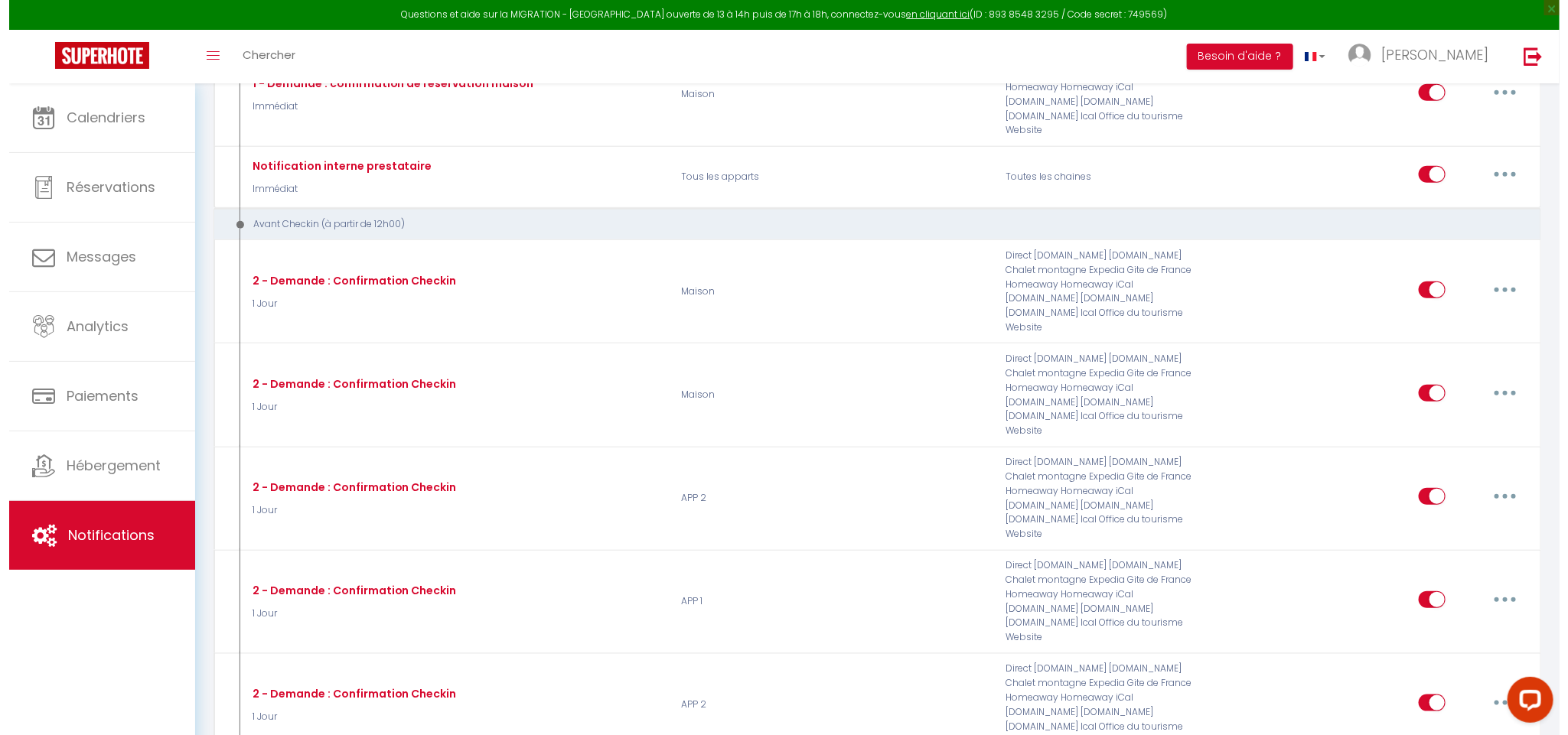
scroll to position [521, 0]
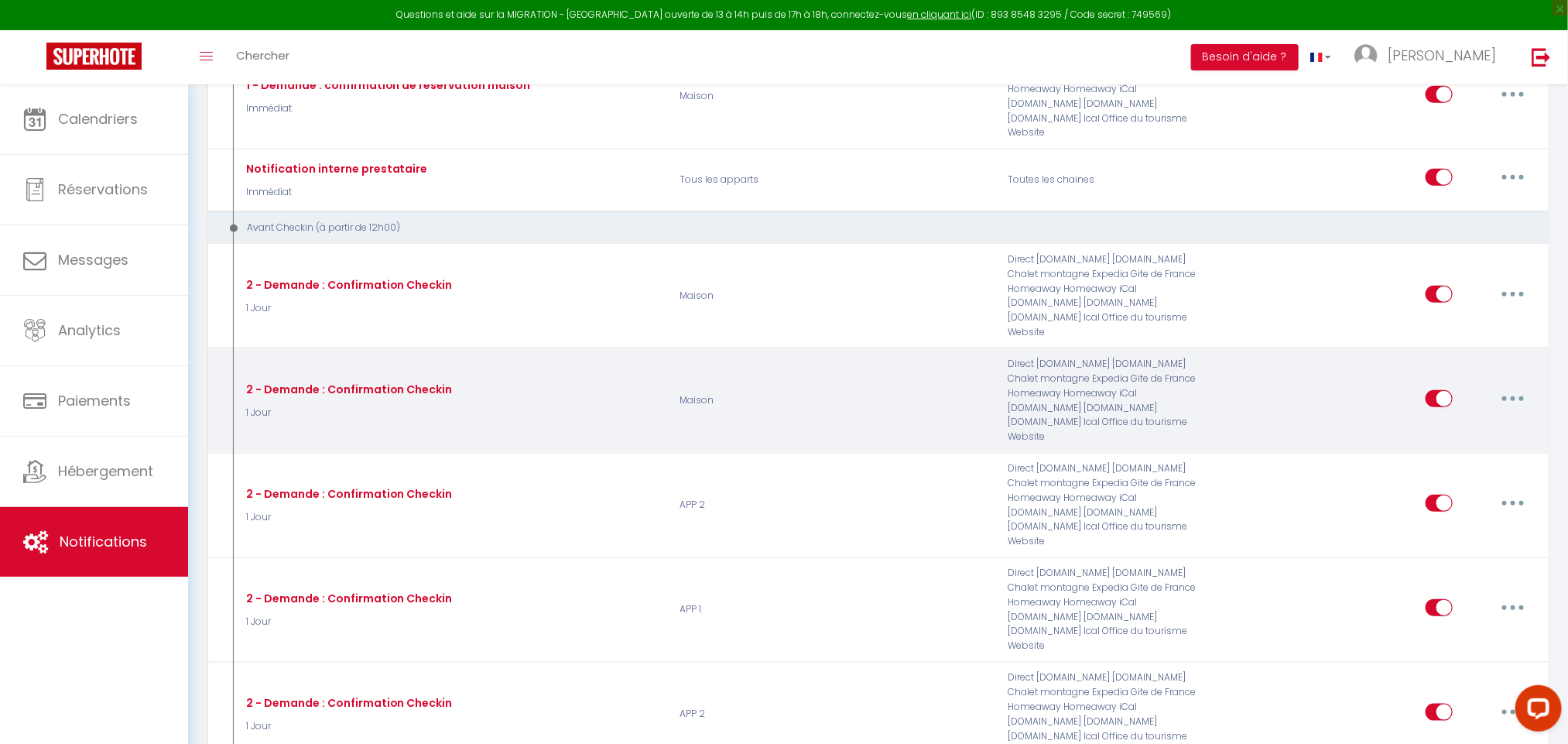
click at [1519, 387] on button "button" at bounding box center [1513, 399] width 44 height 25
click at [1444, 421] on link "Editer" at bounding box center [1472, 434] width 115 height 27
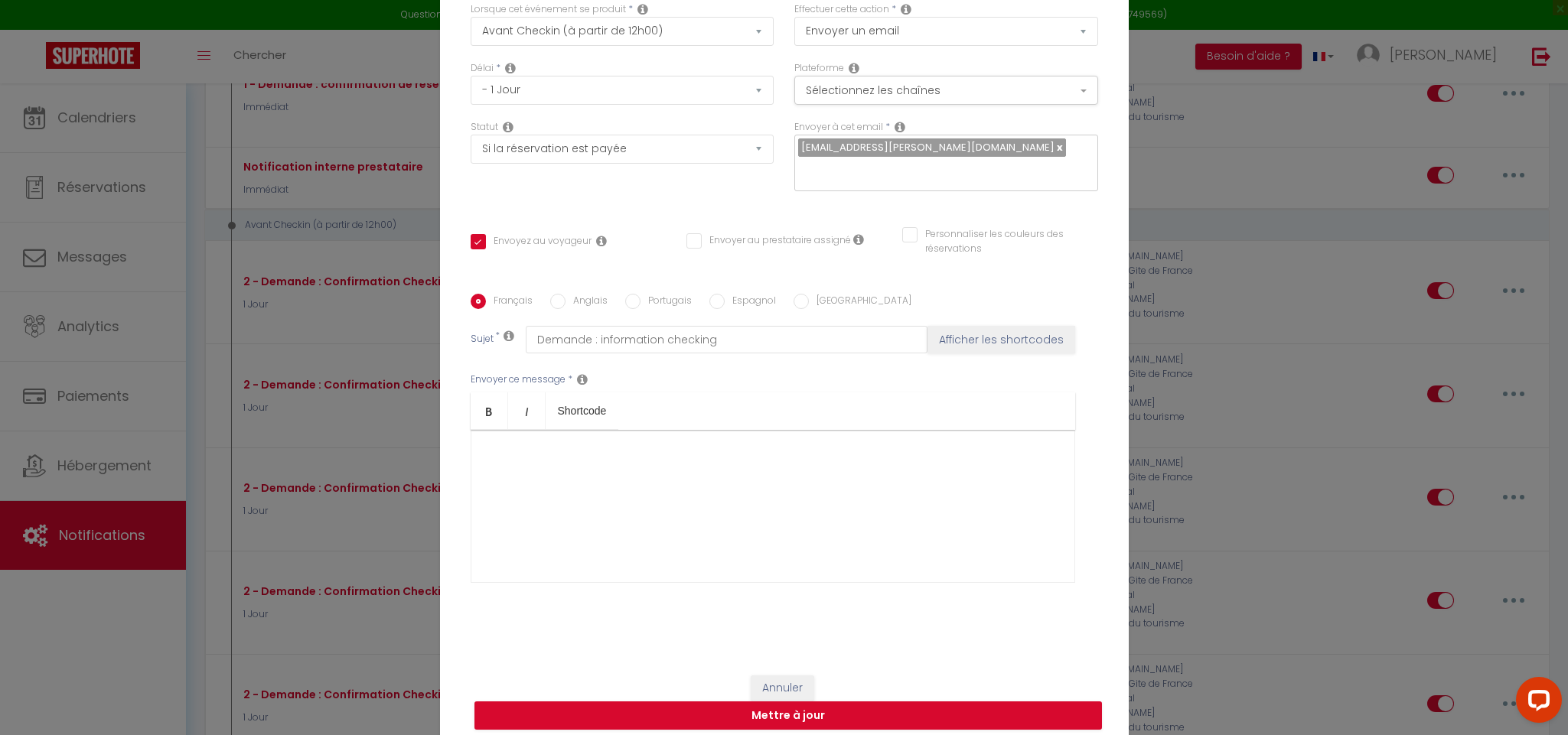
scroll to position [0, 0]
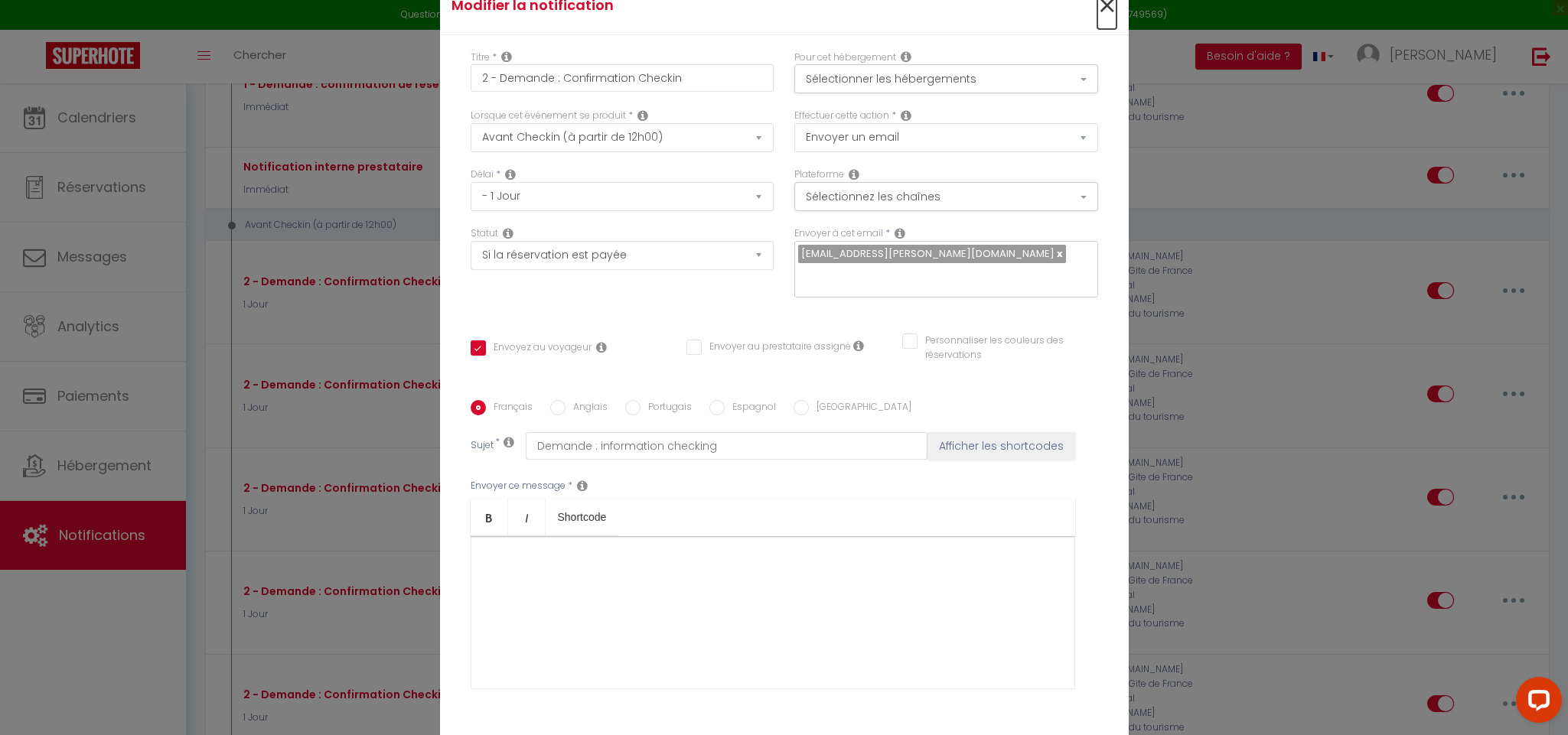
click at [1097, 7] on span "×" at bounding box center [1106, 6] width 19 height 46
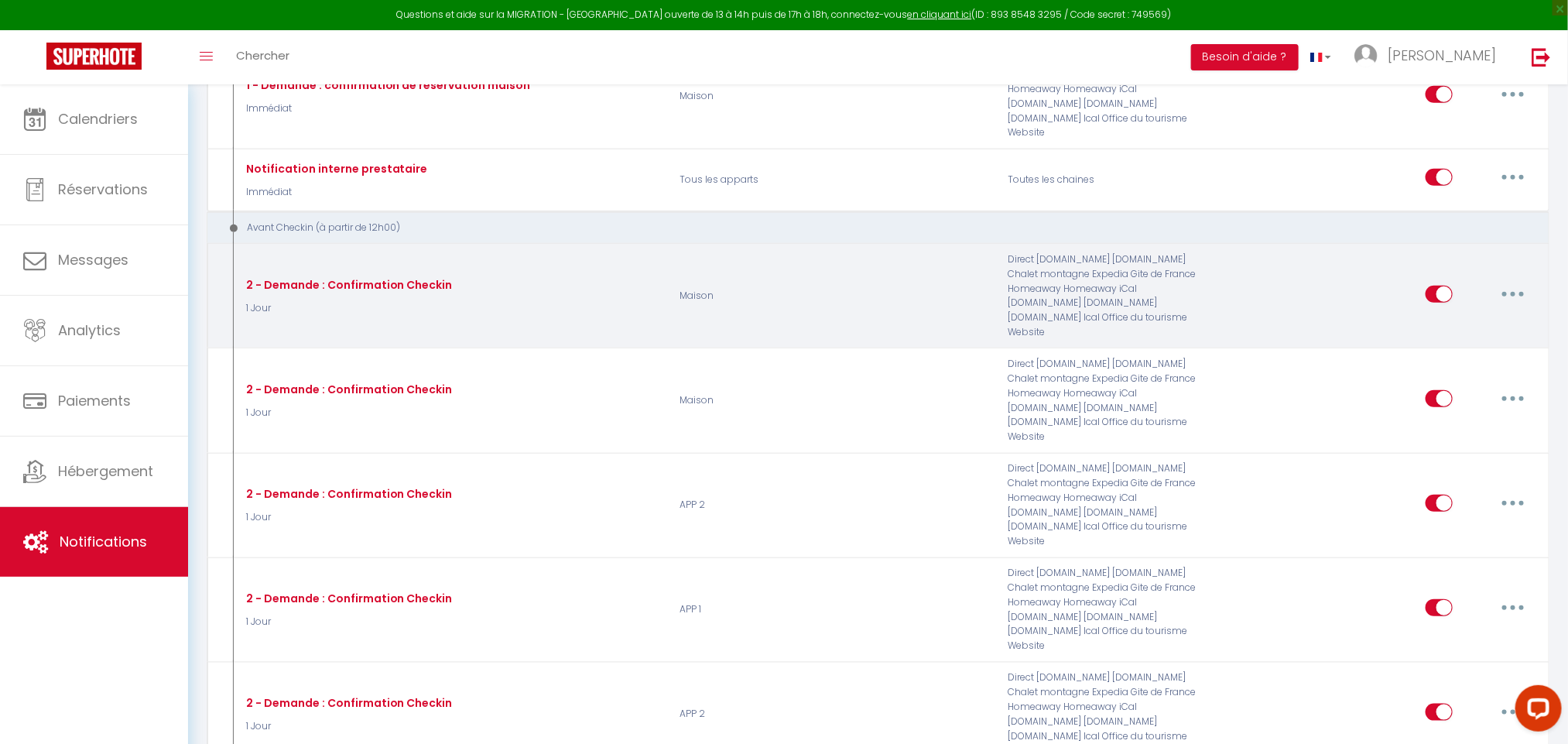
click at [1514, 292] on icon "button" at bounding box center [1512, 294] width 5 height 5
click at [1434, 316] on link "Editer" at bounding box center [1472, 329] width 115 height 27
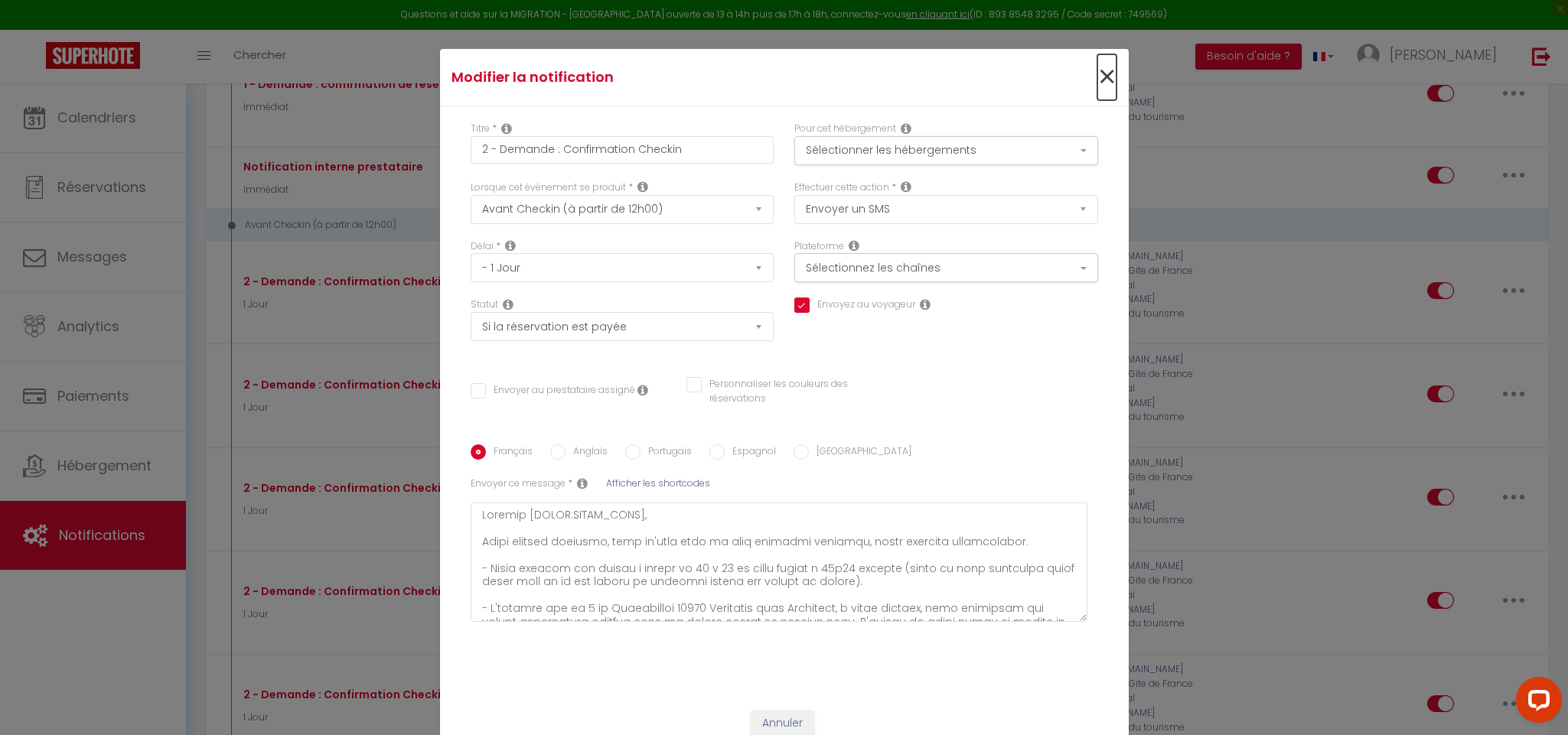
click at [1102, 63] on span "×" at bounding box center [1106, 77] width 19 height 46
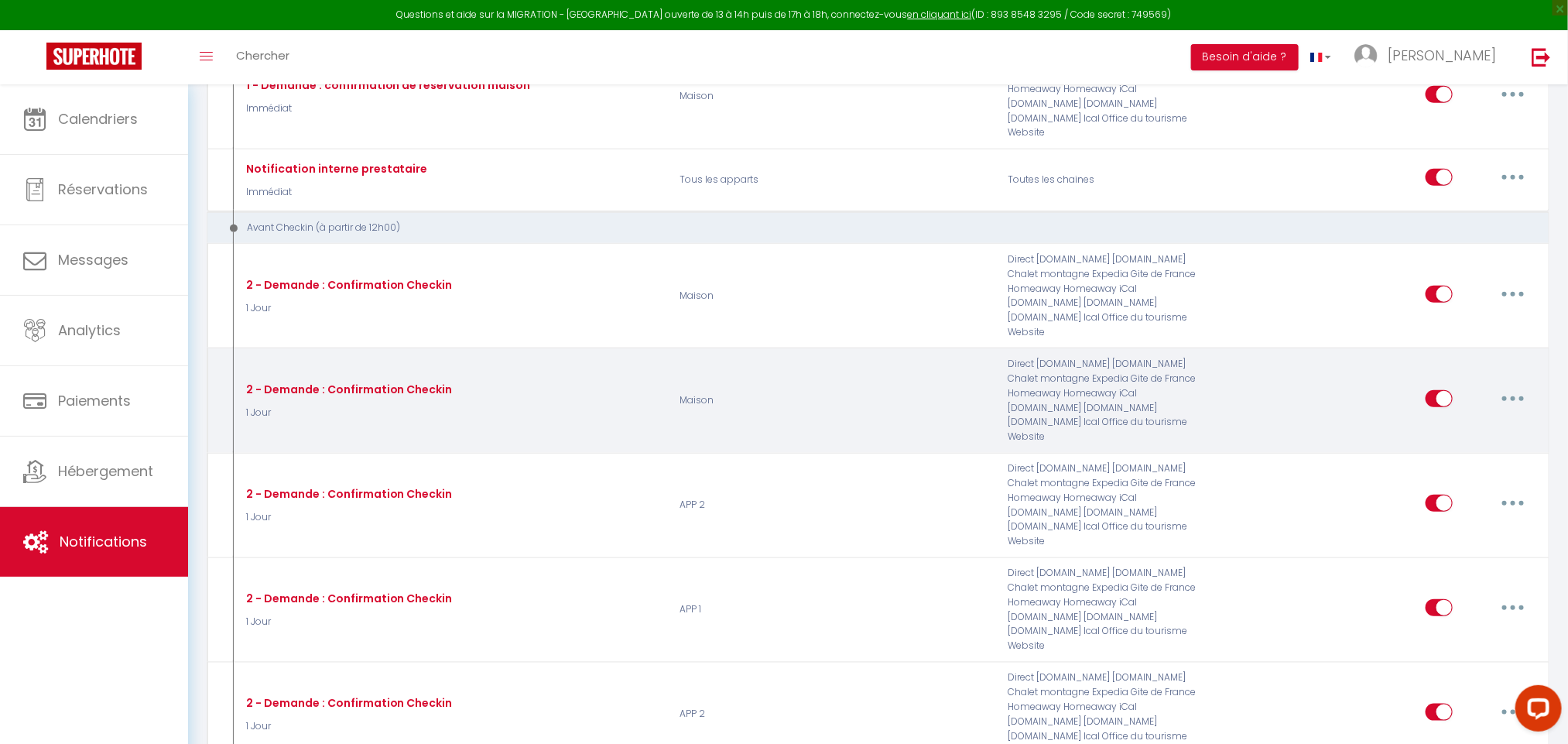
click at [1519, 387] on button "button" at bounding box center [1513, 399] width 44 height 25
click at [1453, 421] on link "Editer" at bounding box center [1472, 434] width 115 height 27
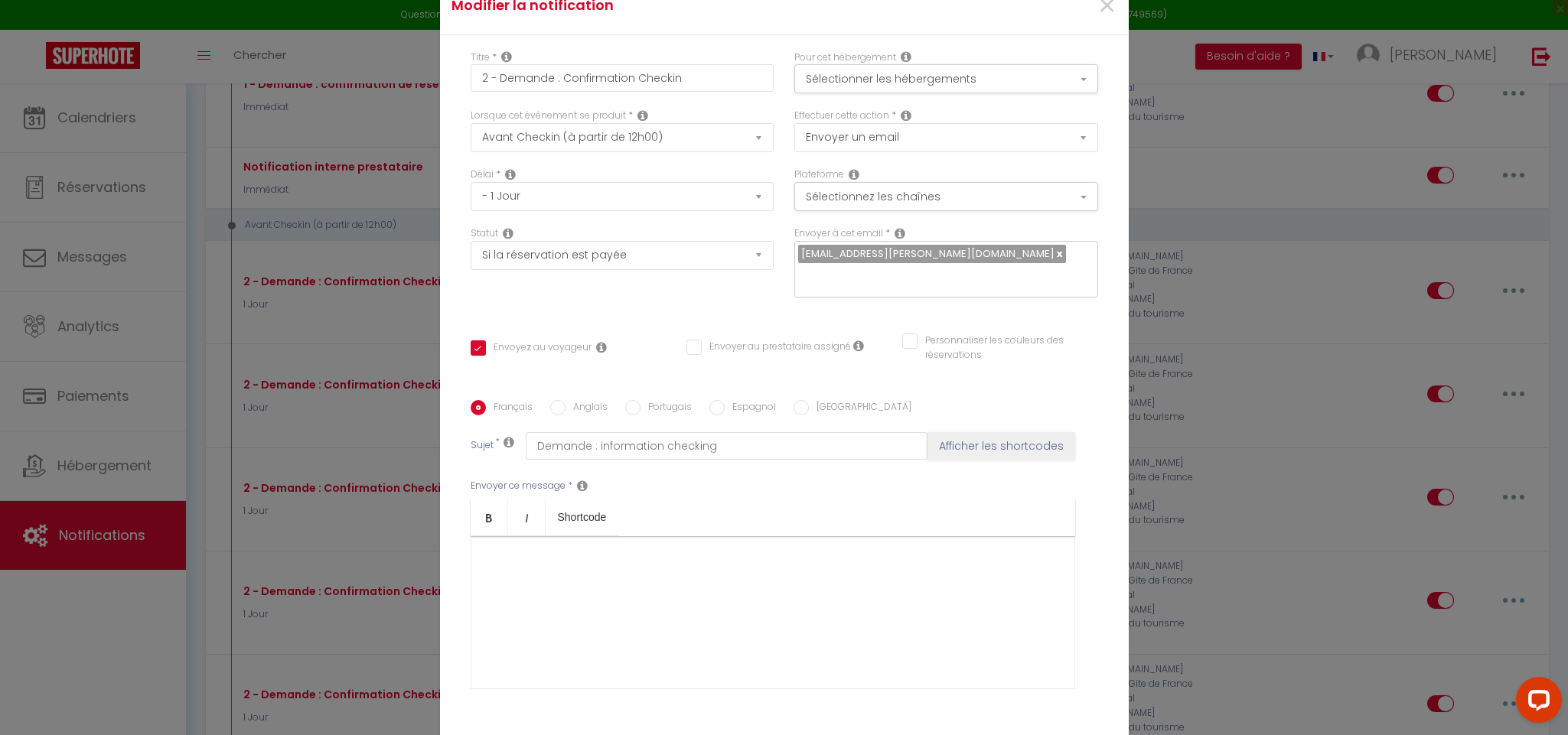
scroll to position [107, 0]
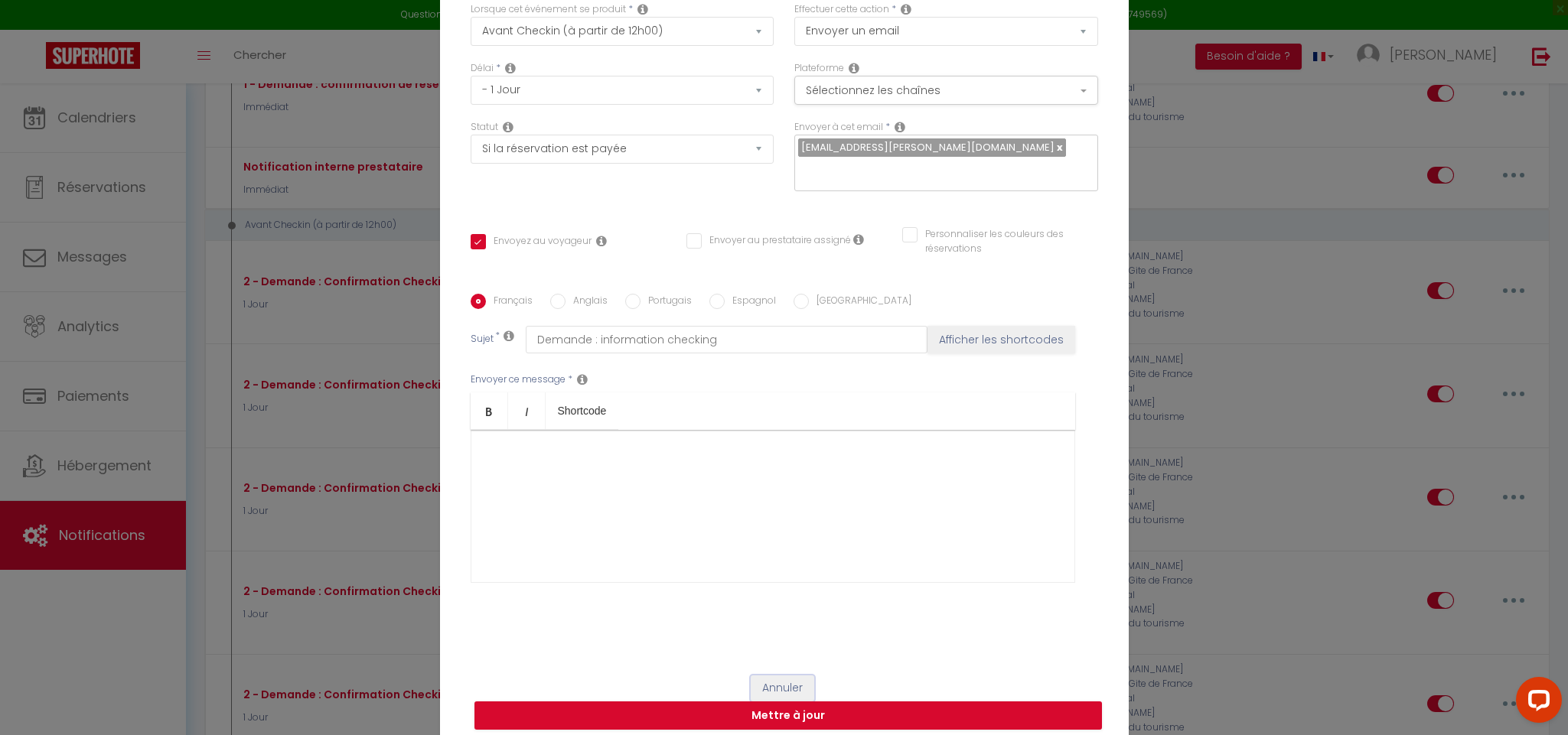
click at [786, 675] on button "Annuler" at bounding box center [782, 688] width 64 height 26
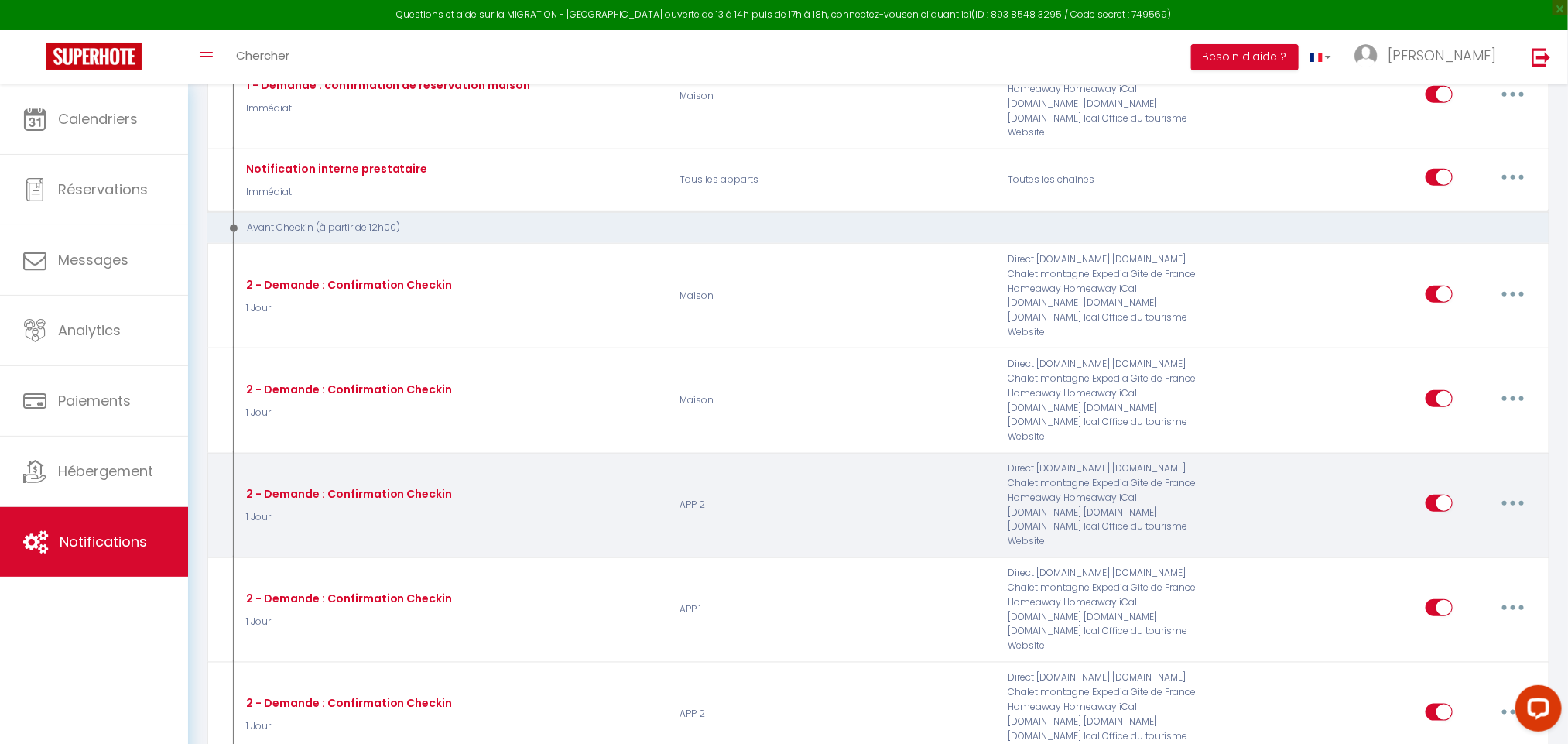
click at [1519, 491] on button "button" at bounding box center [1513, 503] width 44 height 25
click at [1444, 525] on link "Editer" at bounding box center [1472, 538] width 115 height 27
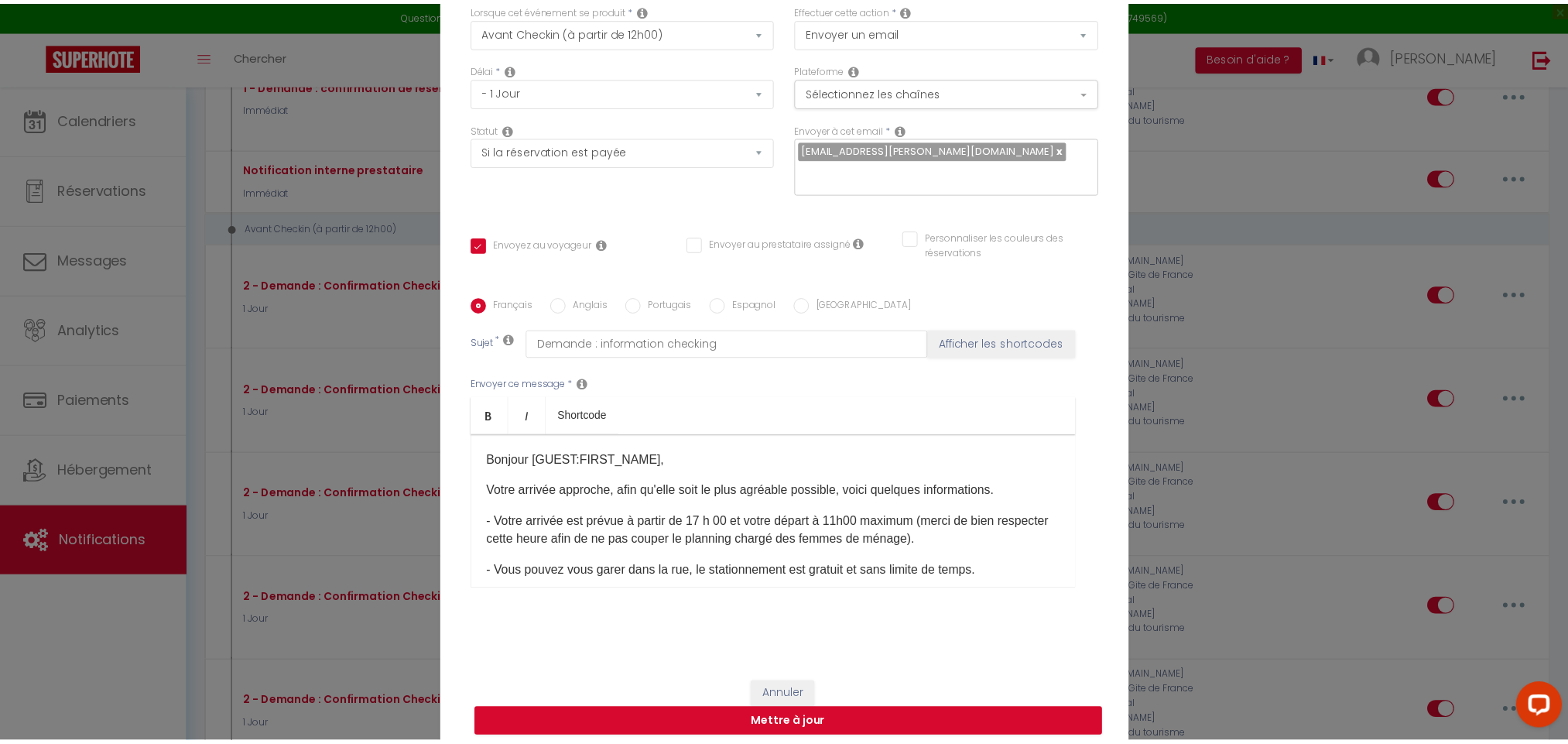
scroll to position [0, 0]
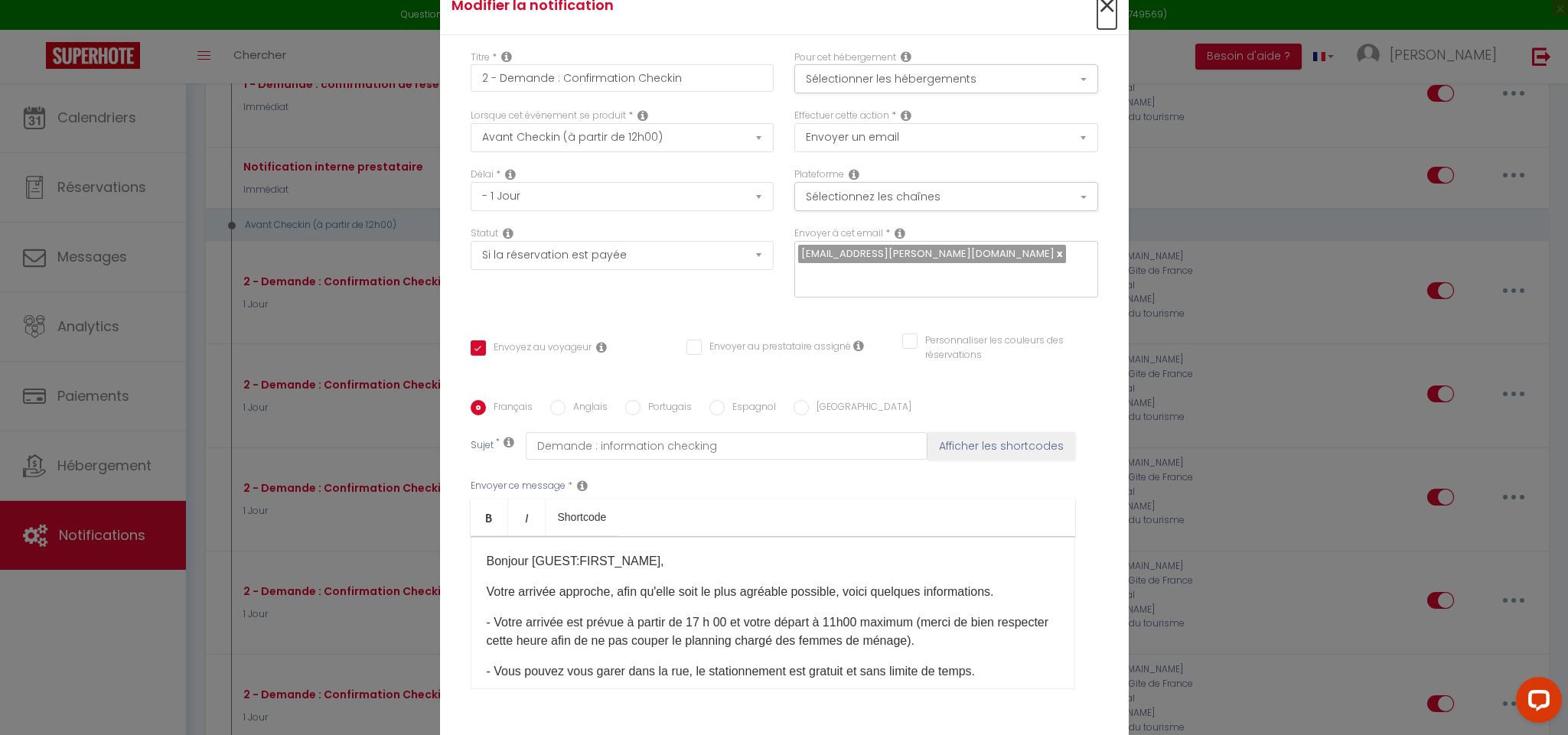
click at [1097, 7] on span "×" at bounding box center [1106, 6] width 19 height 46
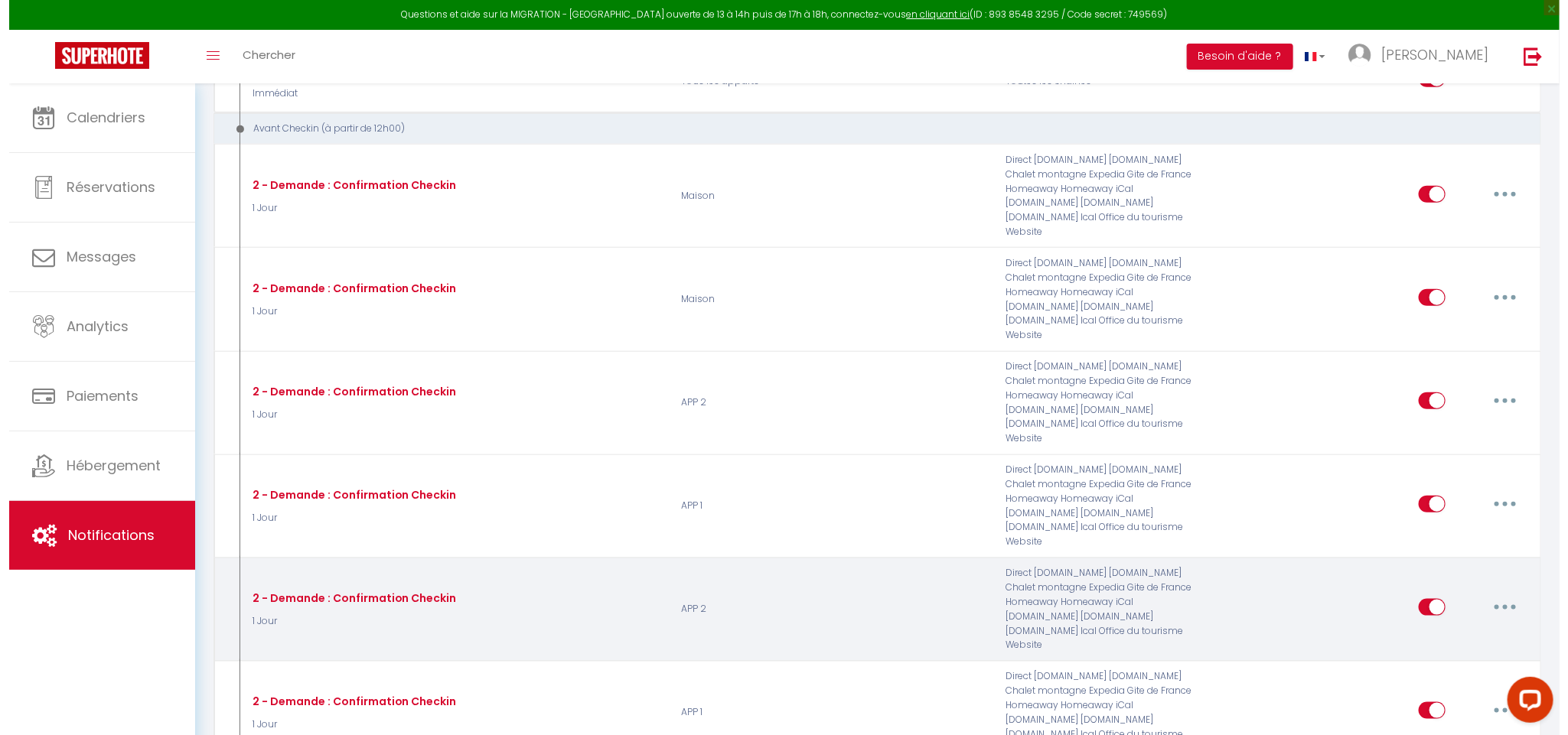
scroll to position [620, 0]
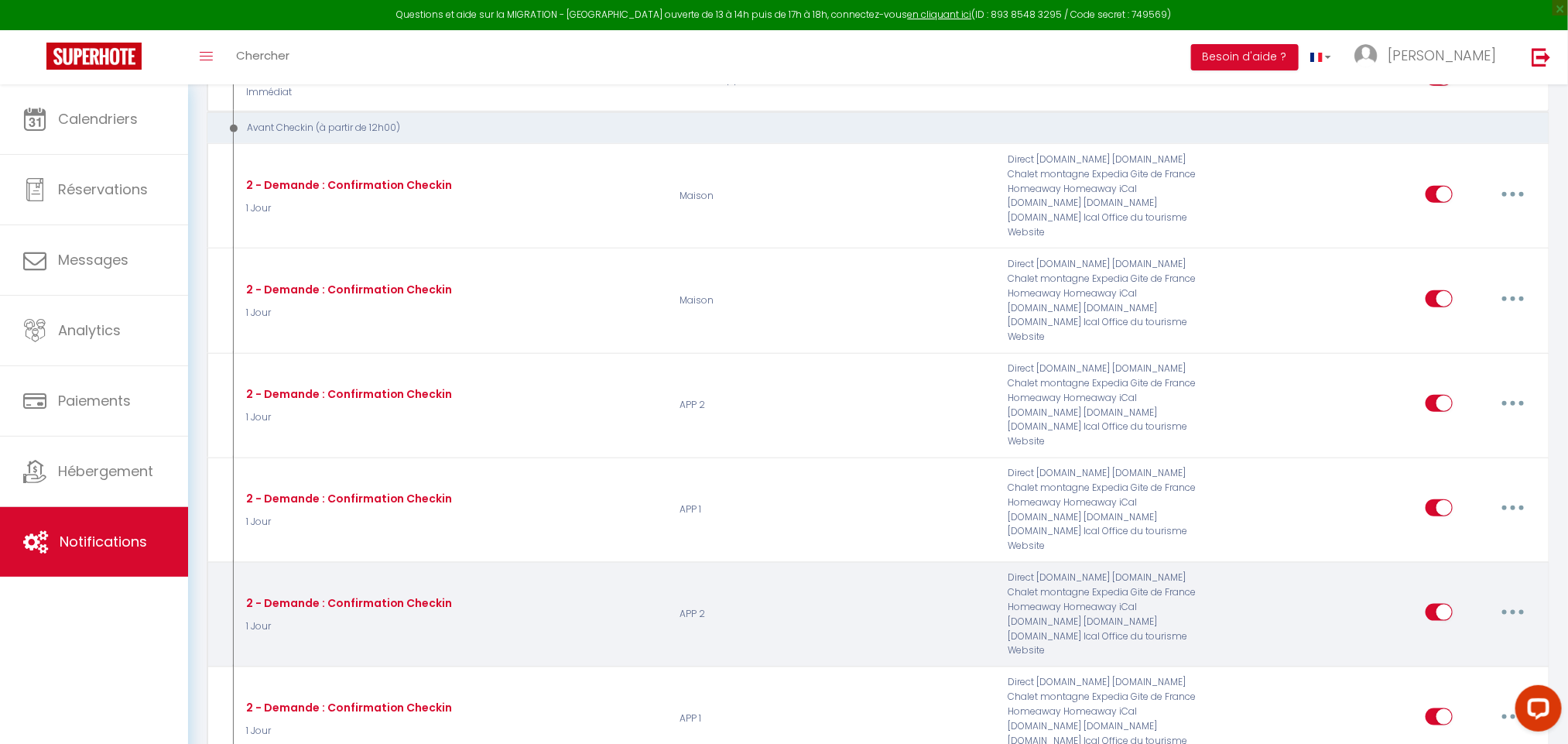
click at [1507, 600] on button "button" at bounding box center [1513, 612] width 44 height 25
click at [1435, 634] on link "Editer" at bounding box center [1472, 647] width 115 height 27
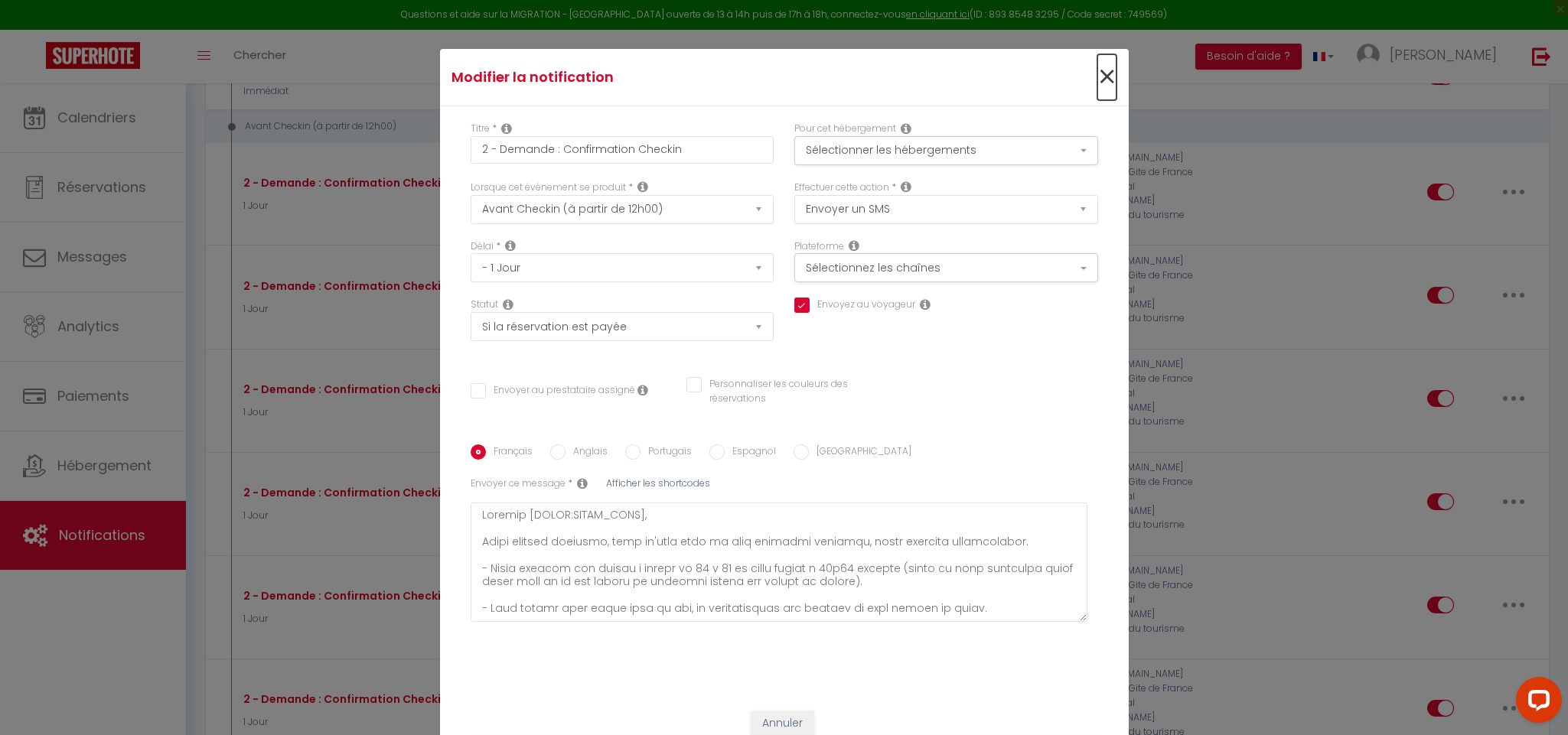
click at [1097, 65] on span "×" at bounding box center [1106, 77] width 19 height 46
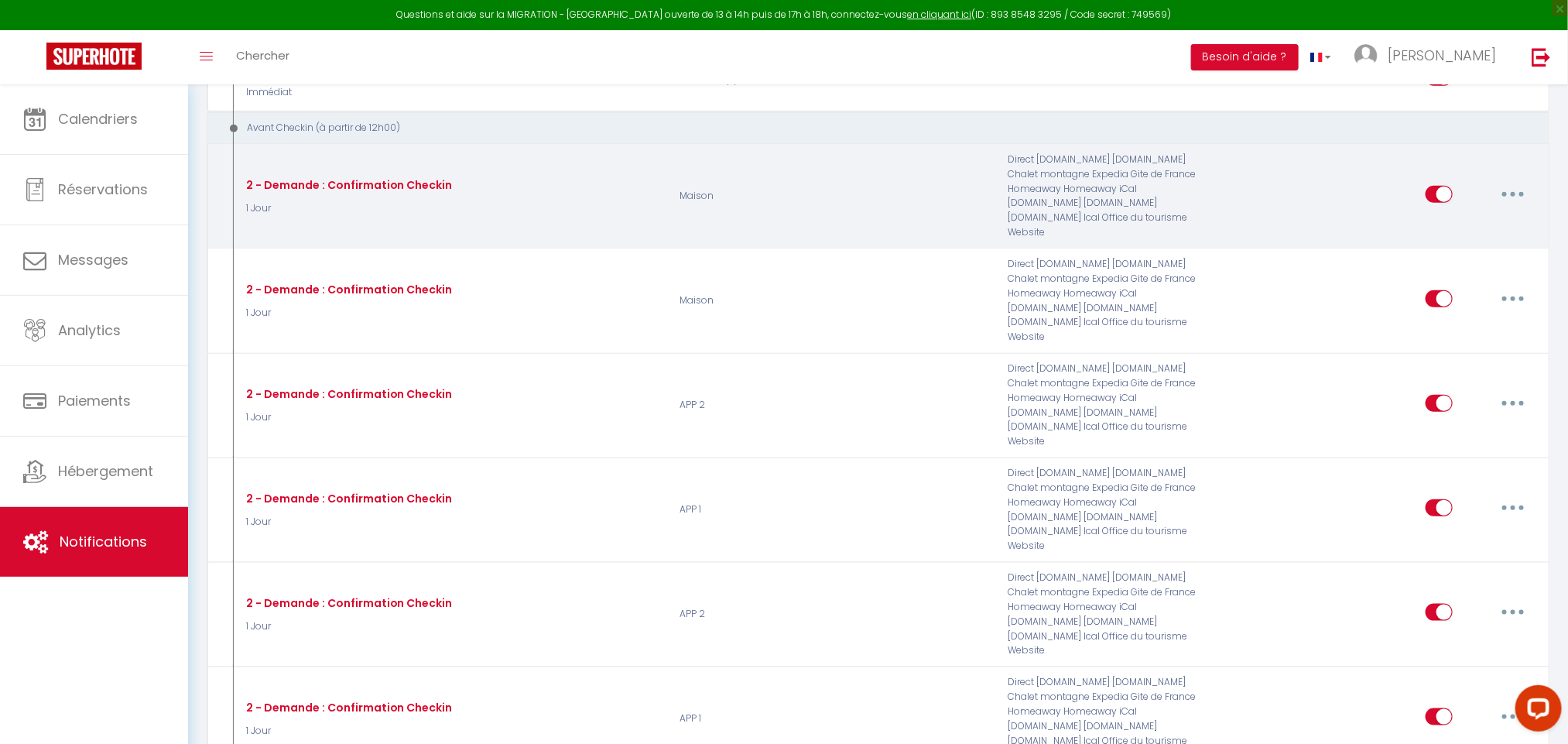
click at [1510, 174] on div "Editer Dupliquer Tester Supprimer" at bounding box center [1480, 196] width 109 height 45
click at [1511, 192] on icon "button" at bounding box center [1512, 194] width 5 height 5
click at [1433, 216] on link "Editer" at bounding box center [1472, 229] width 115 height 27
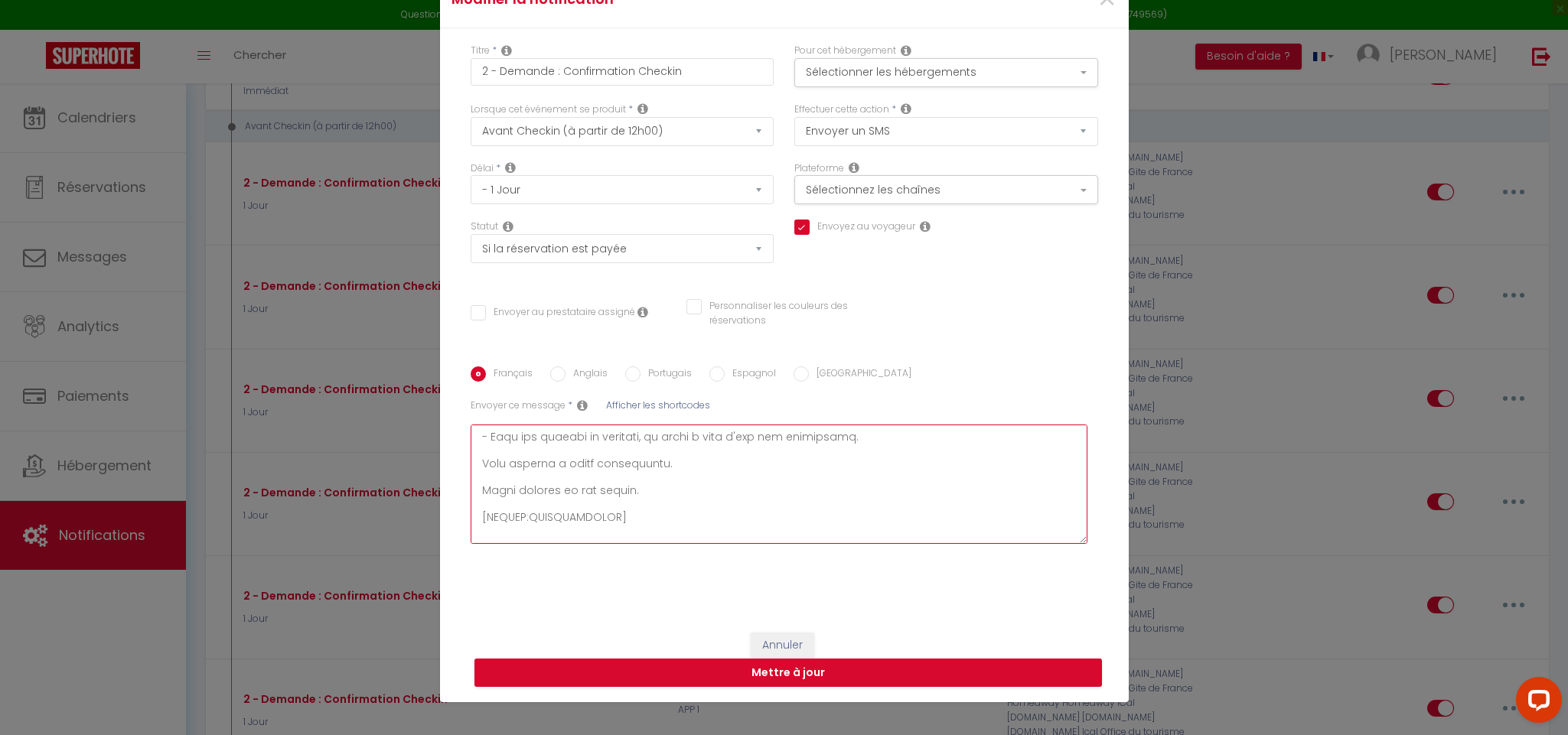
scroll to position [93, 0]
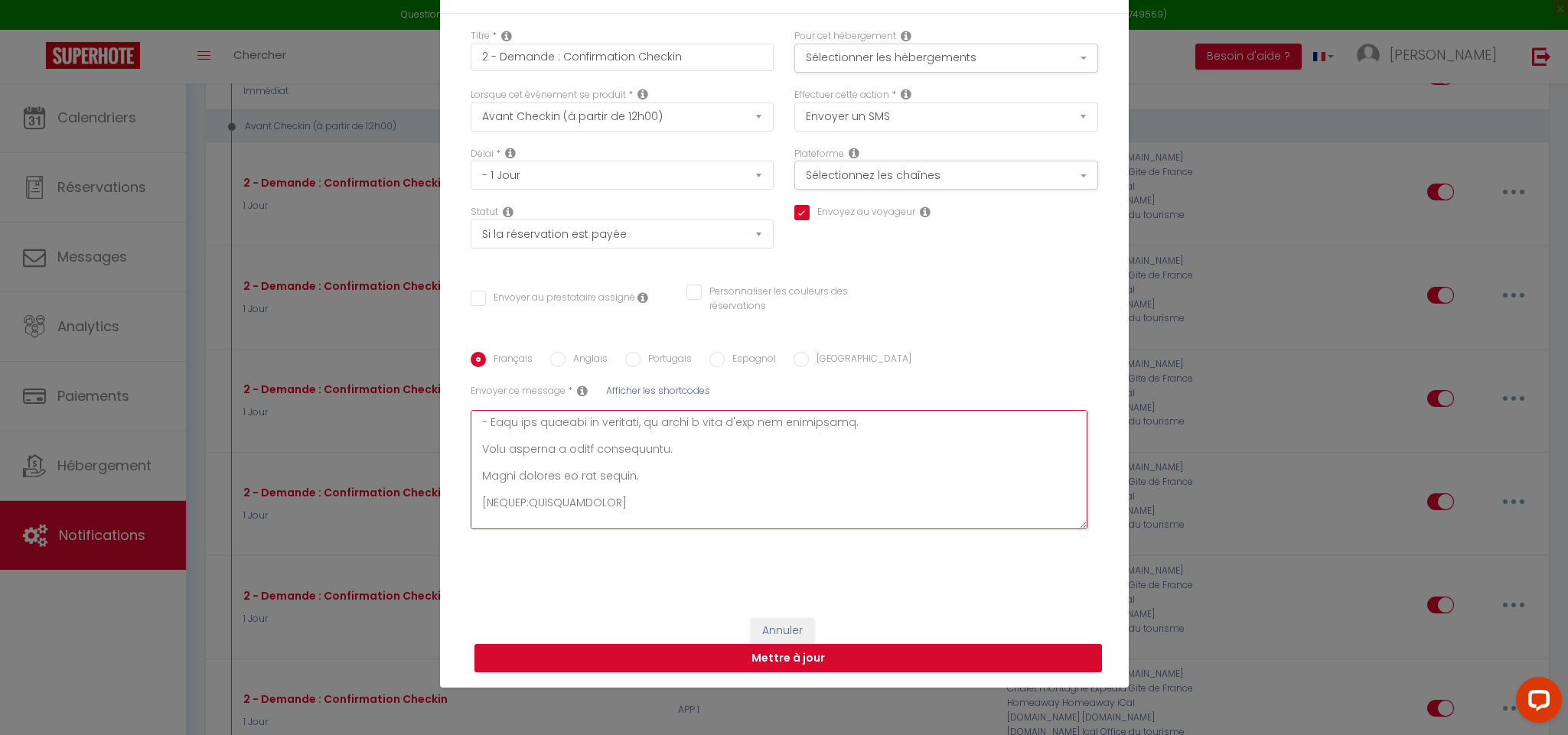
drag, startPoint x: 468, startPoint y: 512, endPoint x: 761, endPoint y: 716, distance: 357.0
click at [761, 716] on div "Modifier la notification × Titre * 2 - Demande : Confirmation Checkin Pour cet …" at bounding box center [784, 367] width 1568 height 735
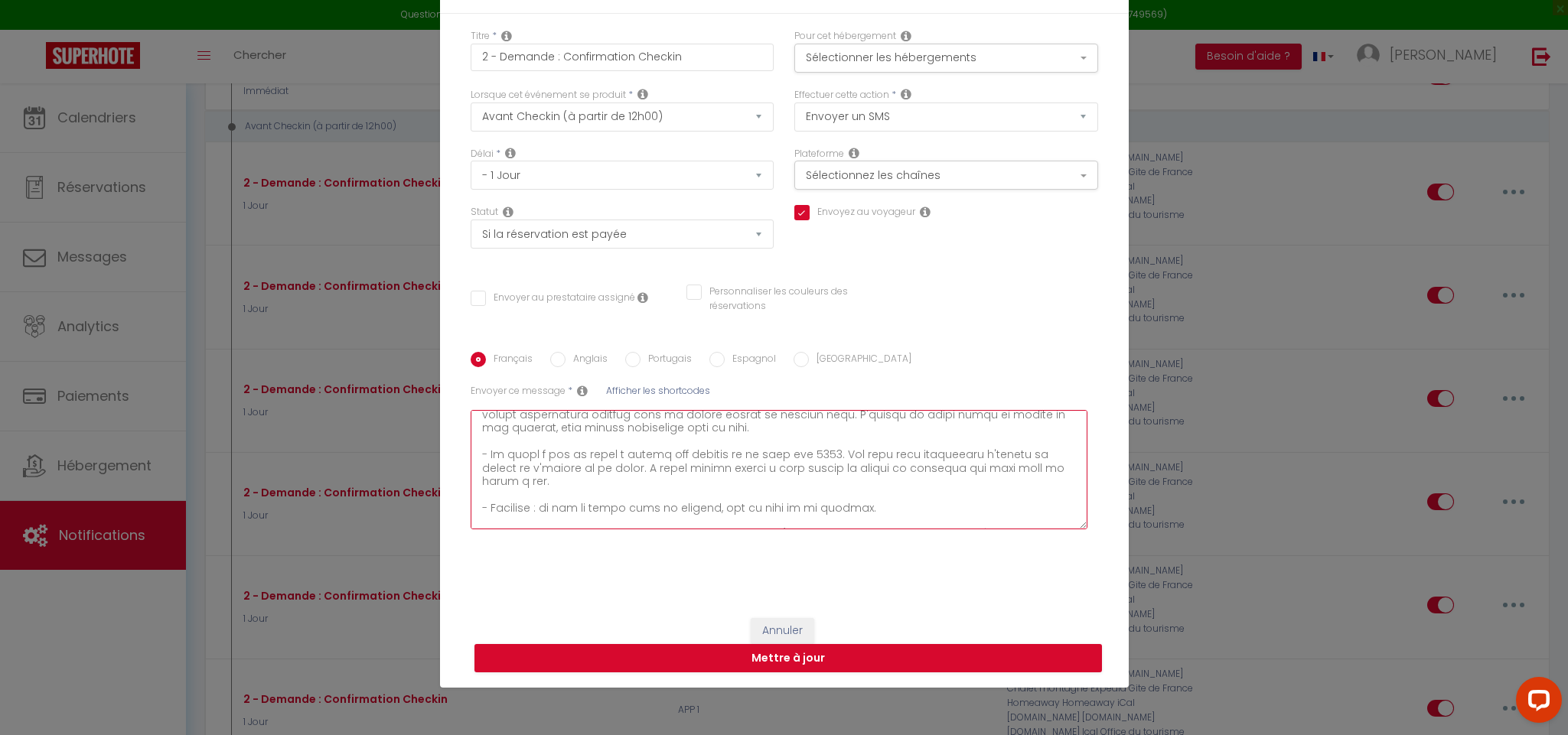
scroll to position [0, 0]
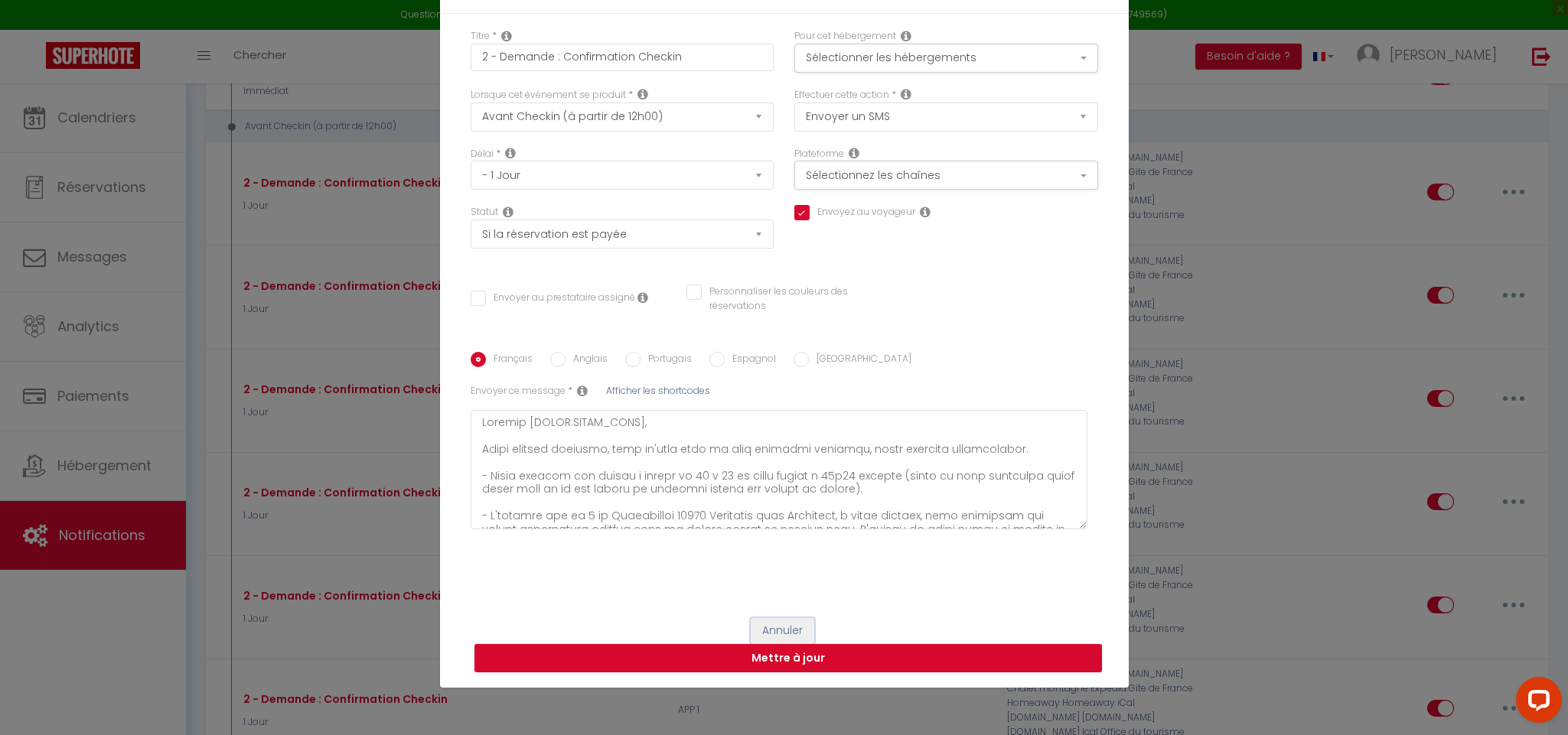
click at [762, 620] on button "Annuler" at bounding box center [782, 631] width 64 height 26
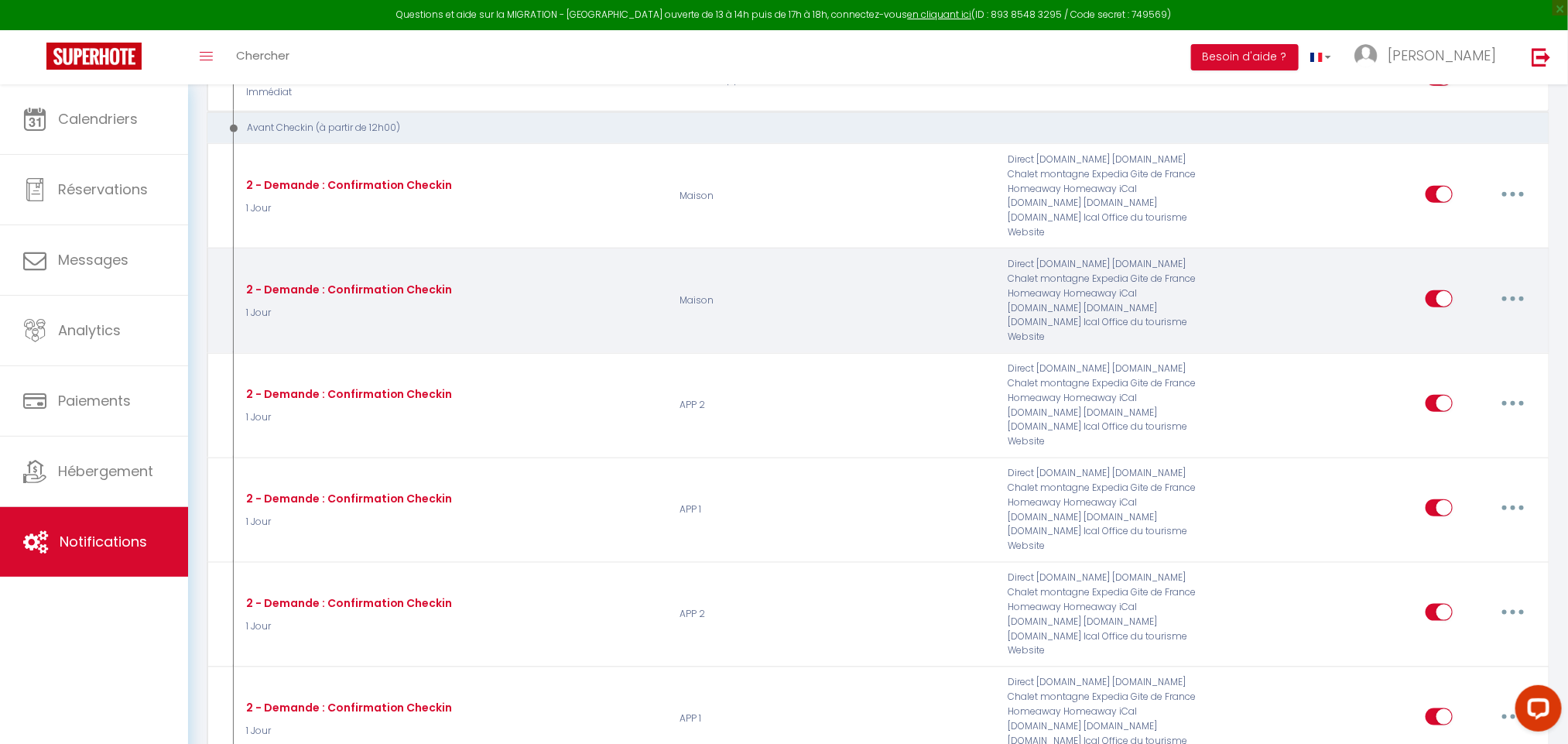
click at [1517, 286] on button "button" at bounding box center [1513, 299] width 44 height 25
click at [1433, 320] on link "Editer" at bounding box center [1472, 334] width 115 height 27
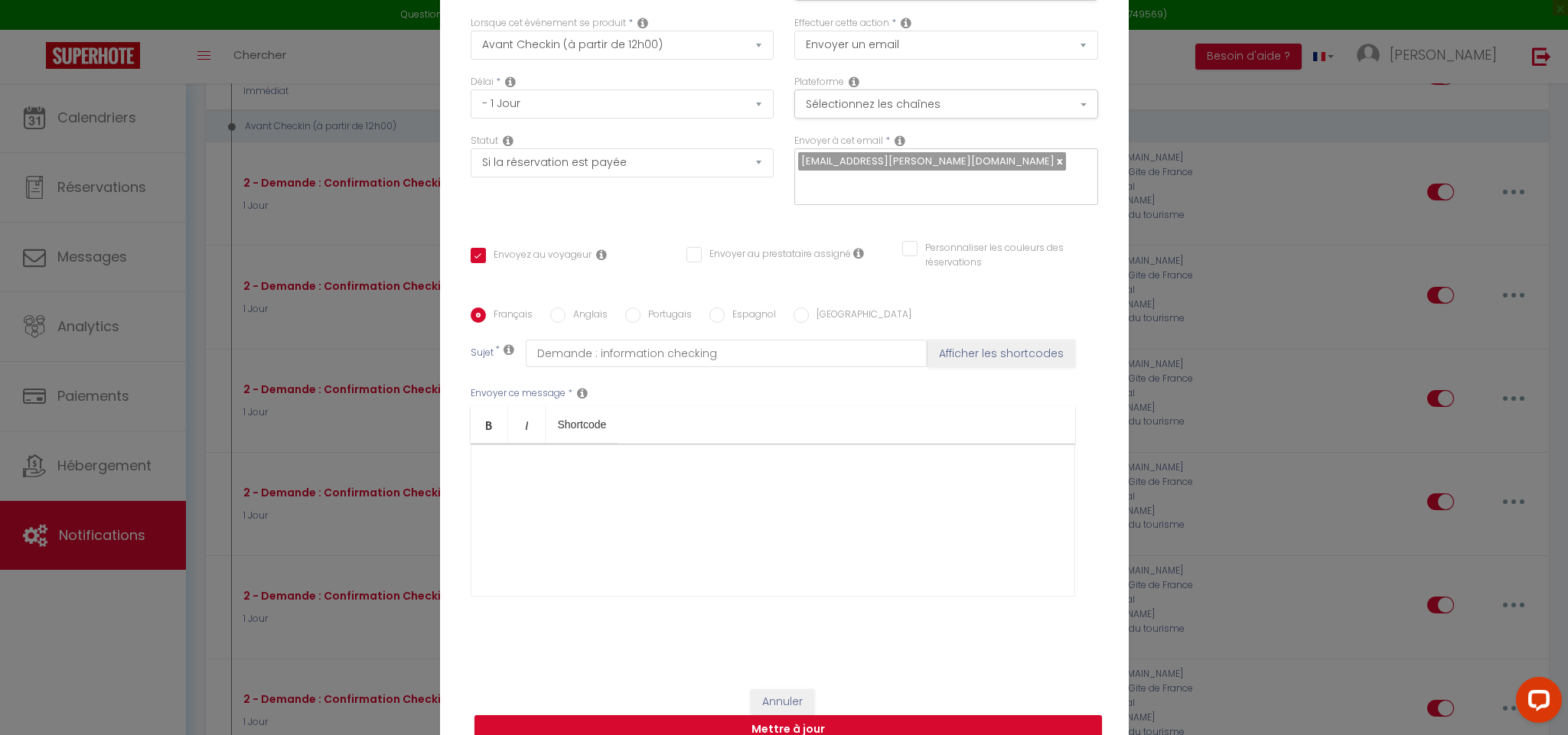
click at [515, 480] on div "​" at bounding box center [772, 520] width 604 height 153
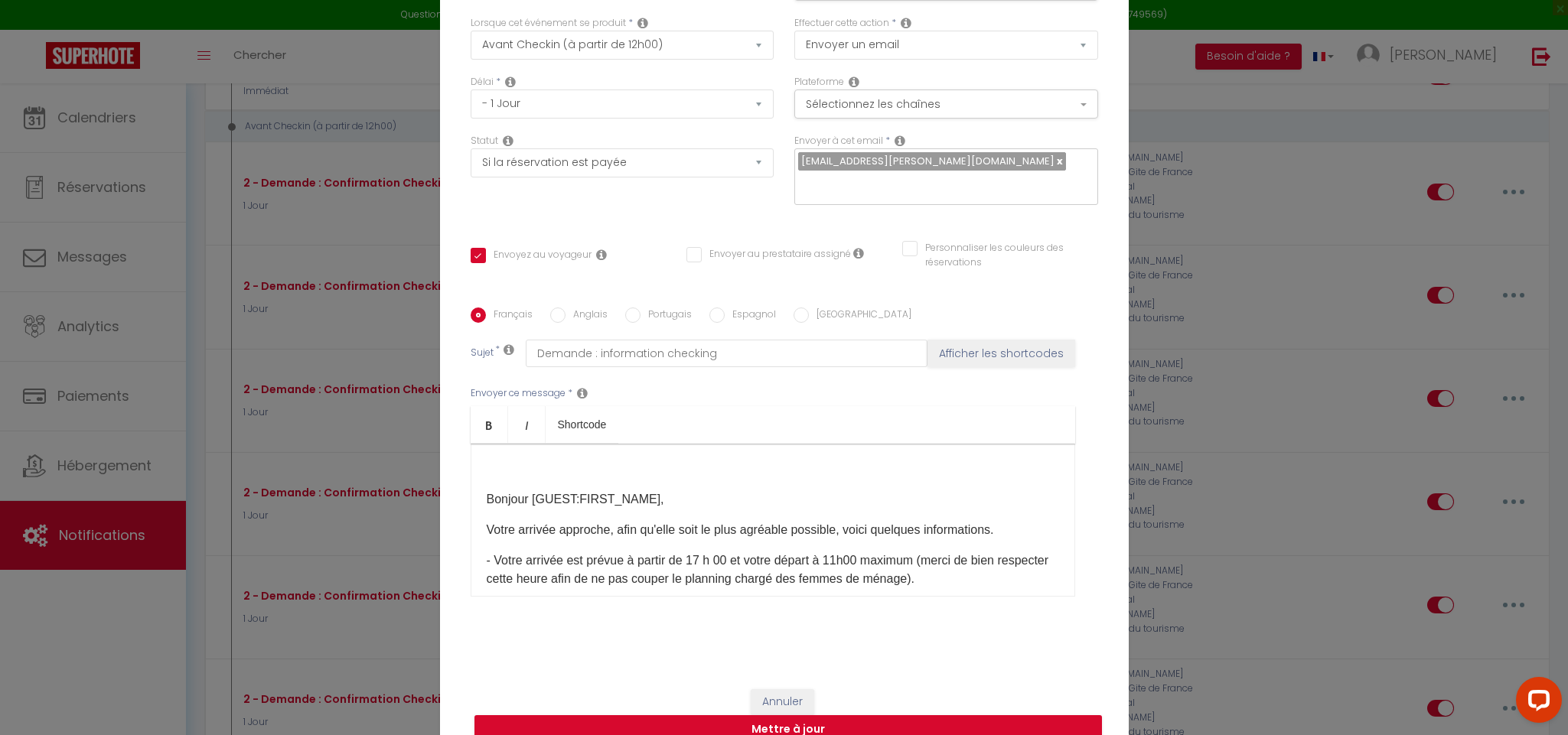
click at [471, 489] on div "​ Bonjour [GUEST:FIRST_NAME], Votre arrivée approche, afin qu'elle soit le plus…" at bounding box center [772, 520] width 604 height 153
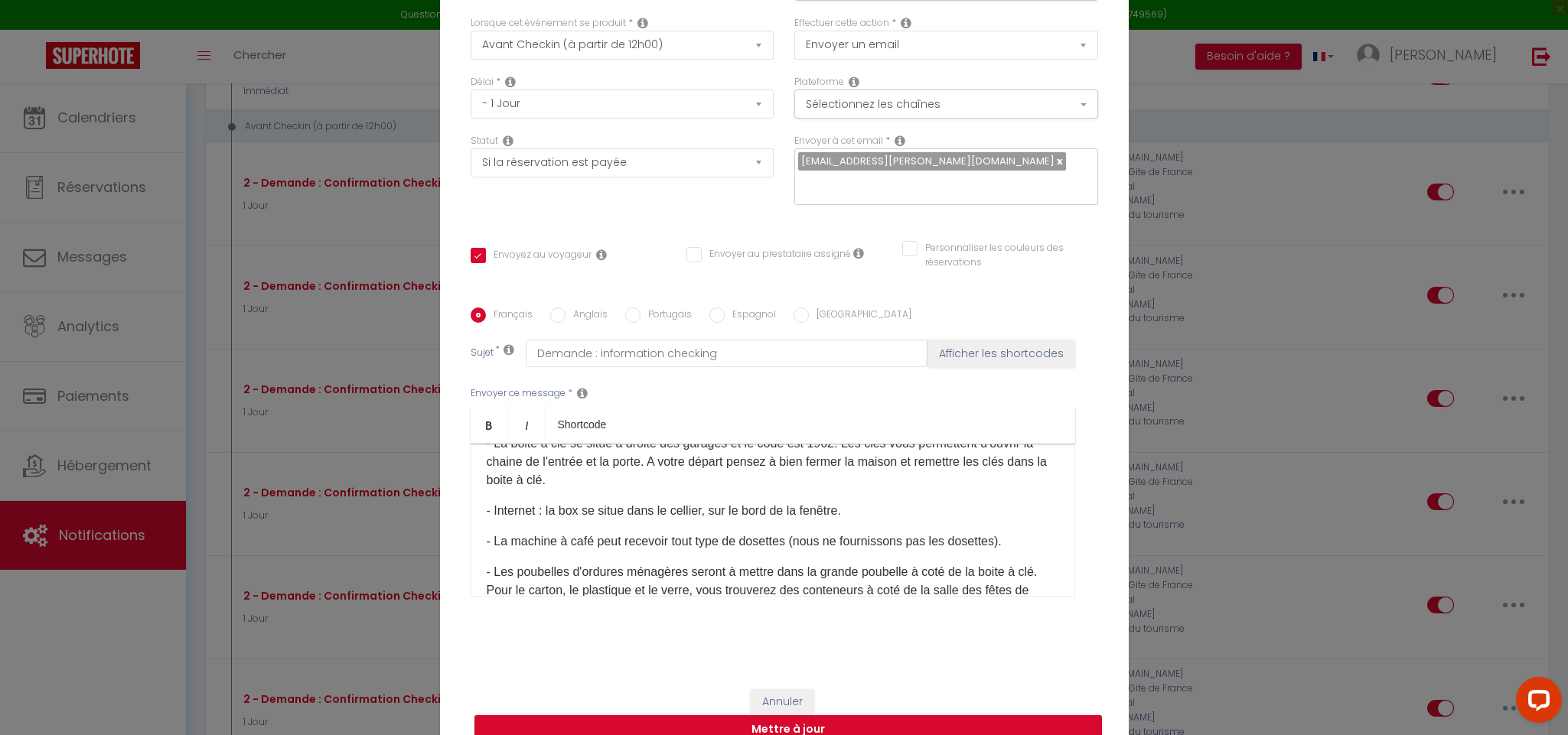
scroll to position [209, 0]
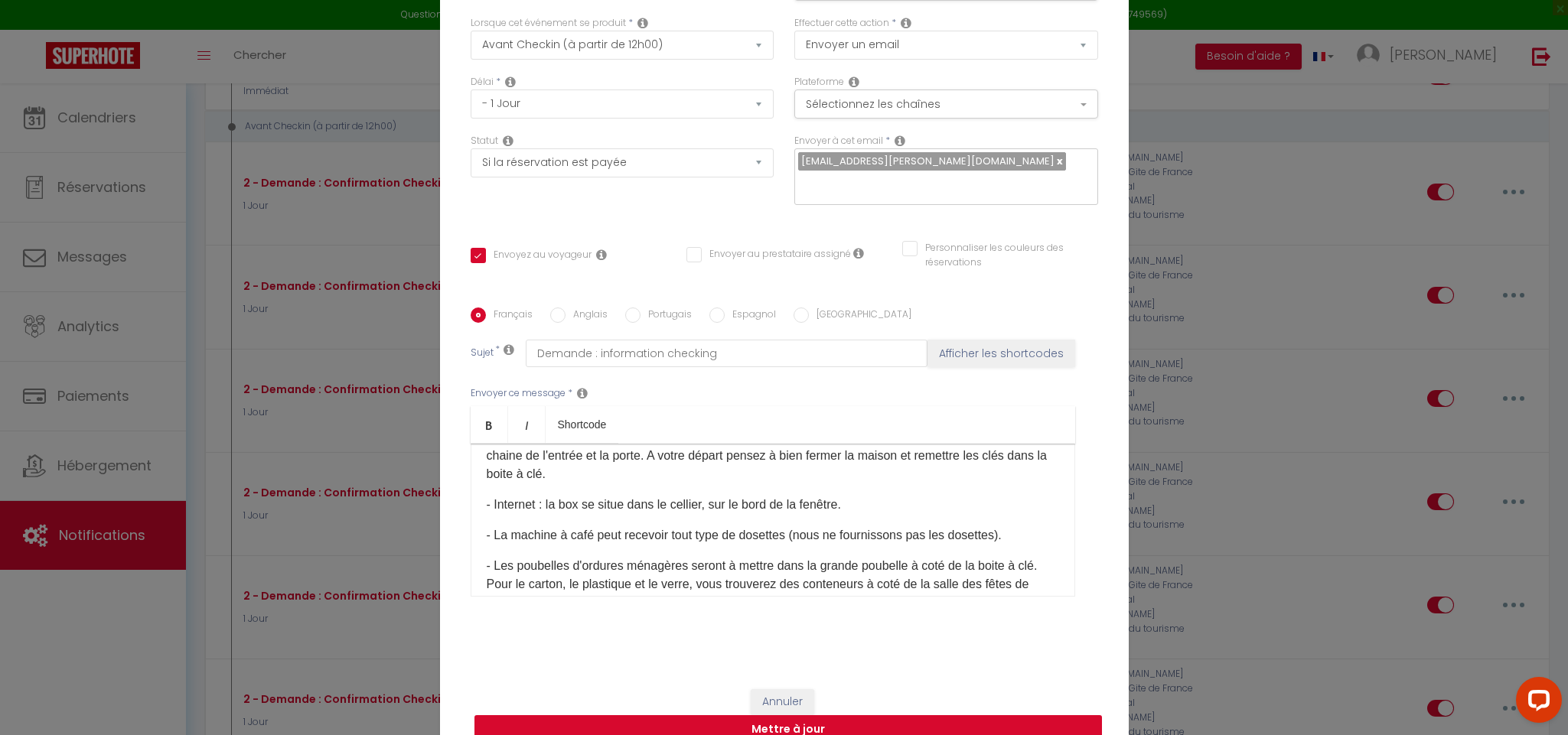
click at [689, 715] on button "Mettre à jour" at bounding box center [788, 729] width 628 height 29
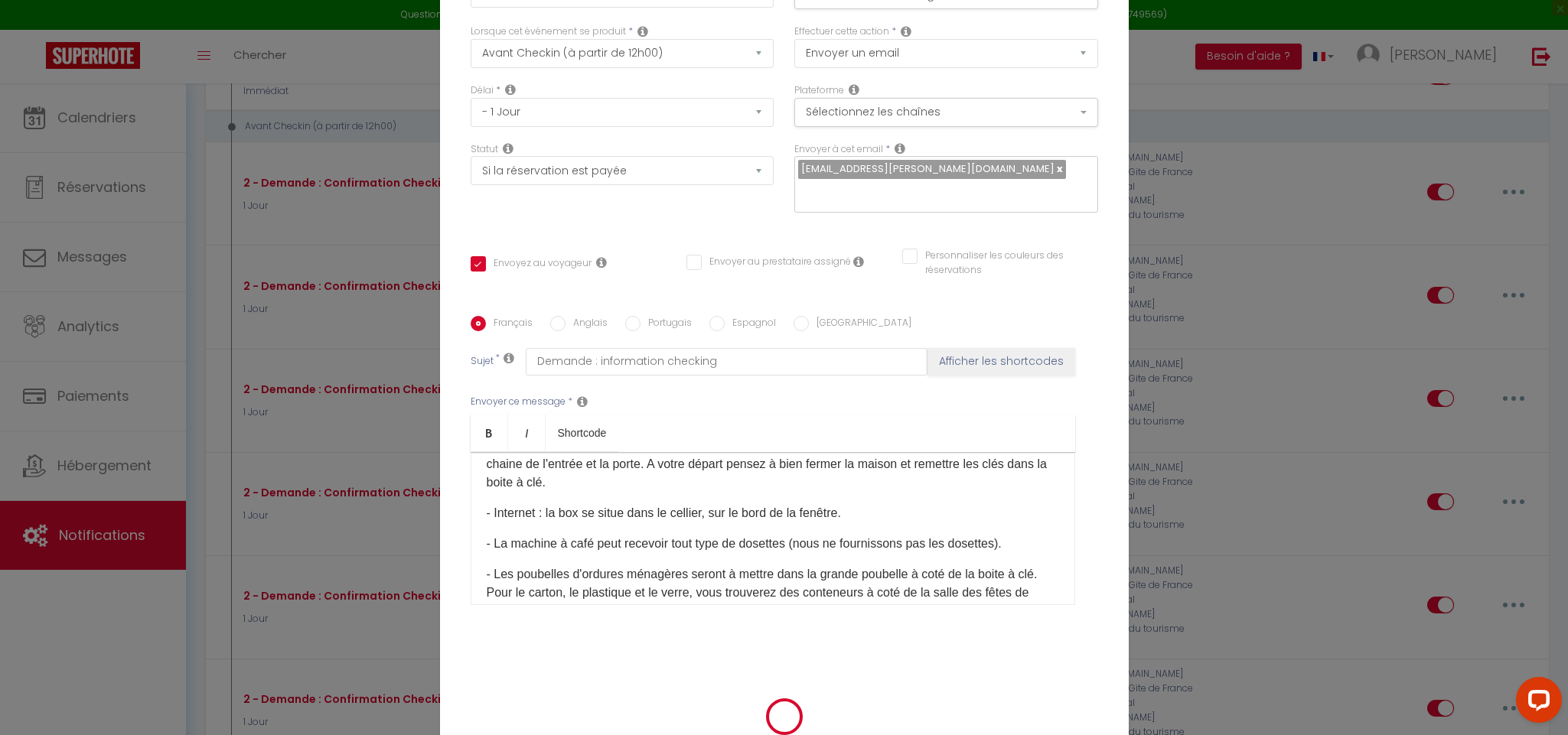
scroll to position [98, 0]
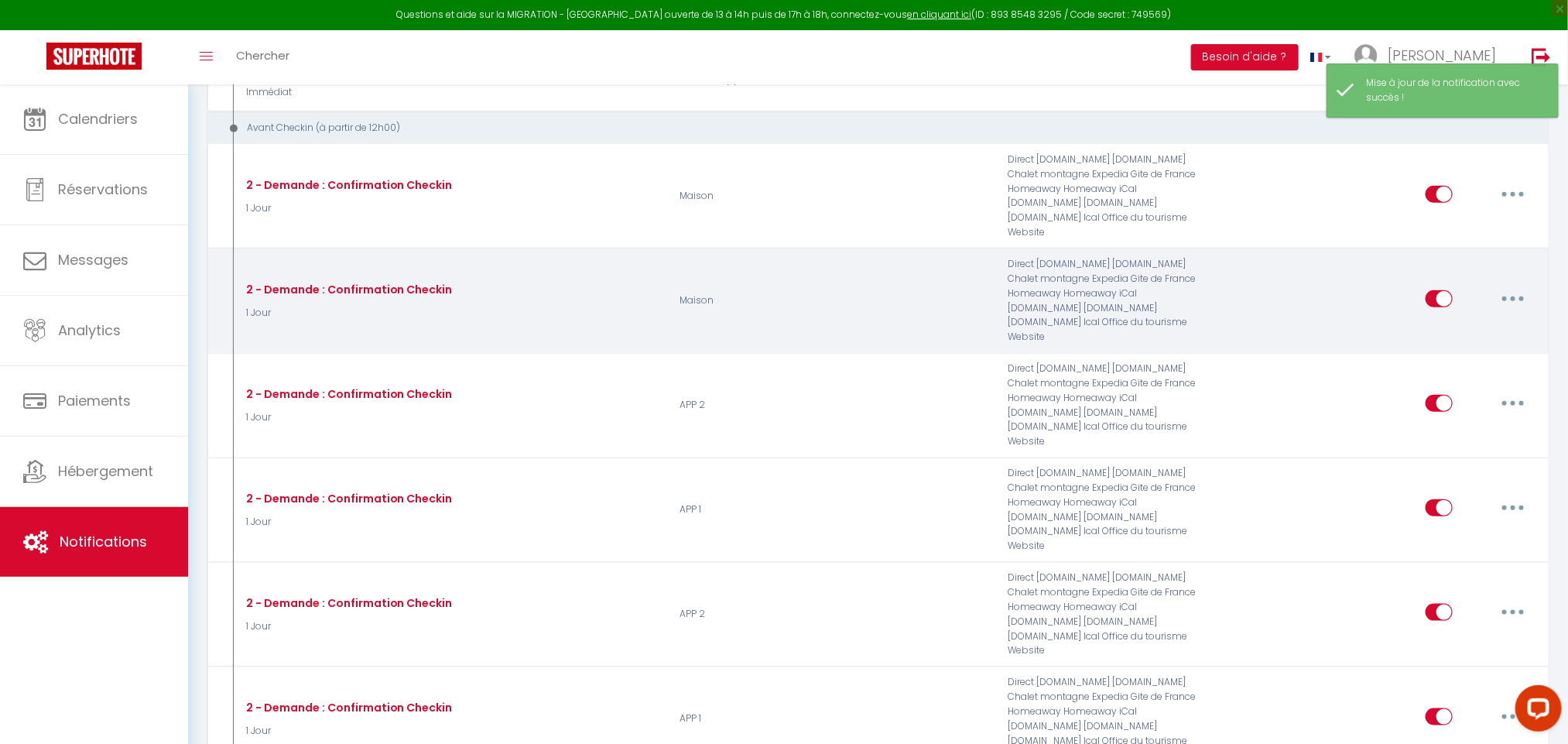
click at [1516, 286] on button "button" at bounding box center [1513, 299] width 44 height 25
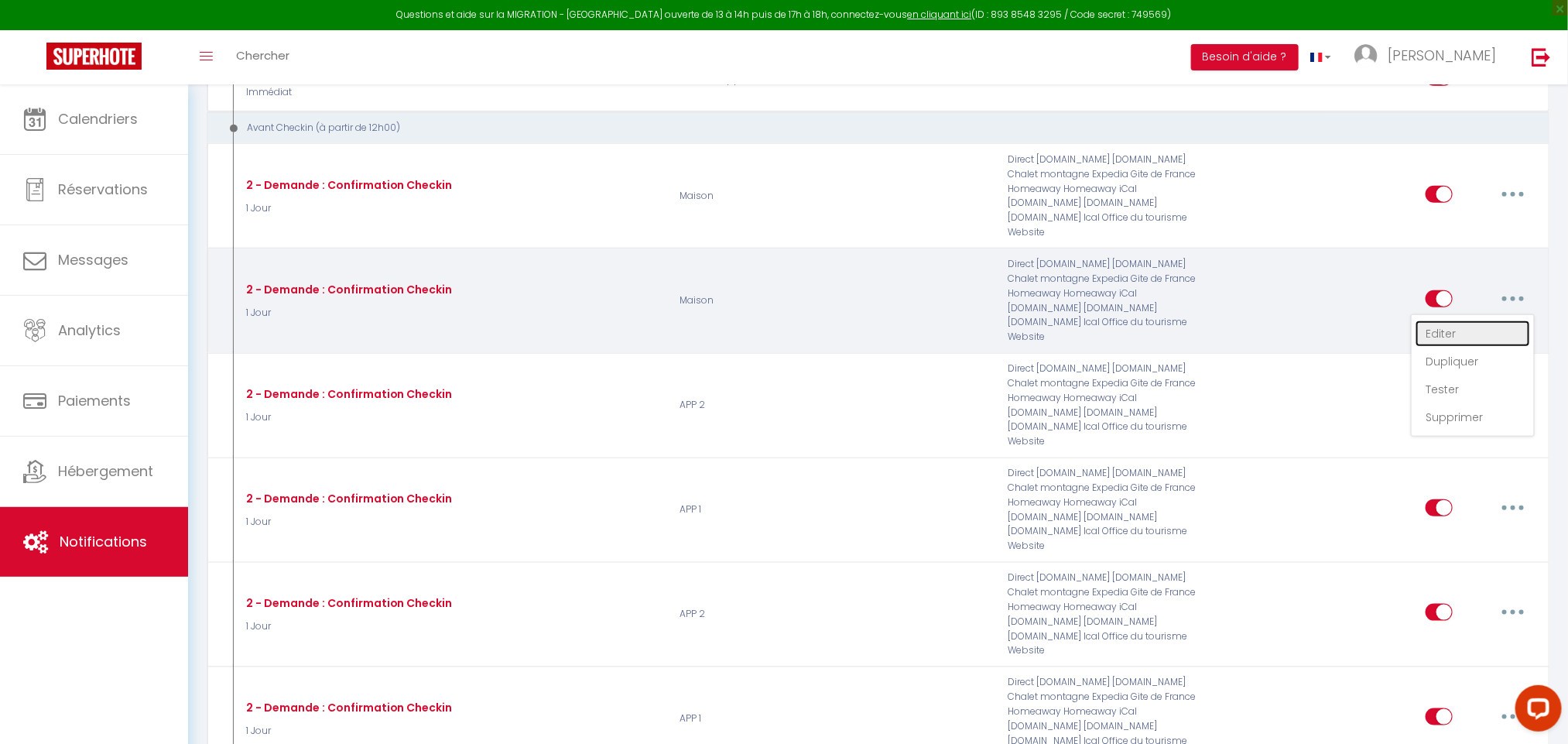
click at [1449, 320] on link "Editer" at bounding box center [1472, 334] width 115 height 27
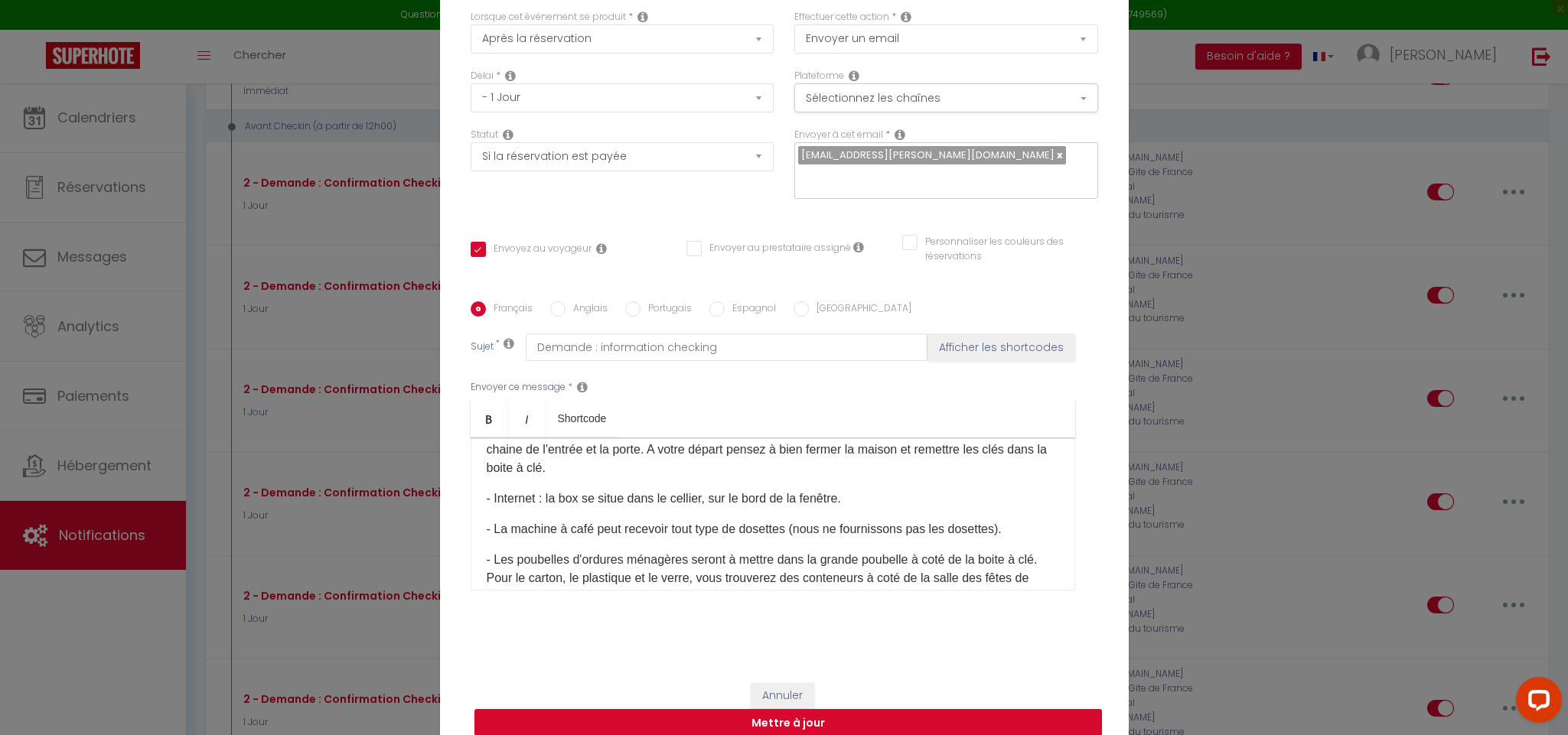
scroll to position [0, 0]
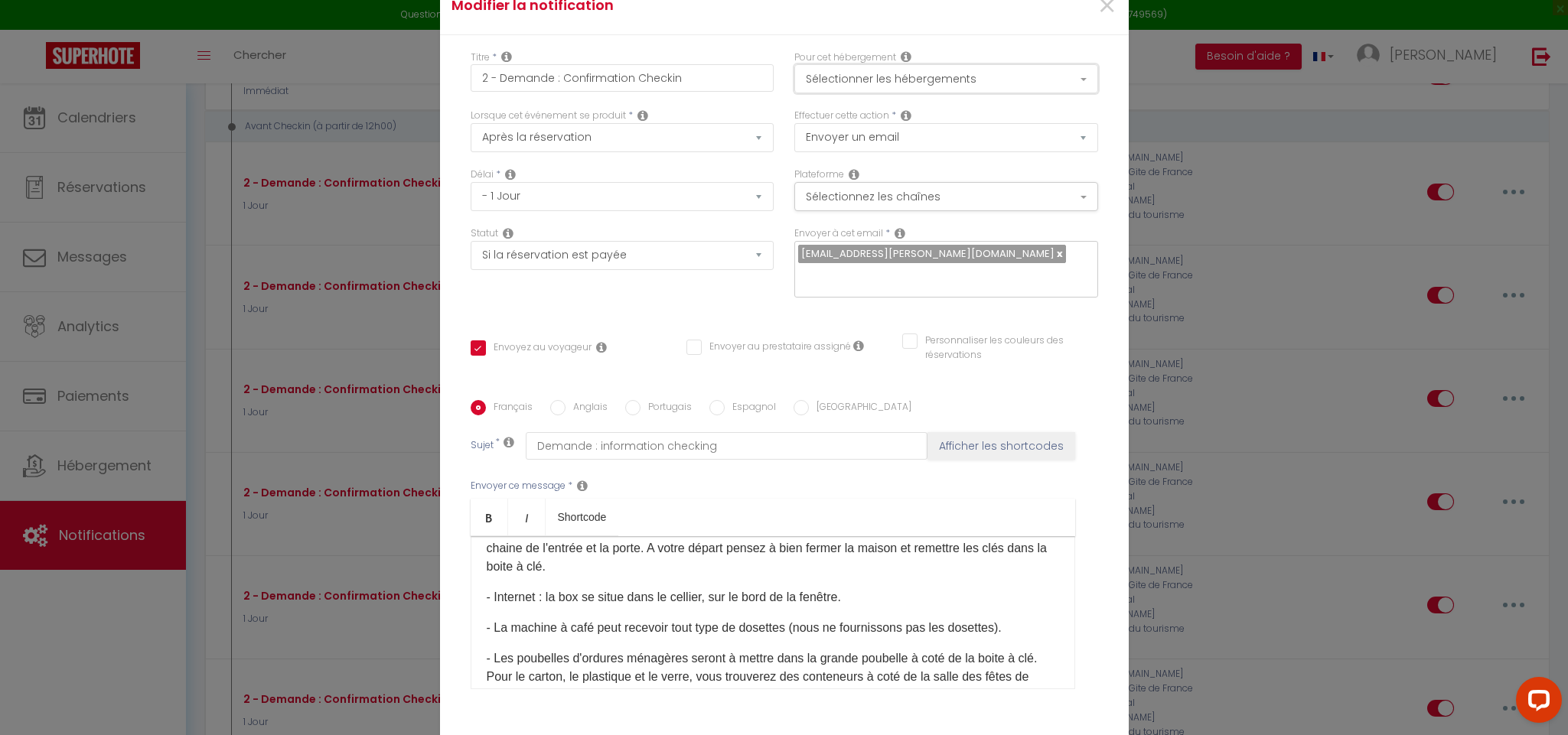
click at [914, 83] on button "Sélectionner les hébergements" at bounding box center [946, 79] width 303 height 29
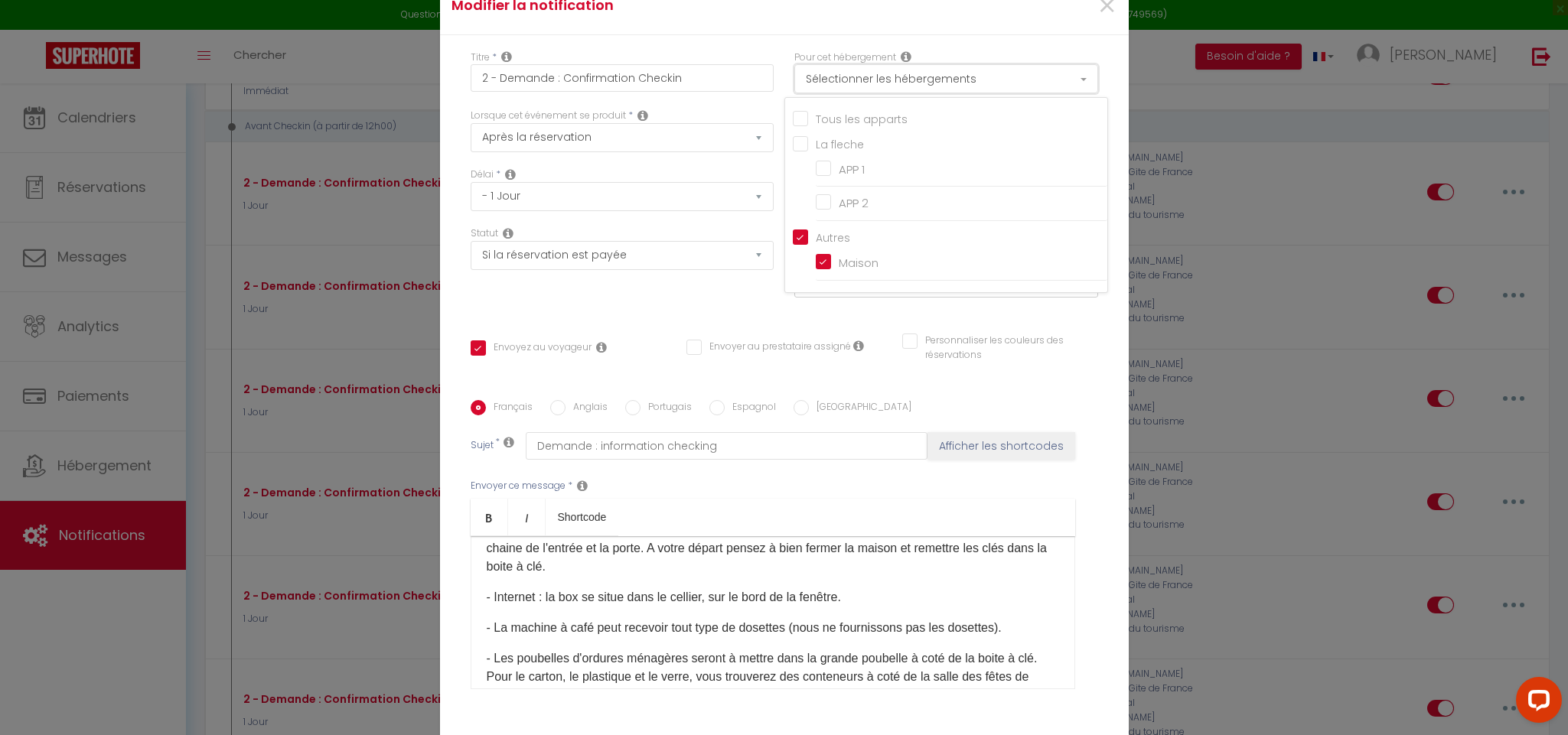
click at [914, 83] on button "Sélectionner les hébergements" at bounding box center [946, 79] width 303 height 29
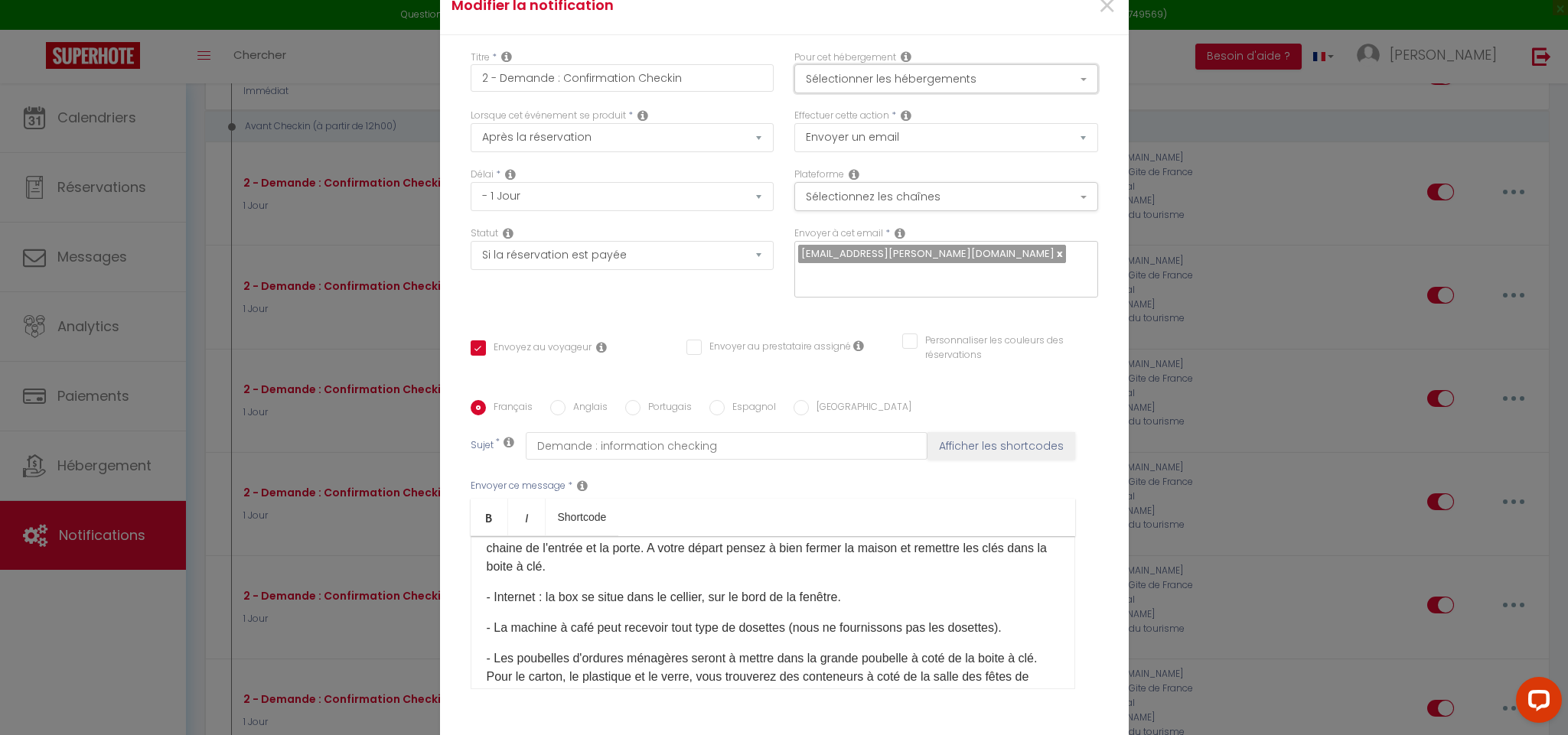
scroll to position [107, 0]
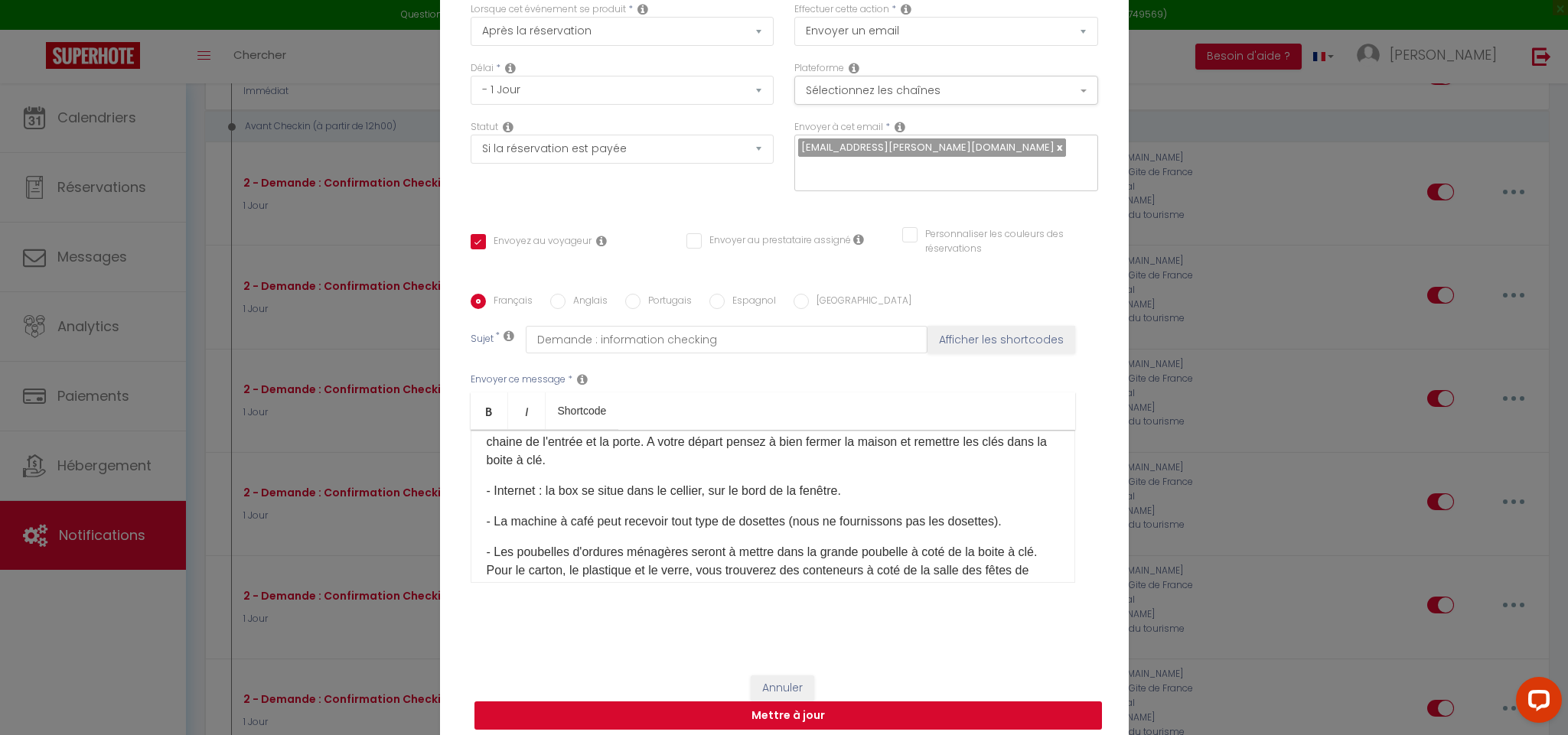
click at [641, 714] on button "Mettre à jour" at bounding box center [788, 715] width 628 height 29
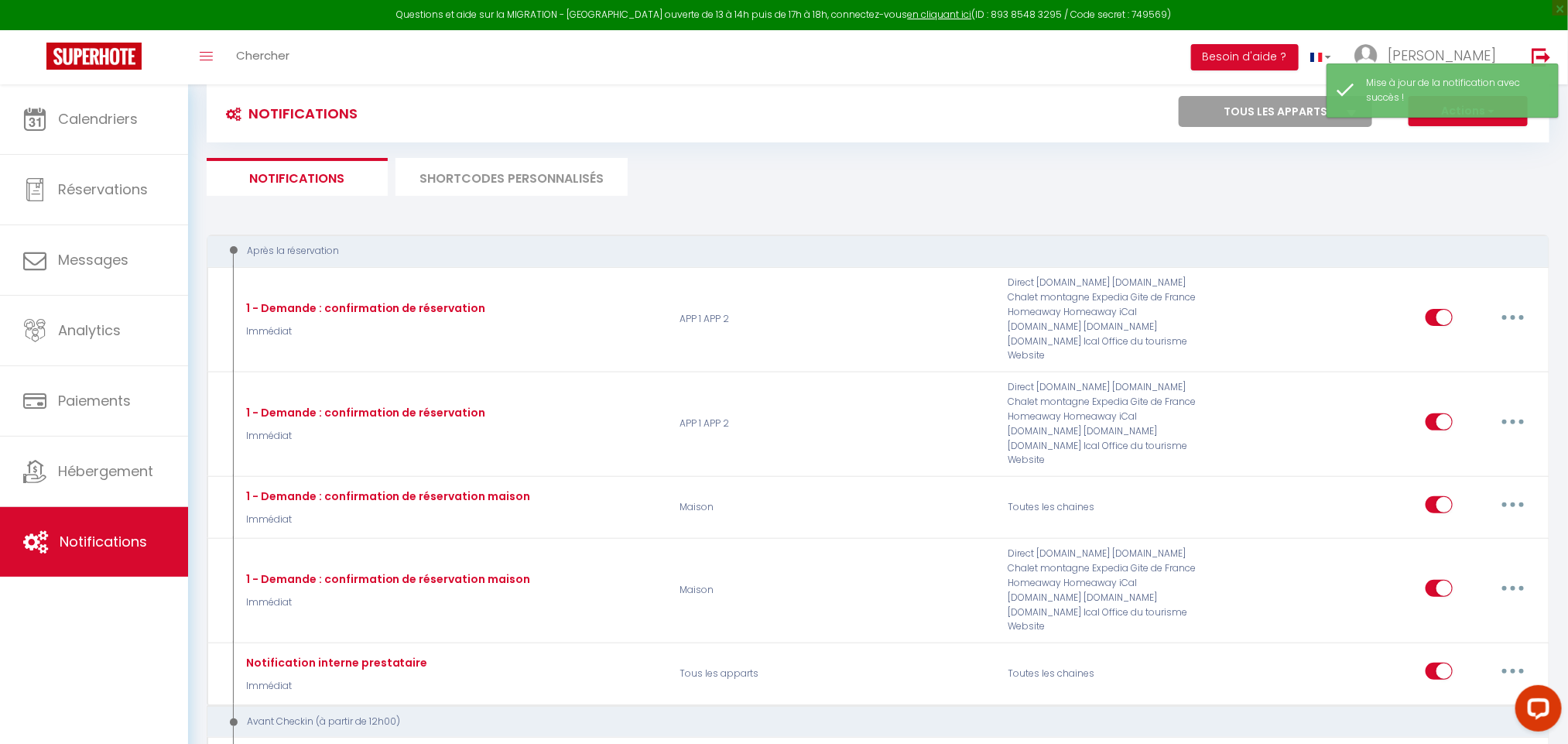
scroll to position [30, 0]
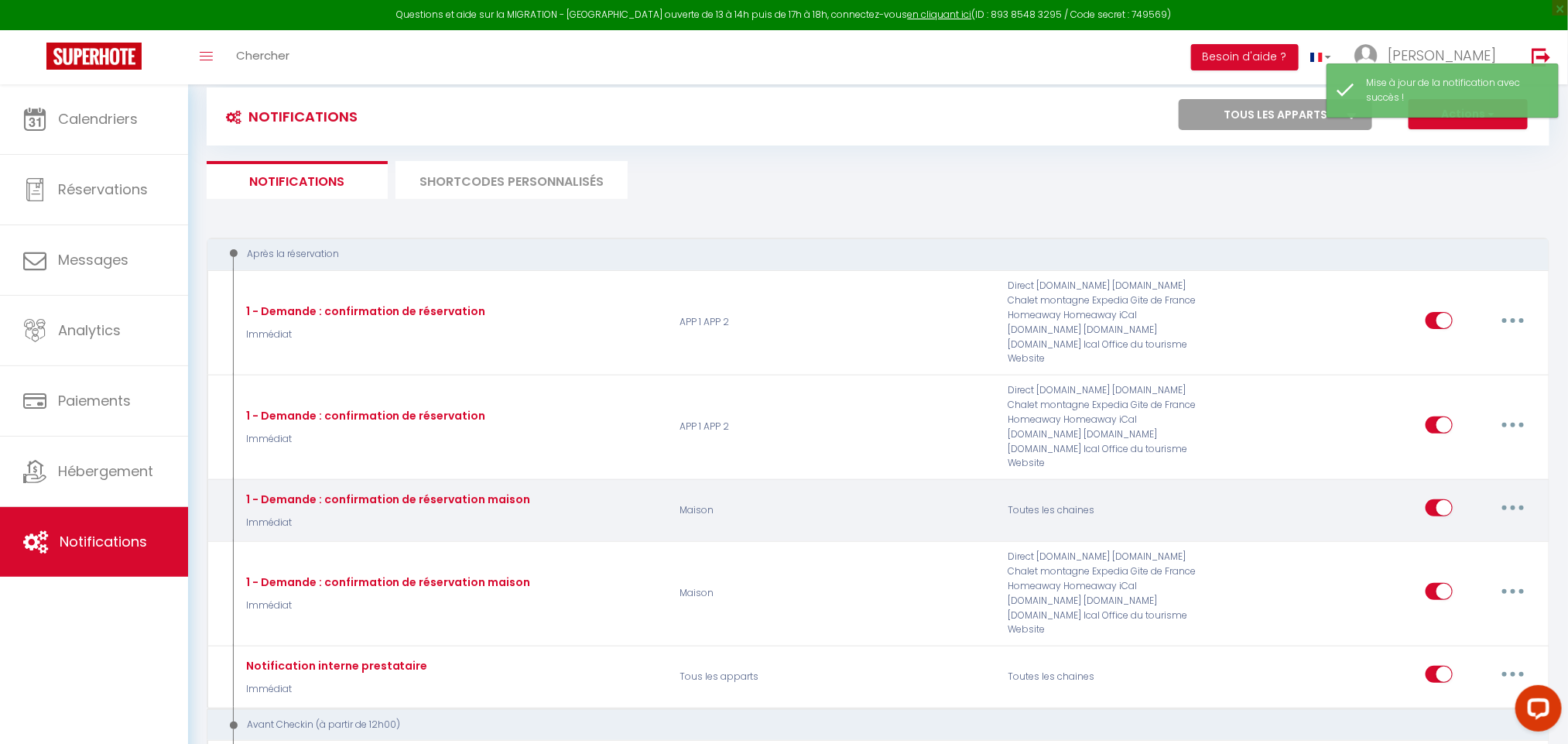
click at [1515, 505] on icon "button" at bounding box center [1512, 507] width 5 height 5
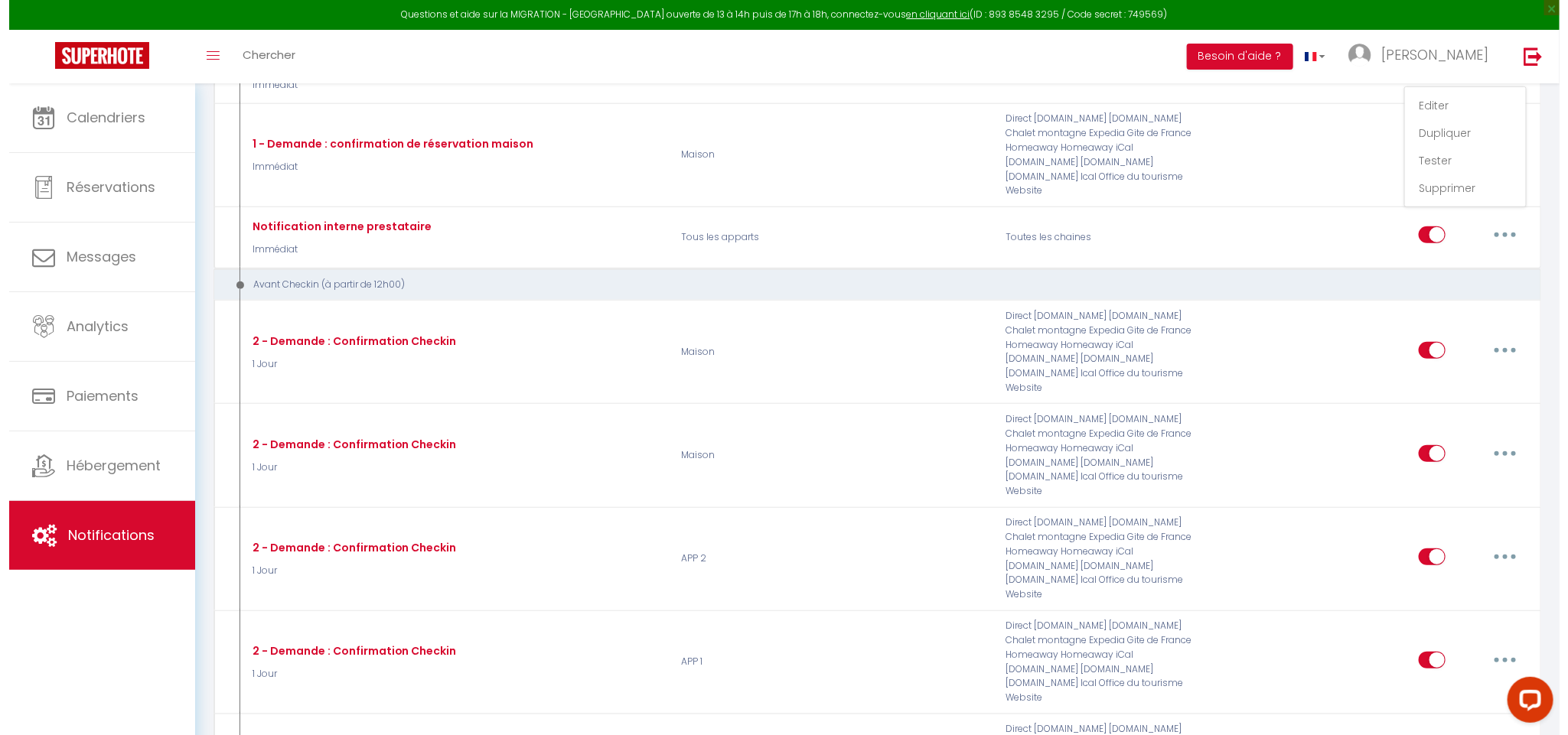
scroll to position [466, 0]
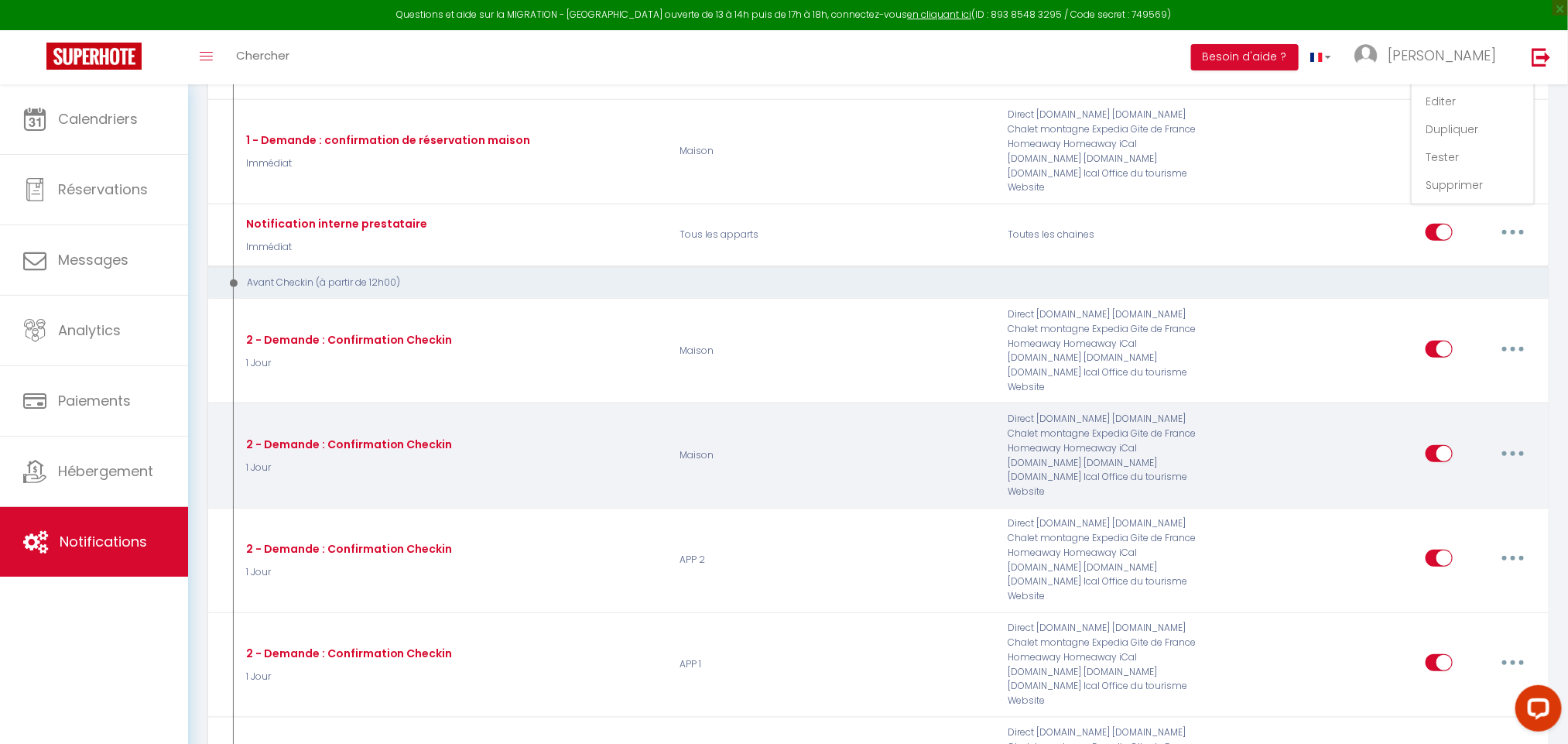
click at [1510, 451] on icon "button" at bounding box center [1512, 453] width 5 height 5
click at [1429, 476] on link "Editer" at bounding box center [1472, 489] width 115 height 27
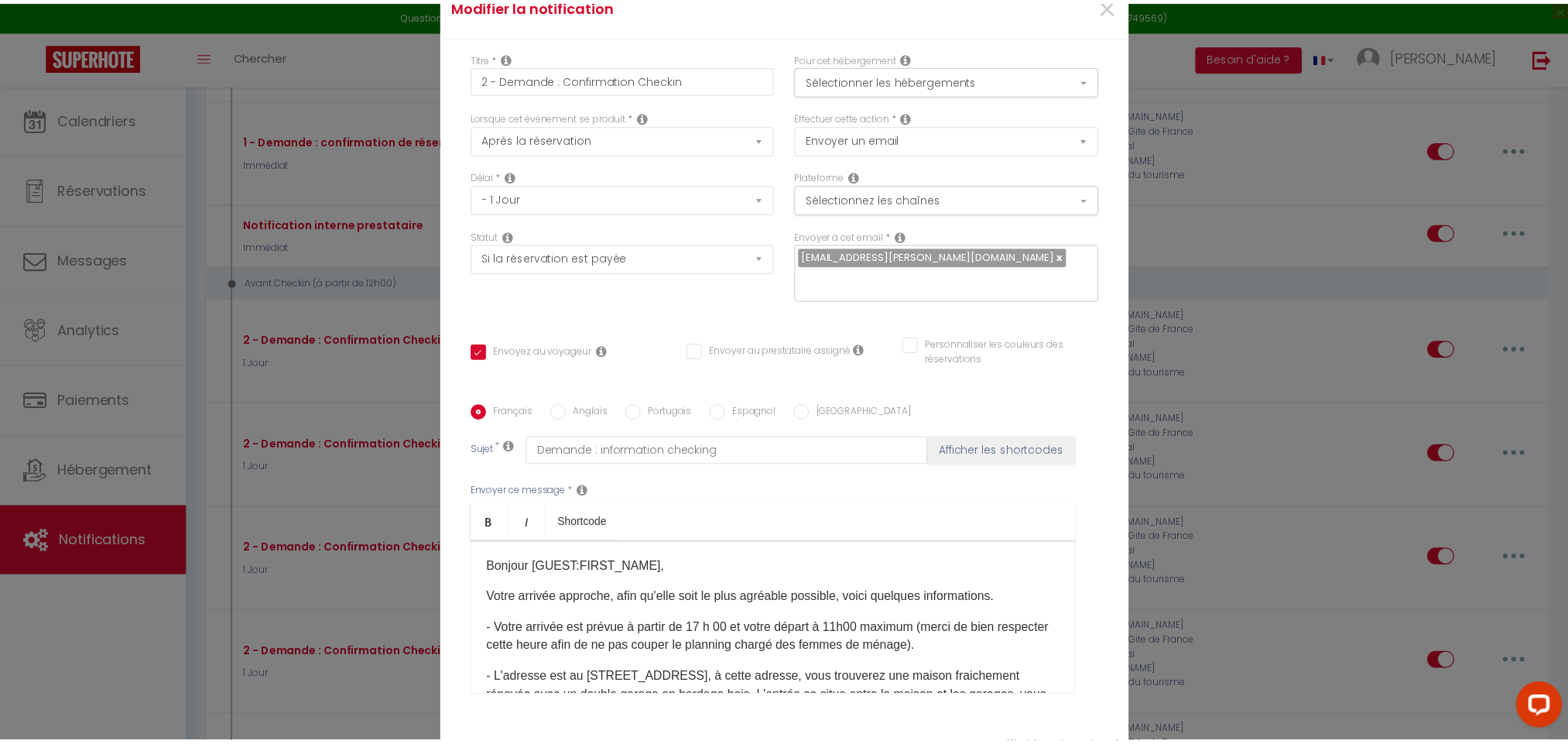
scroll to position [0, 0]
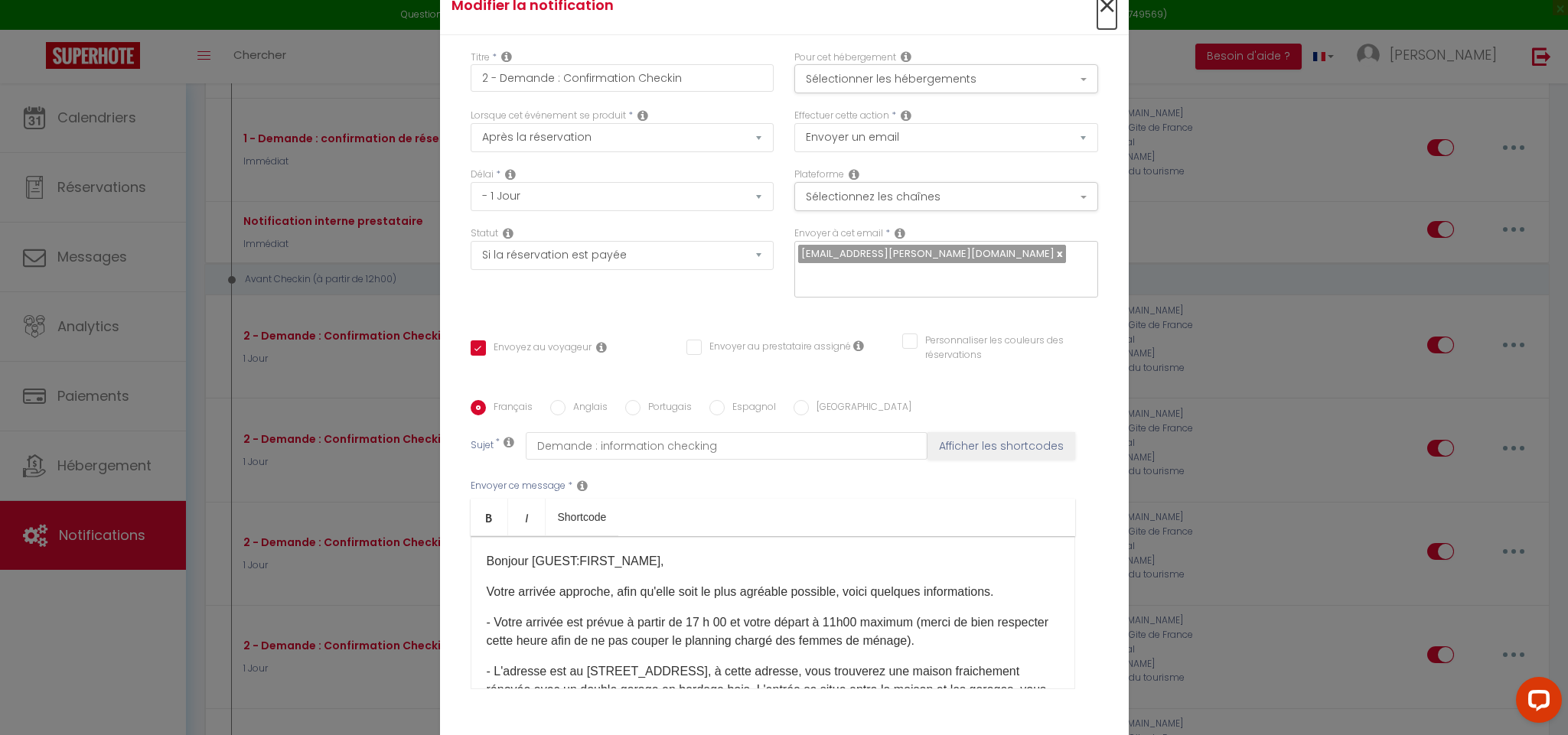
click at [1106, 10] on span "×" at bounding box center [1106, 6] width 19 height 46
